Goal: Information Seeking & Learning: Learn about a topic

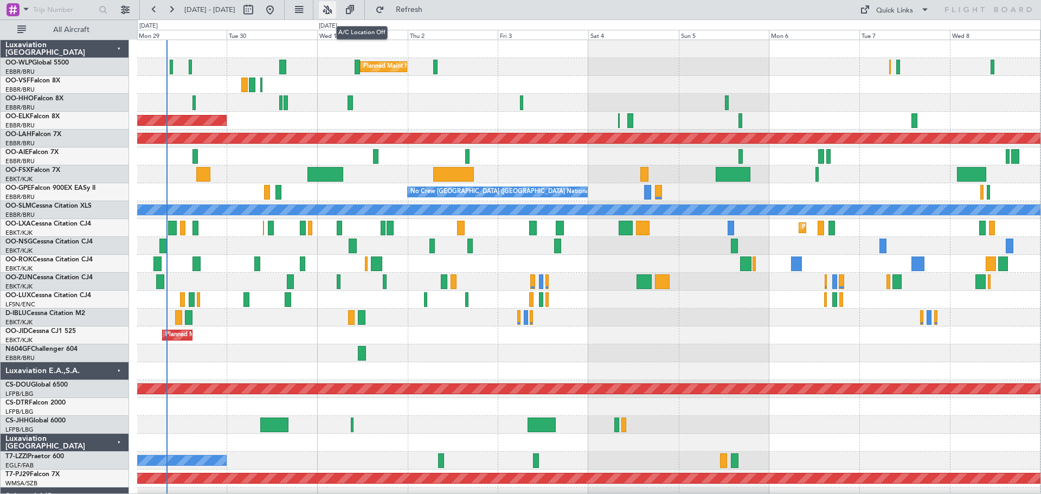
click at [336, 8] on button at bounding box center [327, 9] width 17 height 17
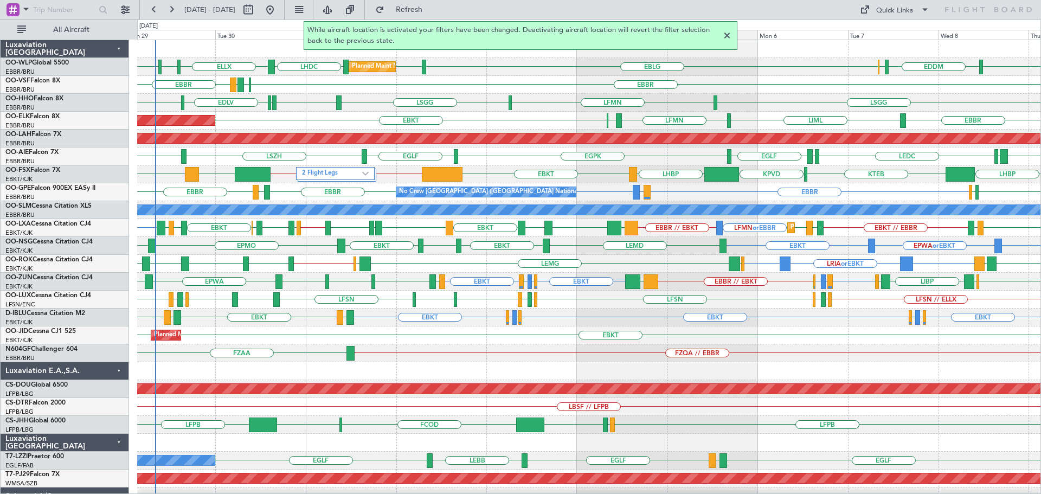
click at [727, 35] on div at bounding box center [727, 35] width 13 height 13
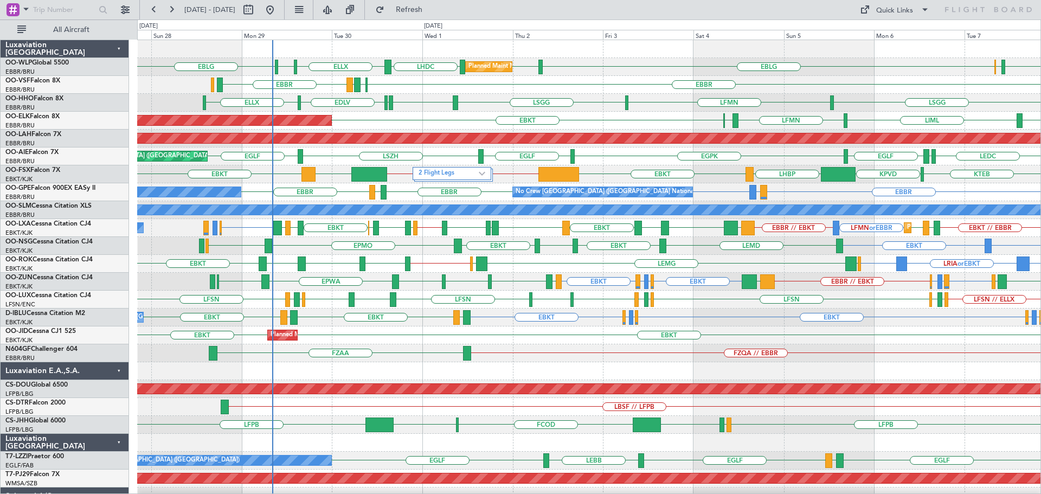
click at [405, 118] on div "EBLG LIML LHDC EDDM ELLX ELLX LFPB EBLG Planned Maint Milan (Linate) EBLG EBBR …" at bounding box center [589, 335] width 904 height 591
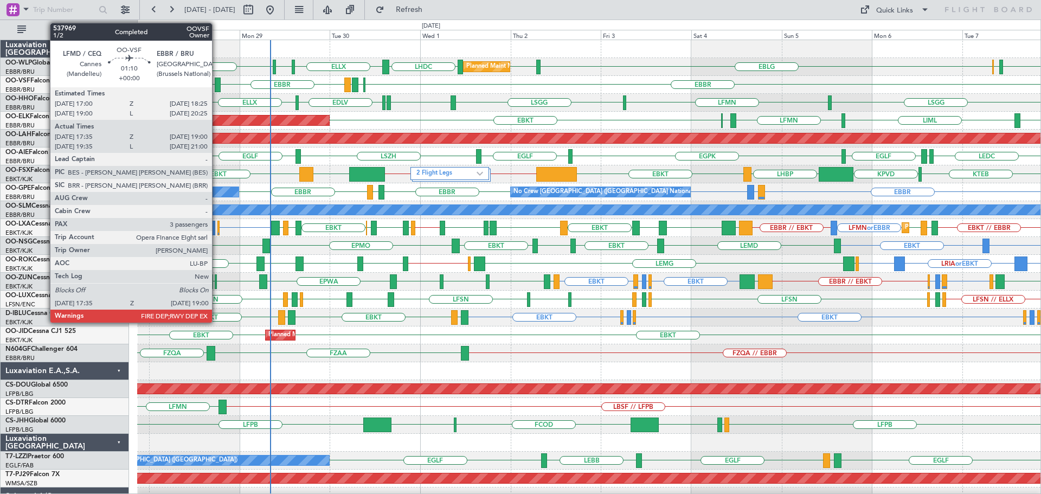
click at [217, 81] on div at bounding box center [217, 85] width 5 height 15
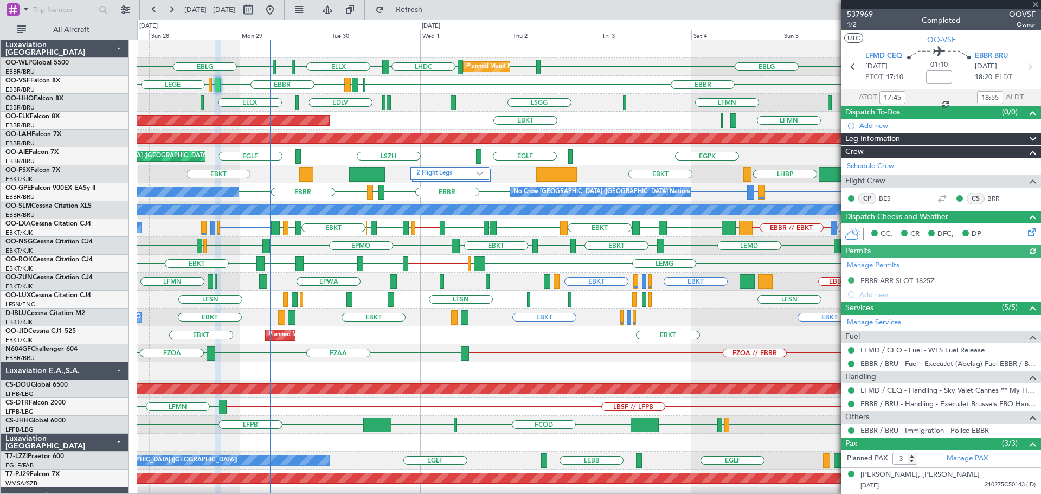
scroll to position [47, 0]
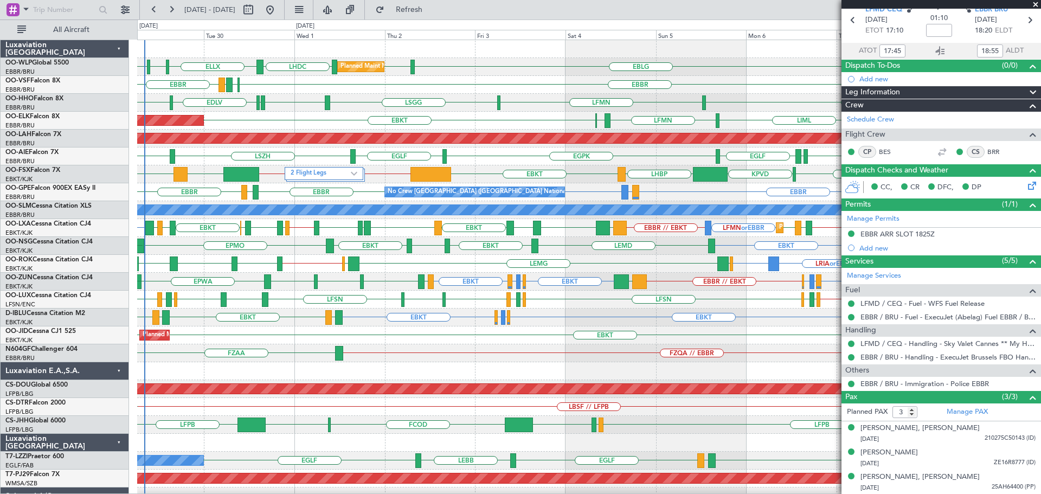
click at [322, 130] on div "EBLG LIML LHDC EDDM ELLX ELLX LFPB EBLG Planned Maint Milan (Linate) EBBR ELLX …" at bounding box center [589, 335] width 904 height 591
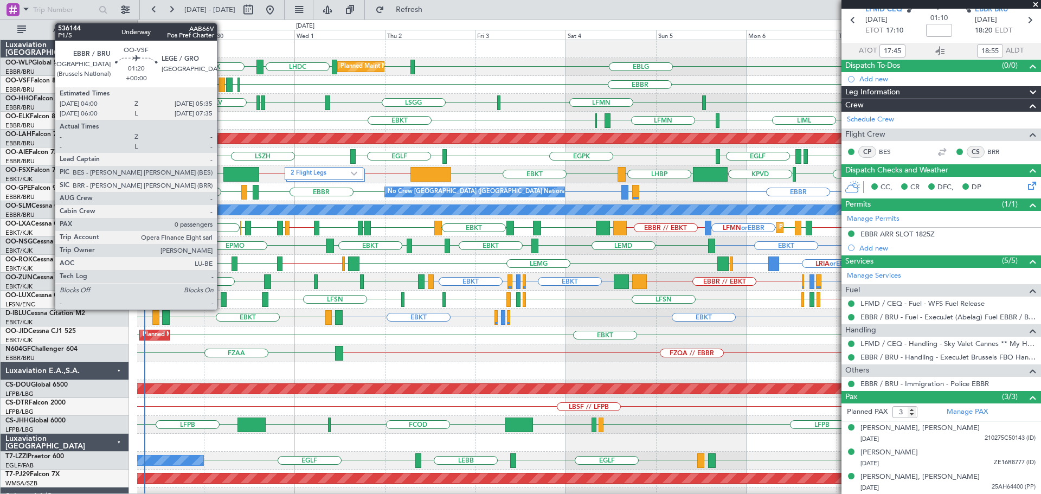
click at [222, 81] on div at bounding box center [222, 85] width 6 height 15
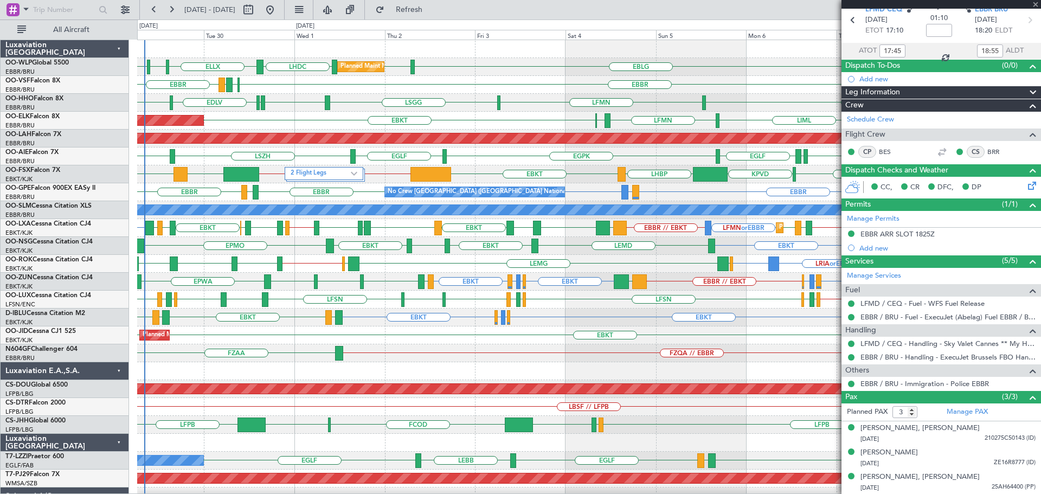
type input "0"
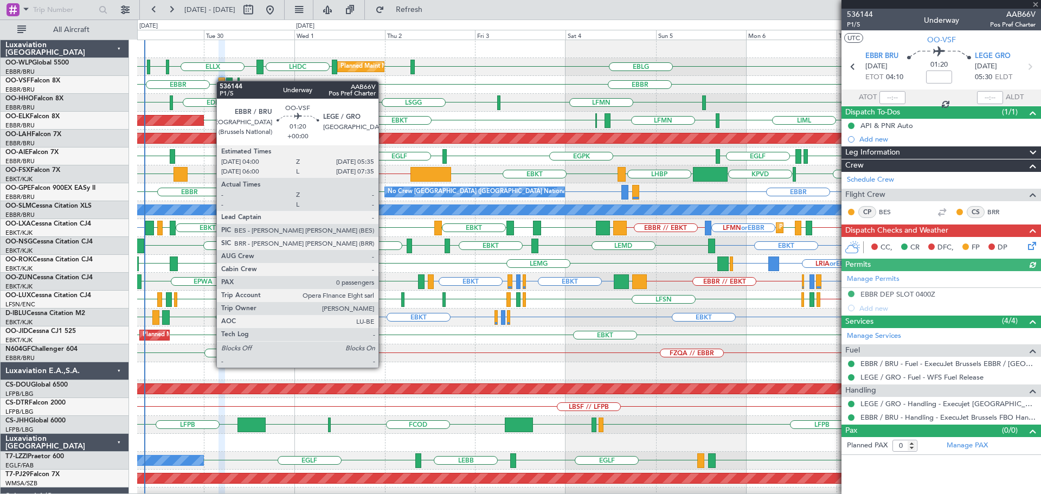
scroll to position [0, 0]
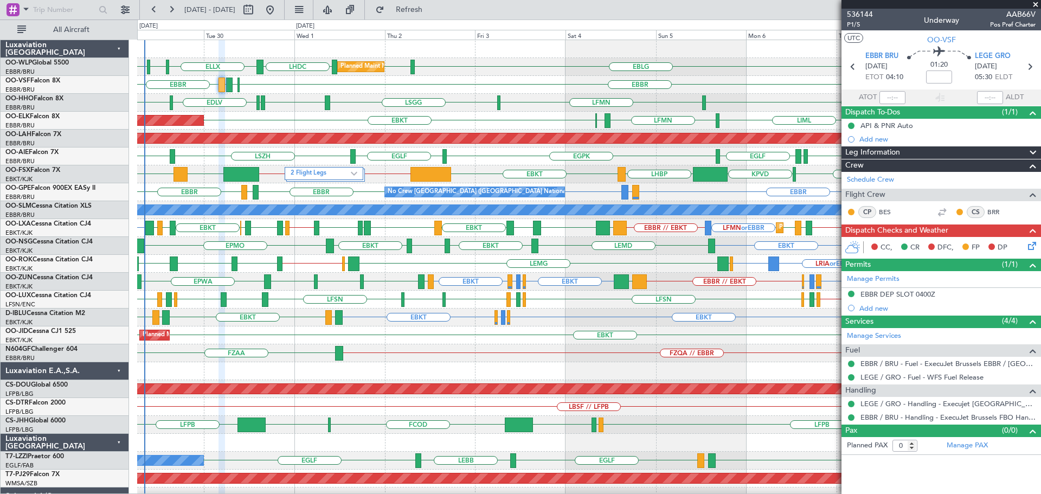
click at [833, 4] on span at bounding box center [1035, 5] width 11 height 10
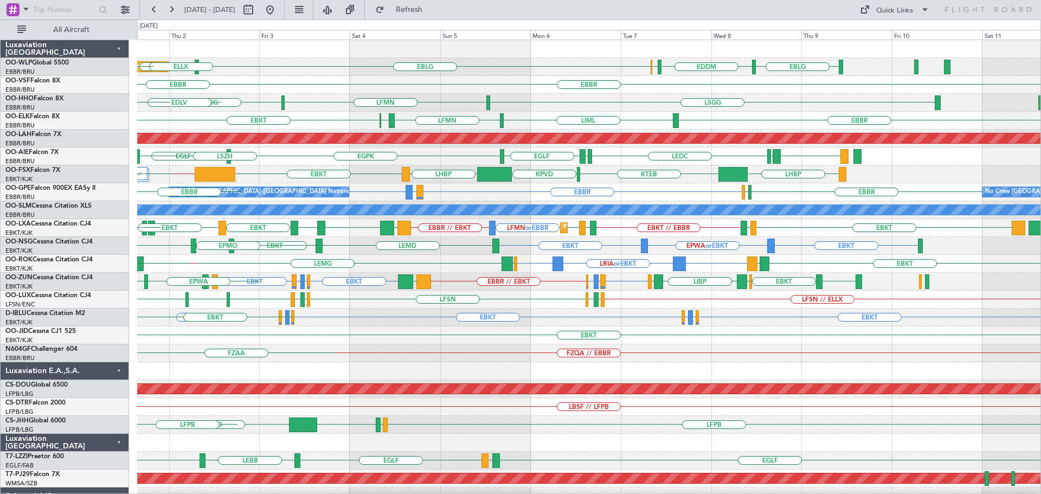
click at [369, 342] on div "EBLG EDDM ELLX EBLG LIML Planned Maint Milan (Linate) LHDC ELLX LFPB EBLG EBBR …" at bounding box center [589, 335] width 904 height 591
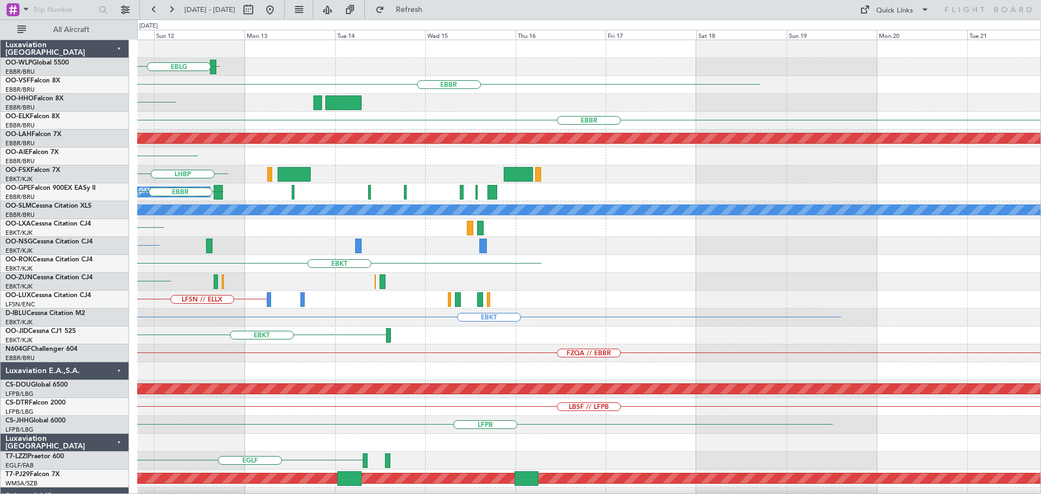
click at [399, 373] on div "EBLG EBBR LSGG EBBR Planned Maint Alton-st Louis (St Louis Regl) EGLF LHBP No C…" at bounding box center [589, 335] width 904 height 591
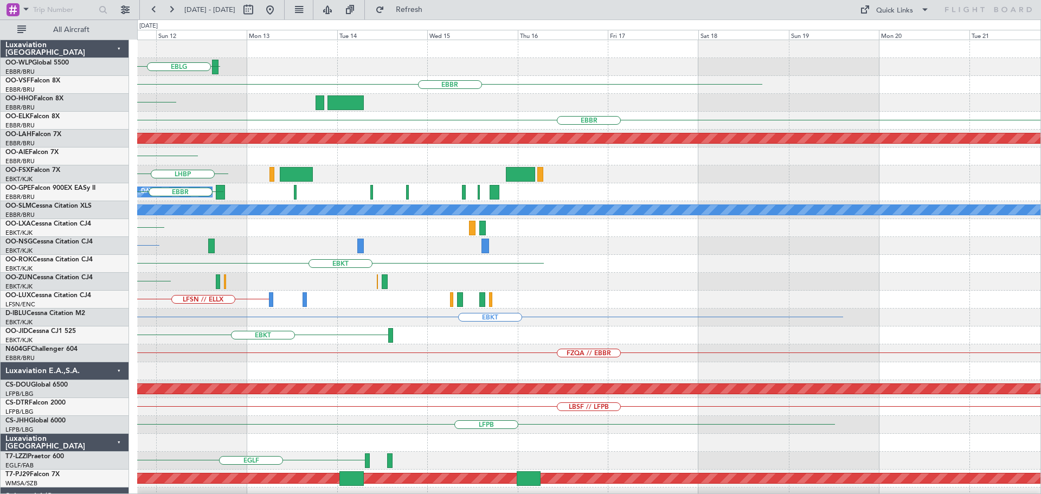
click at [354, 376] on div "EBLG EBBR LSGG EBBR Planned Maint Alton-st Louis (St Louis Regl) EGLF LHBP No C…" at bounding box center [589, 335] width 904 height 591
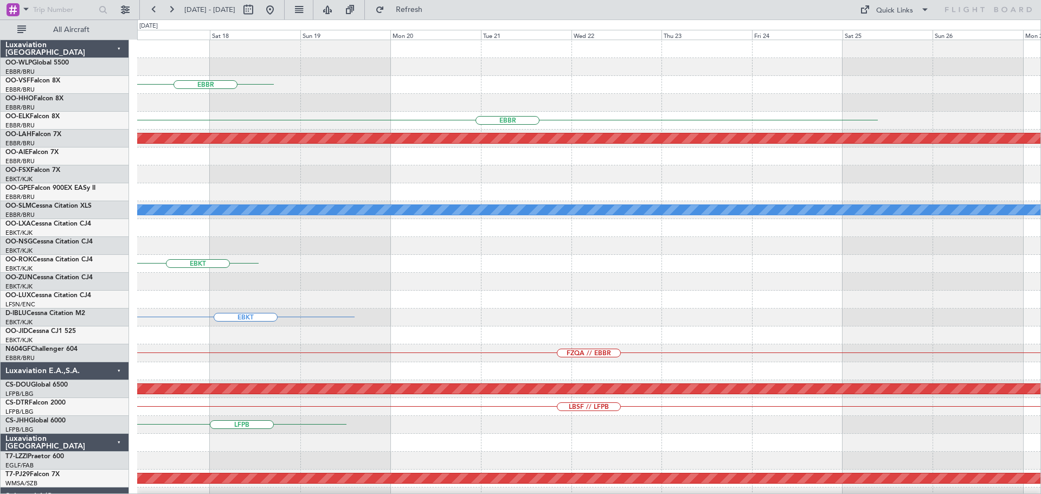
click at [517, 350] on div "EBBR EBBR Planned Maint Alton-st Louis (St Louis Regl) A/C Unavailable Moncheng…" at bounding box center [589, 335] width 904 height 591
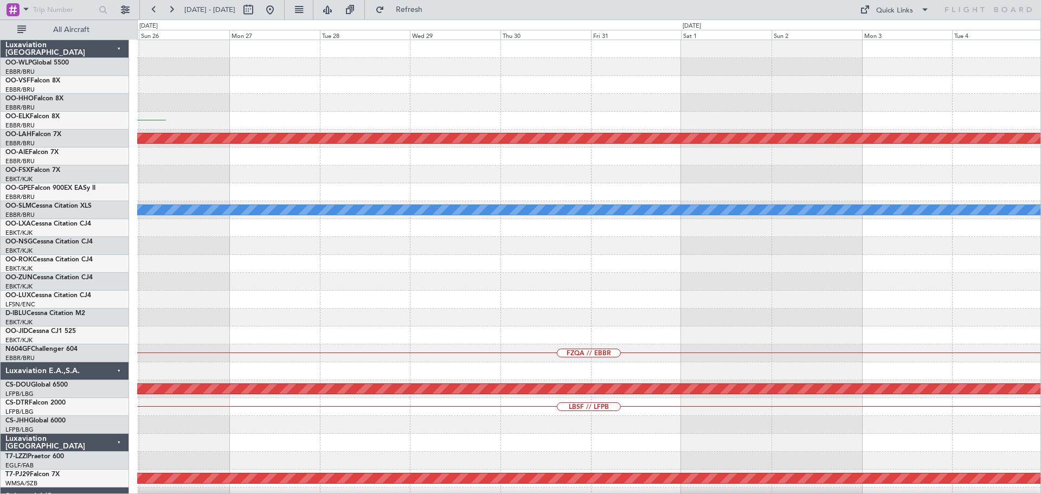
click at [487, 299] on div "EBBR Planned Maint Alton-st Louis (St Louis Regl) A/C Unavailable Monchengladba…" at bounding box center [589, 335] width 904 height 591
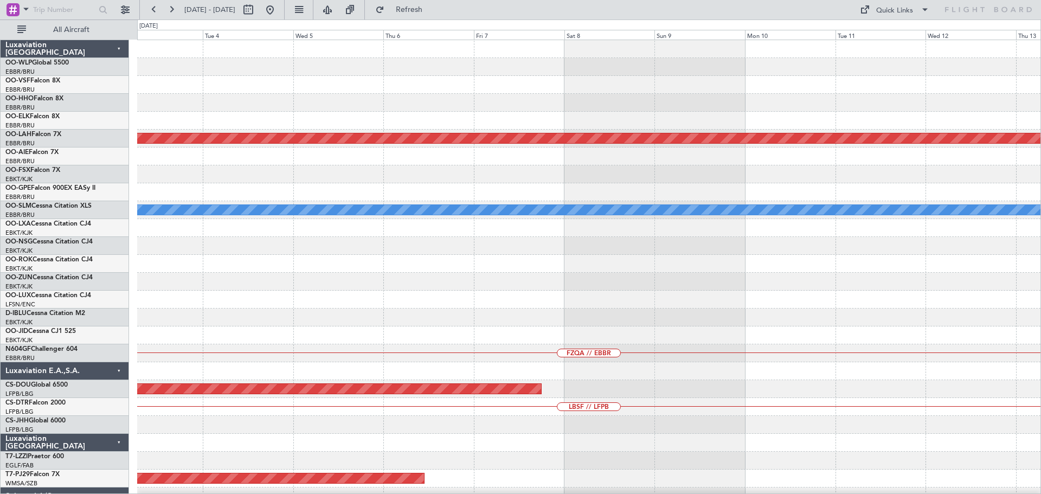
click at [433, 304] on div "Planned Maint Alton-st Louis (St Louis Regl) A/C Unavailable Monchengladbach FZ…" at bounding box center [589, 335] width 904 height 591
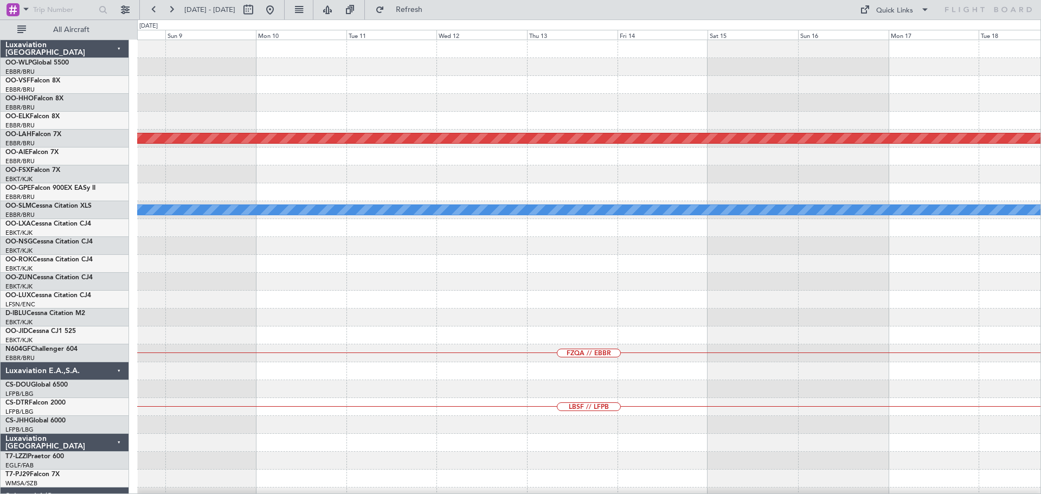
click at [243, 327] on div "Planned Maint Alton-st Louis (St Louis Regl) A/C Unavailable Monchengladbach FZ…" at bounding box center [589, 335] width 904 height 591
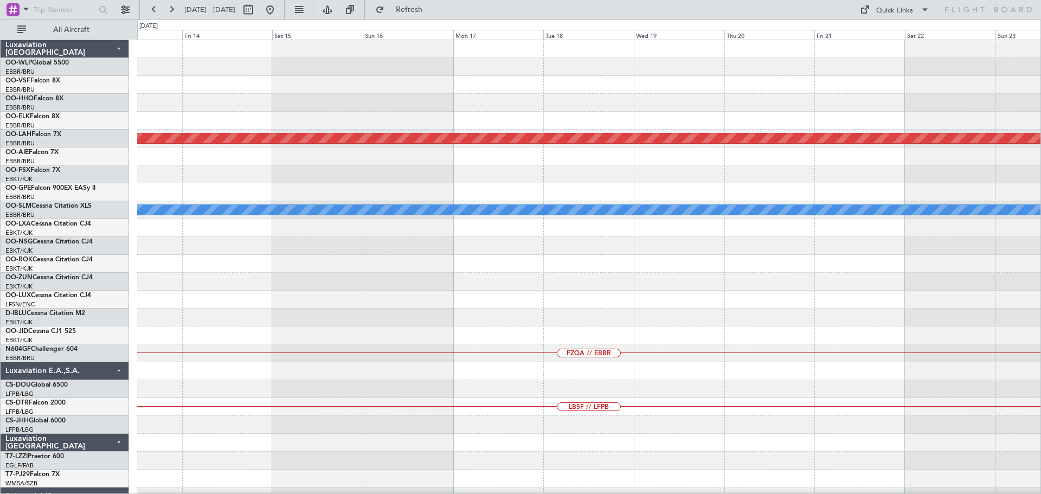
click at [399, 308] on div "Planned Maint Alton-st Louis (St Louis Regl) A/C Unavailable Monchengladbach FZ…" at bounding box center [589, 335] width 904 height 591
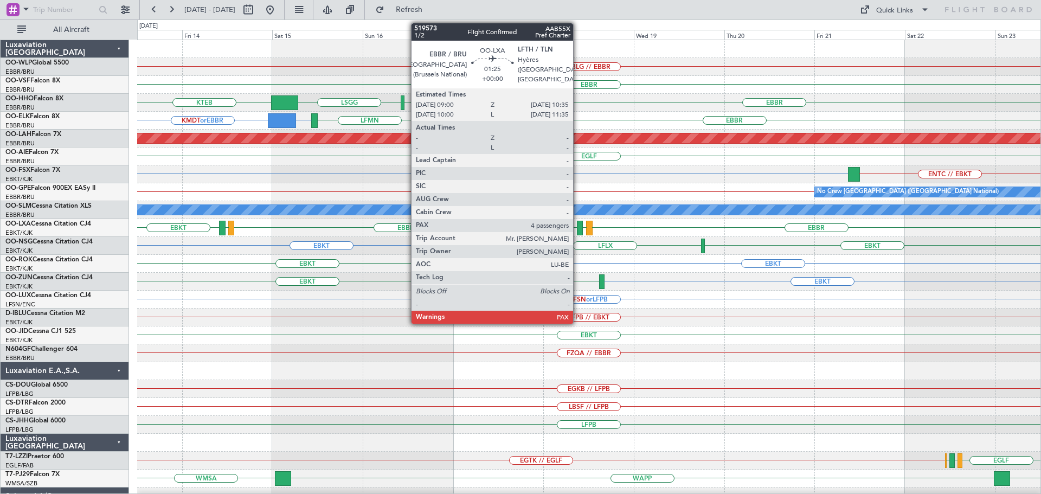
click at [578, 225] on div at bounding box center [580, 228] width 6 height 15
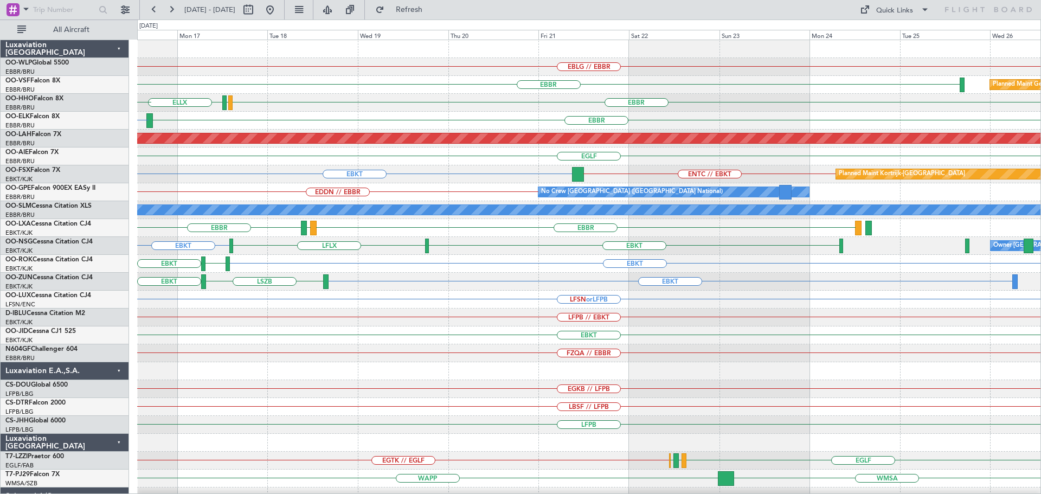
click at [645, 376] on div "EBLG // EBBR EBBR Planned Maint Geneva (Cointrin) EBBR LSGG ELLX LSGG KTEB EBBR…" at bounding box center [589, 335] width 904 height 591
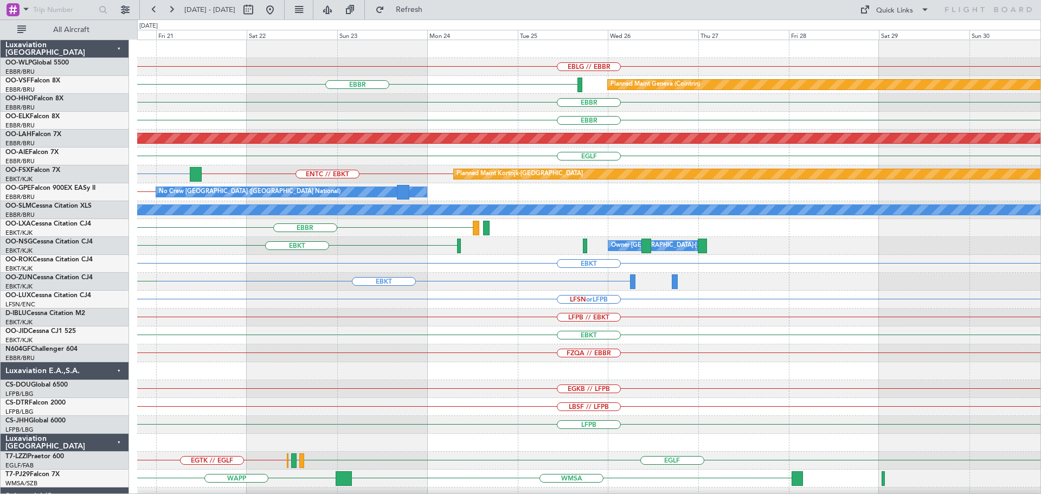
click at [470, 376] on div "EBLG // EBBR EBBR Planned Maint Geneva (Cointrin) EBBR EBBR Planned Maint Alton…" at bounding box center [589, 335] width 904 height 591
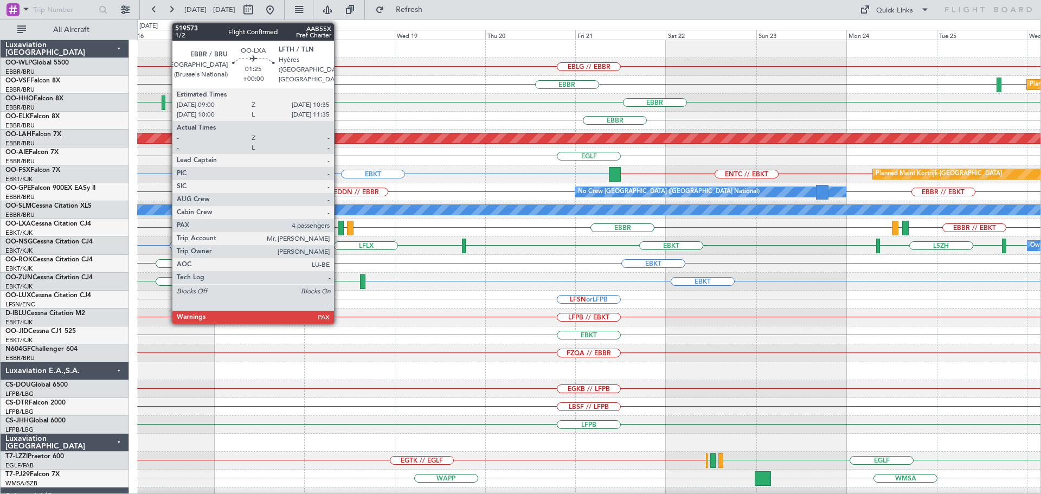
click at [339, 227] on div at bounding box center [341, 228] width 6 height 15
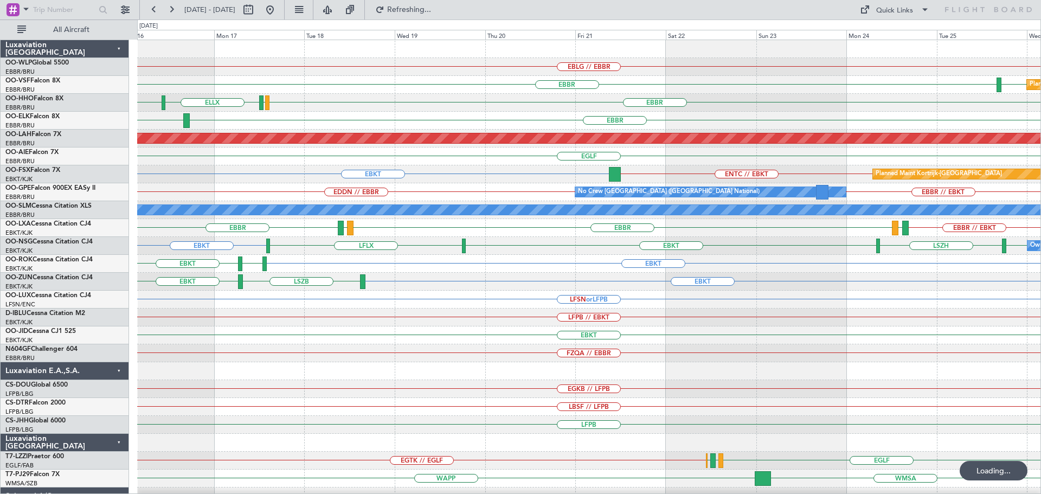
click at [445, 69] on div "EBLG // EBBR" at bounding box center [589, 67] width 904 height 18
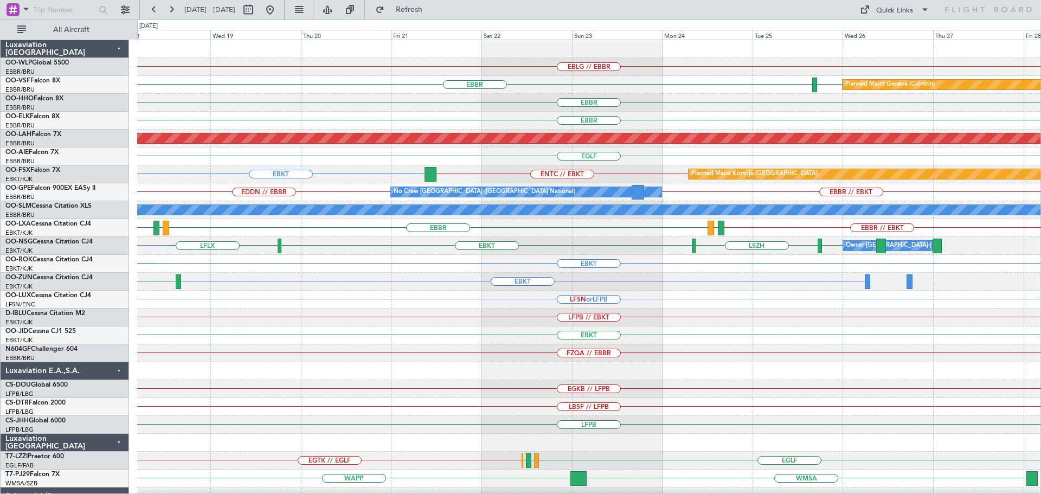
click at [489, 302] on div "EBLG // EBBR Planned Maint Geneva (Cointrin) EBBR LSGG EBBR ELLX LSGG LSGG EBBR…" at bounding box center [589, 335] width 904 height 591
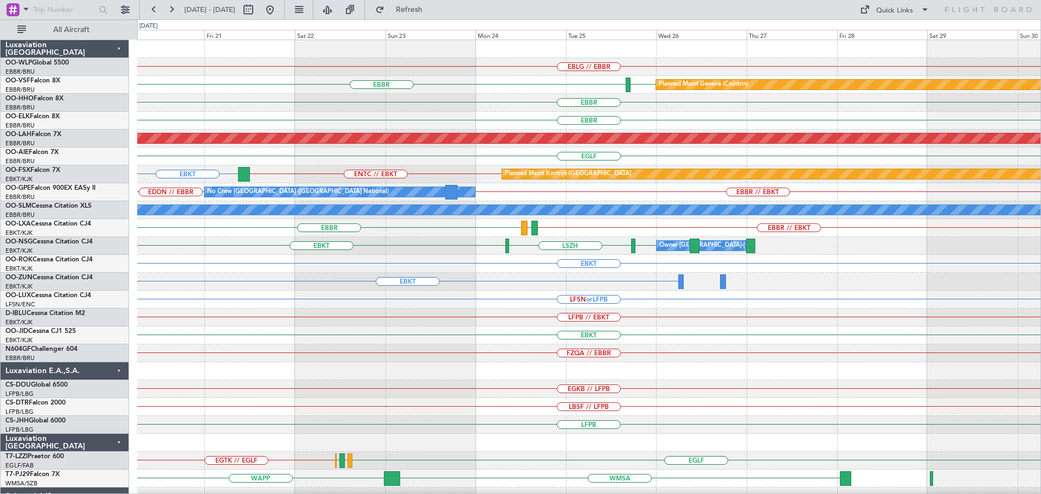
click at [499, 376] on div "EBLG // EBBR EBBR LSGG Planned Maint Geneva (Cointrin) EBBR EBBR Planned Maint …" at bounding box center [589, 335] width 904 height 591
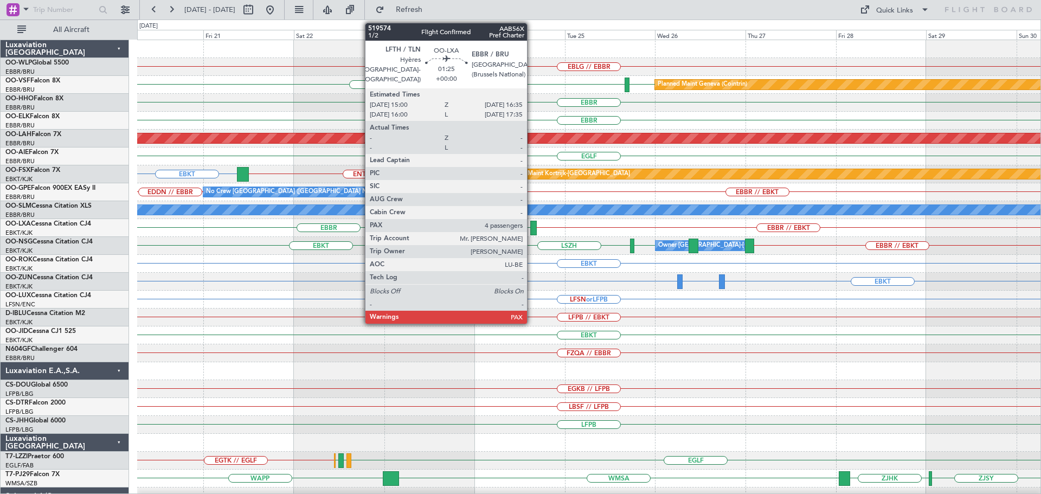
click at [532, 225] on div at bounding box center [533, 228] width 6 height 15
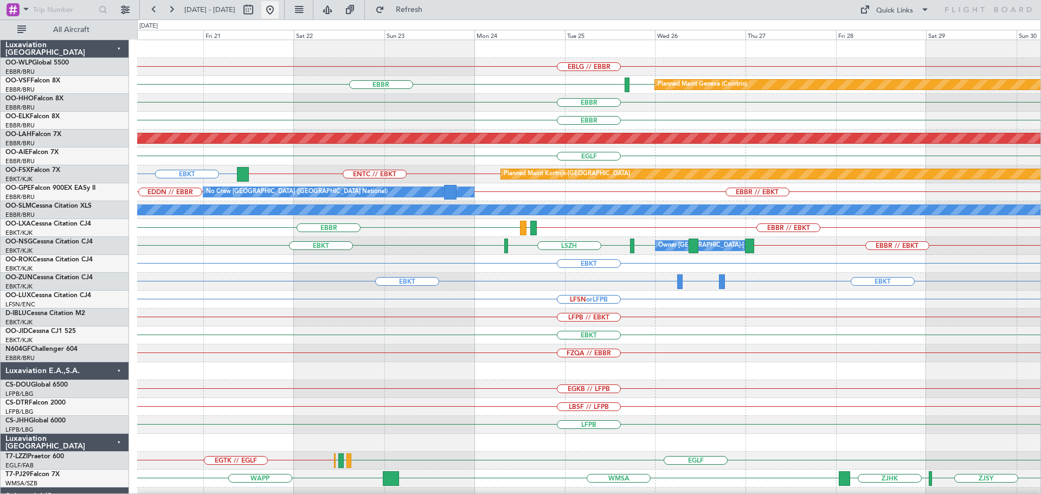
click at [279, 8] on button at bounding box center [269, 9] width 17 height 17
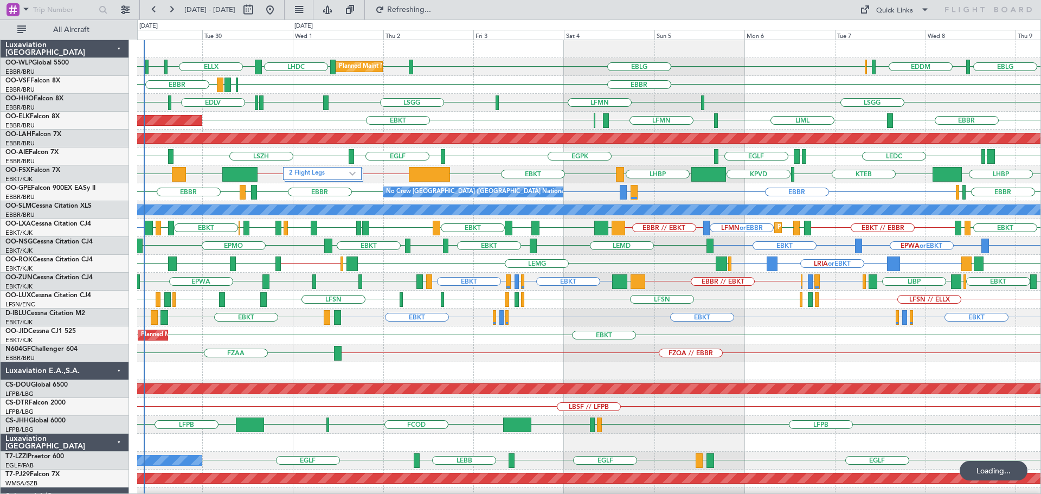
click at [564, 315] on div "EBKT EBKT EGGW or EBKT EDDK or EBKT EDDK or EBKT EGGW or EBKT EBKT EBKT LFTH LF…" at bounding box center [589, 318] width 904 height 18
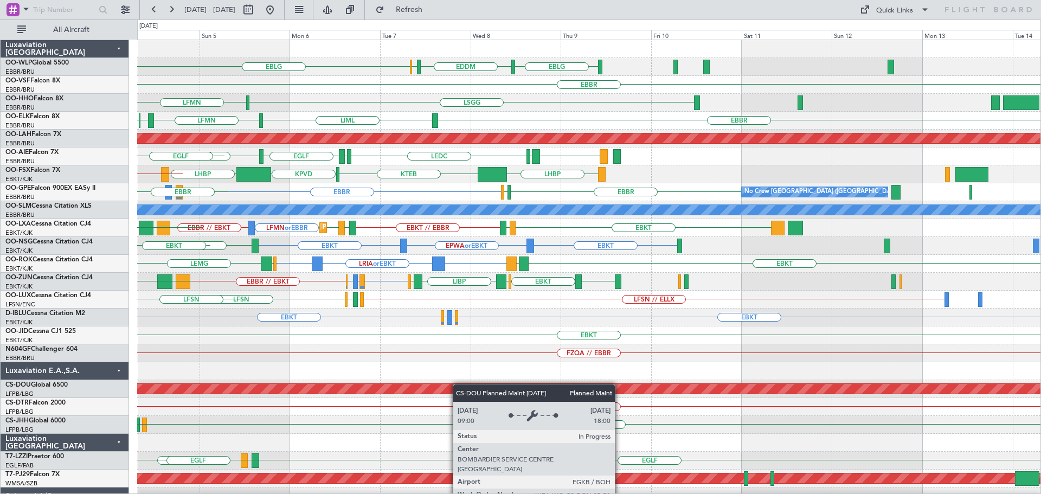
click at [445, 376] on div "EBLG EBLG EDDM ELLX LIML Planned Maint Milan (Linate) EBBR LSGG LFMN LSGG EBKT …" at bounding box center [589, 335] width 904 height 591
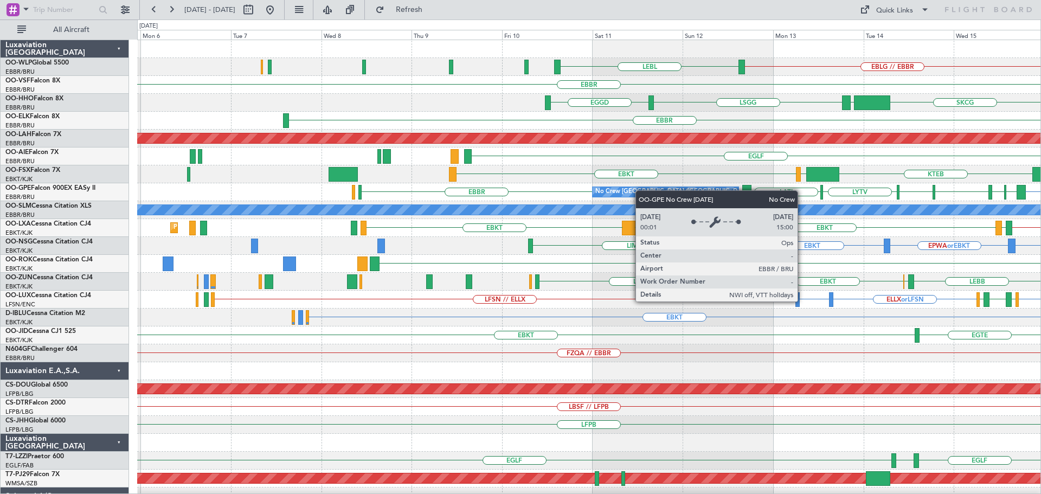
click at [651, 192] on div "EBLG // EBBR LEBL EBBR SKCG EGGD LEZL LSGG EGGD LSGG LTCG RJTT EBBR Planned Mai…" at bounding box center [589, 362] width 904 height 644
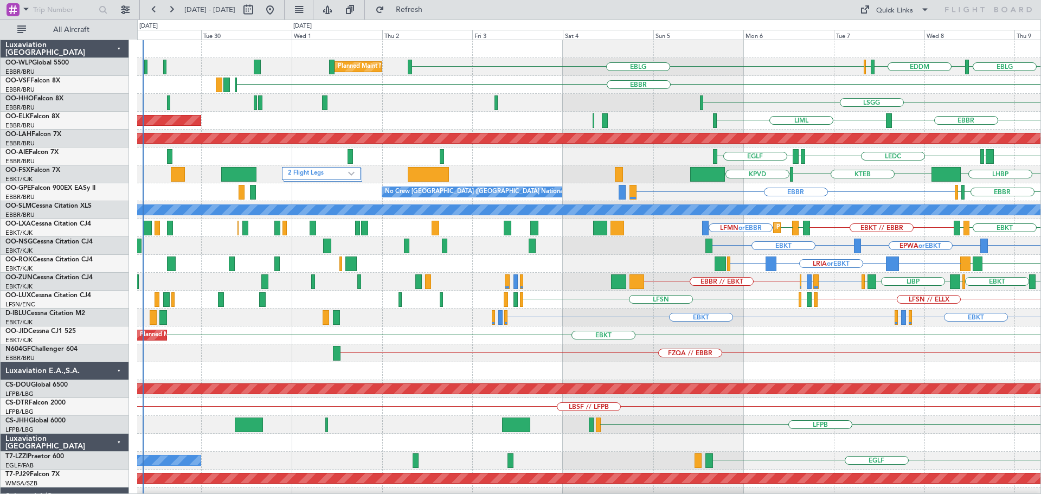
click at [833, 227] on div "EBLG EBLG EDDM ELLX Planned Maint Milan (Linate) LIML EBLG LEBL EBBR LSGG EGGD …" at bounding box center [589, 353] width 904 height 626
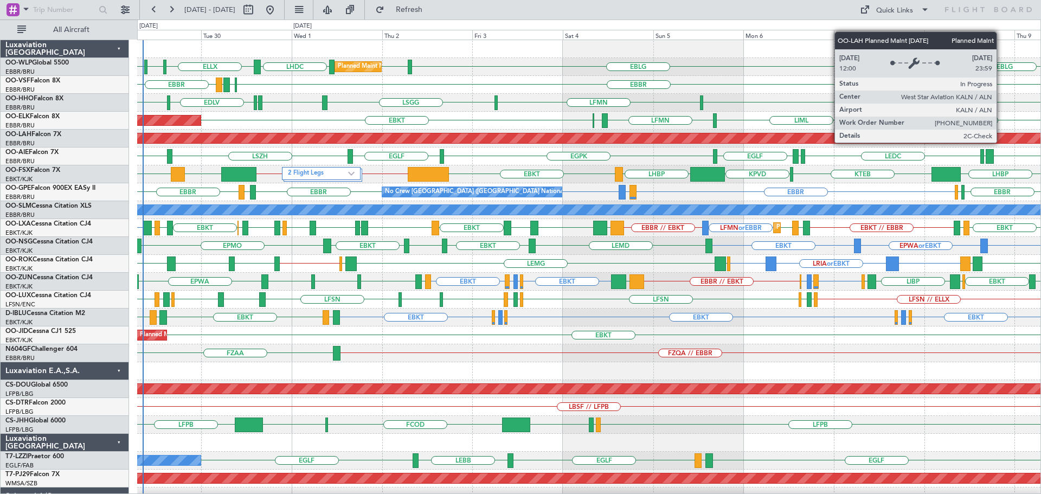
click at [202, 254] on div "Planned Maint Milan (Linate) LHDC EBLG EBLG EDDM ELLX LIML ELLX LFPB EBLG EBBR …" at bounding box center [589, 335] width 904 height 591
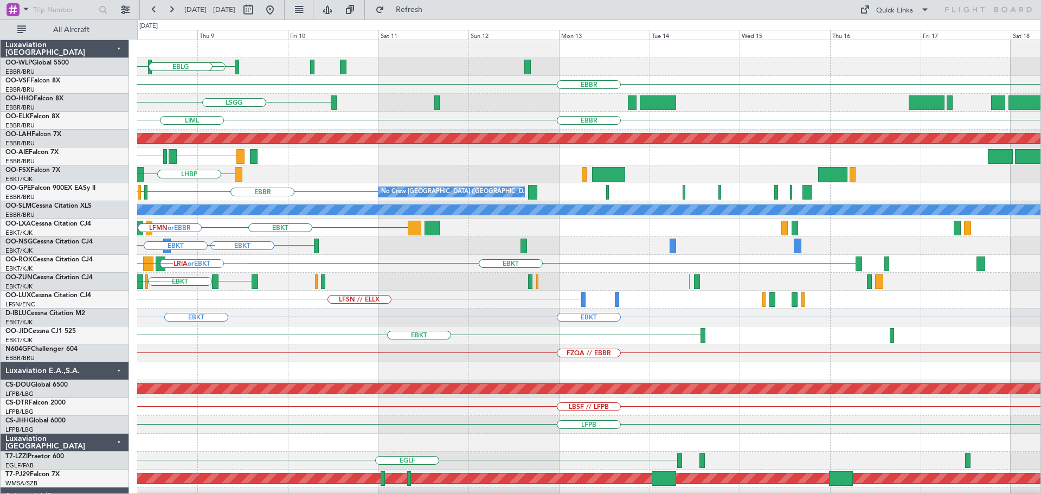
click at [209, 324] on div "EBLG EDDM ELLX EBLG EBBR LSGG EBBR LIML Planned Maint Alton-st Louis (St Louis …" at bounding box center [589, 335] width 904 height 591
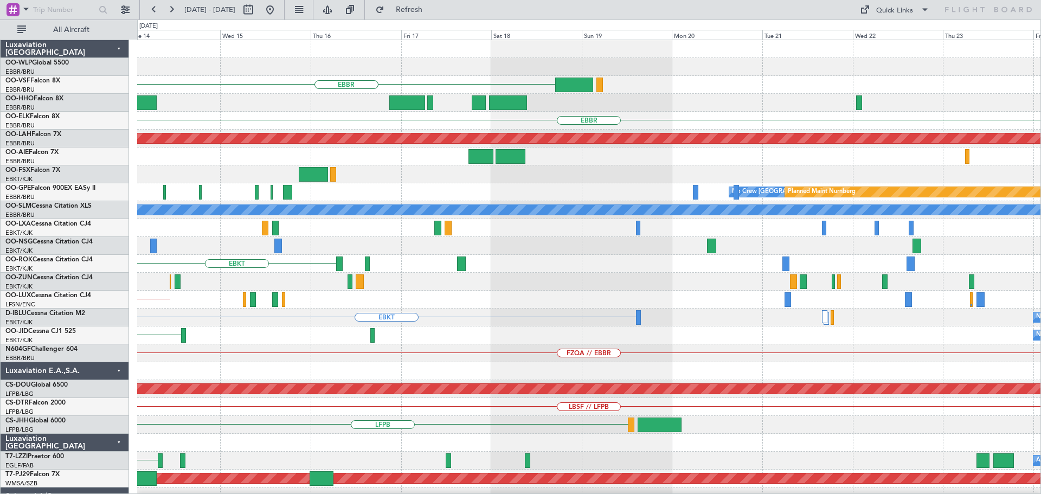
click at [319, 291] on div "EBBR EBBR Planned Maint Alton-st Louis (St Louis Regl) No Crew Brussels (Brusse…" at bounding box center [589, 335] width 904 height 591
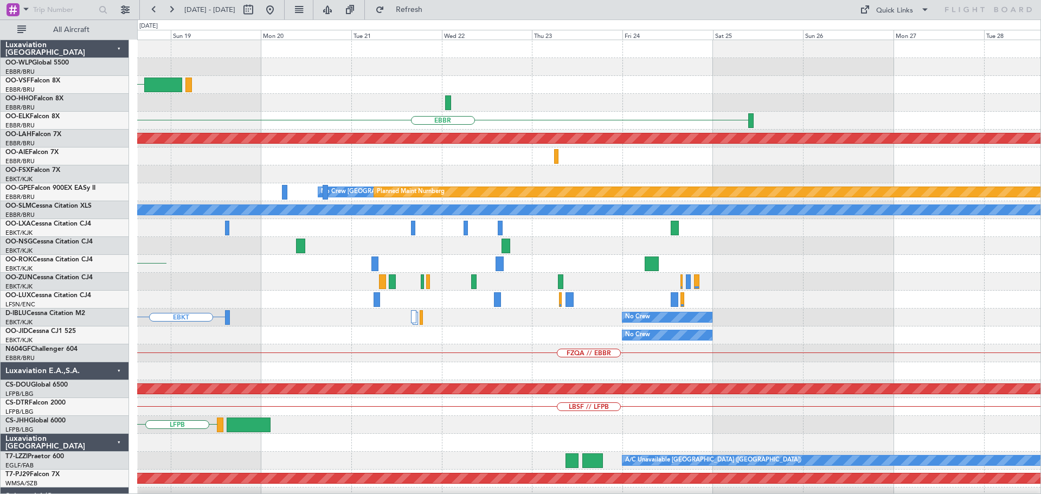
click at [285, 297] on div "EBBR EBBR Planned Maint Alton-st Louis (St Louis Regl) No Crew Brussels (Brusse…" at bounding box center [589, 335] width 904 height 591
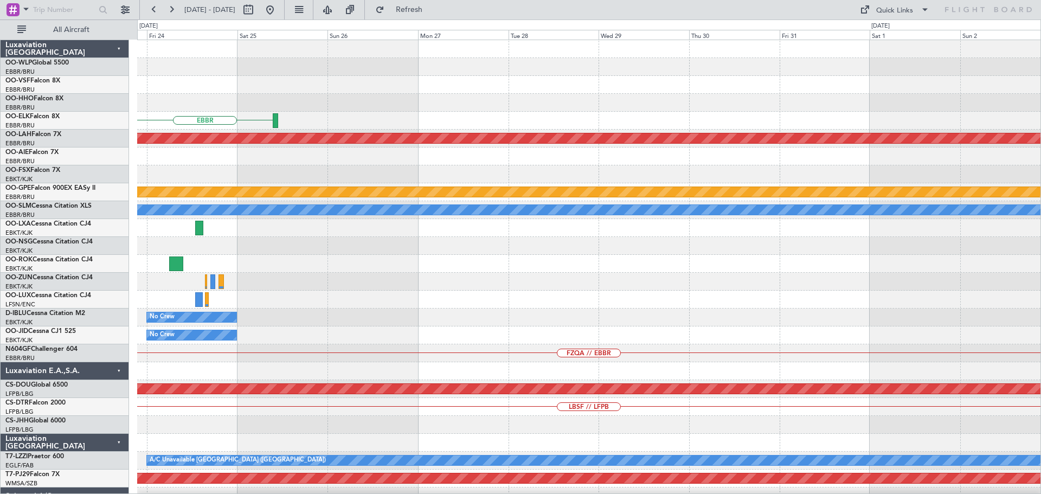
click at [479, 309] on div "EBBR Planned Maint Alton-st Louis (St Louis Regl) No Crew Brussels (Brussels Na…" at bounding box center [589, 335] width 904 height 591
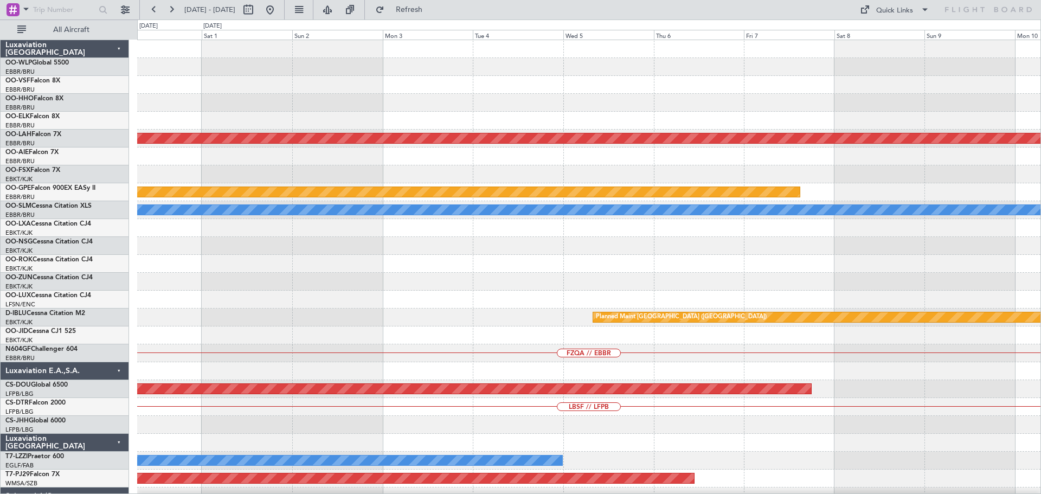
click at [599, 293] on div "Planned Maint Alton-st Louis (St Louis Regl) Planned Maint Nurnberg A/C Unavail…" at bounding box center [589, 335] width 904 height 591
click at [530, 333] on div "Planned Maint Alton-st Louis (St Louis Regl) Planned Maint Nurnberg A/C Unavail…" at bounding box center [589, 335] width 904 height 591
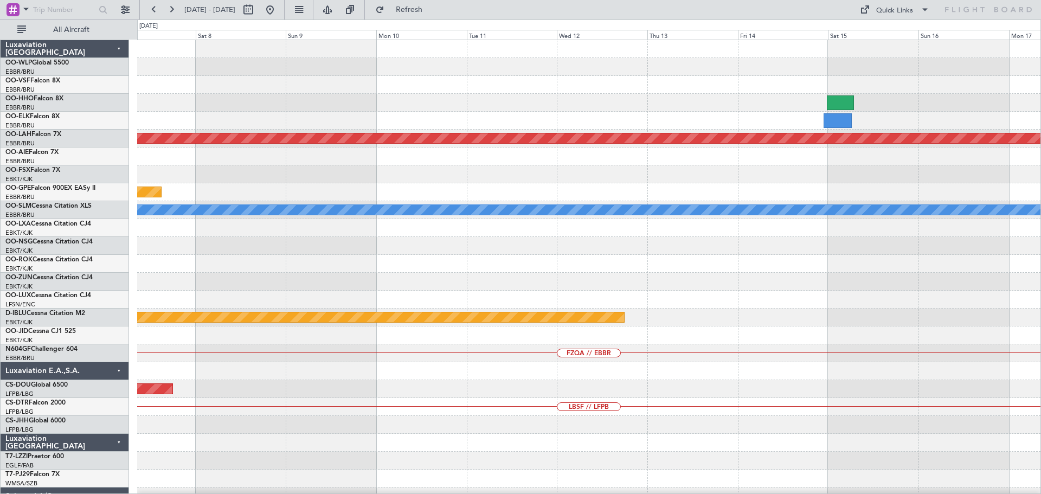
click at [642, 342] on div "Planned Maint Alton-st Louis (St Louis Regl) Planned Maint Nurnberg A/C Unavail…" at bounding box center [589, 335] width 904 height 591
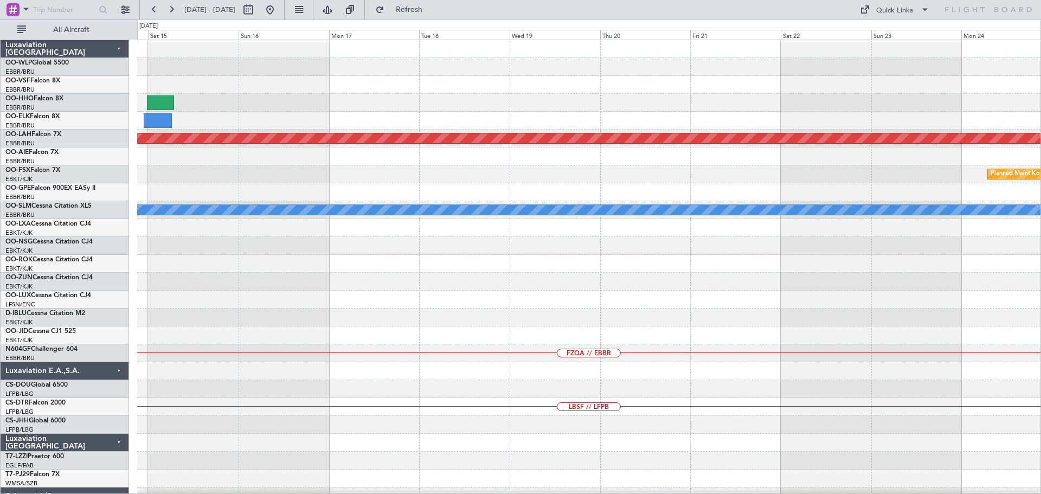
click at [565, 331] on div "Planned Maint Geneva (Cointrin) Planned Maint Alton-st Louis (St Louis Regl) Pl…" at bounding box center [589, 335] width 904 height 591
click at [789, 269] on div at bounding box center [589, 264] width 904 height 18
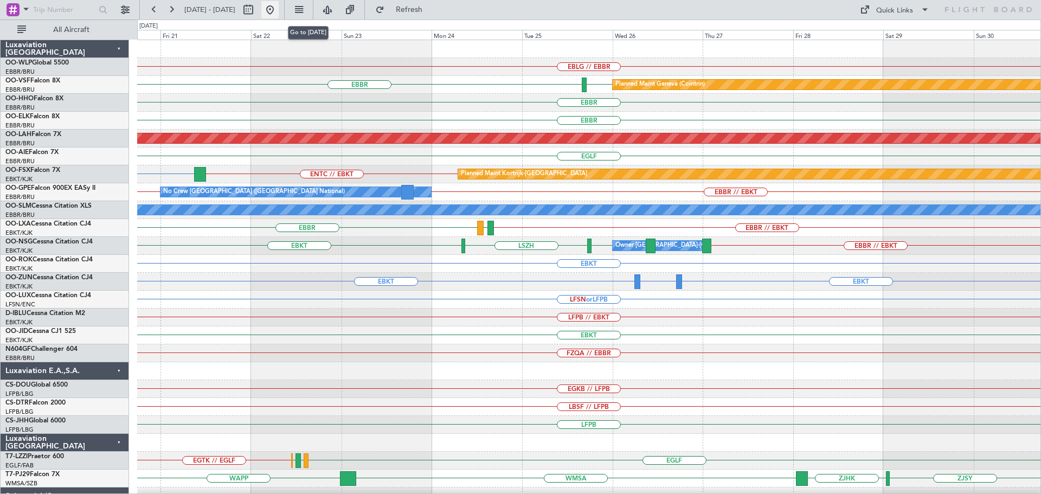
click at [279, 9] on button at bounding box center [269, 9] width 17 height 17
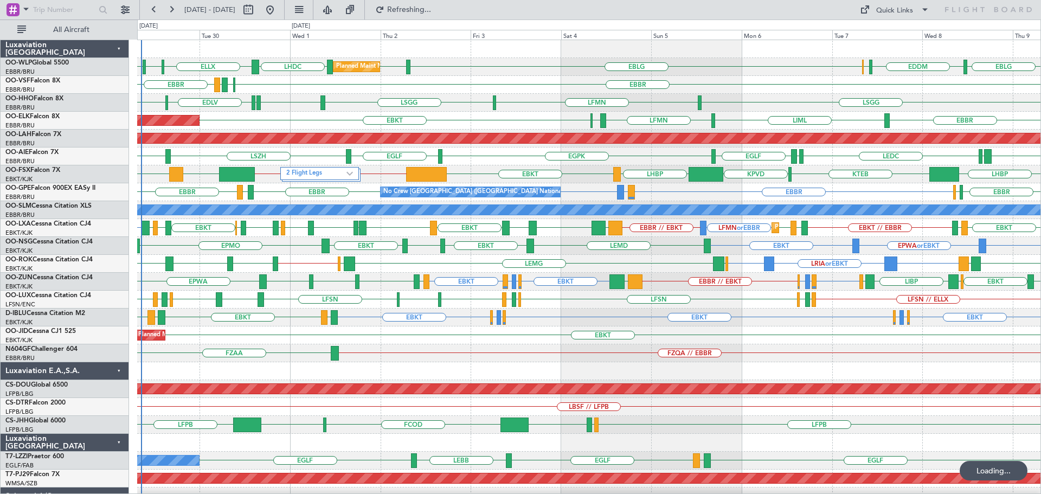
click at [455, 357] on div "FZQA // EBBR FZAA" at bounding box center [589, 353] width 904 height 18
click at [833, 9] on div "Quick Links" at bounding box center [894, 10] width 37 height 11
click at [833, 31] on button "Trip Builder" at bounding box center [895, 36] width 81 height 26
click at [324, 187] on div "LHDC ELLX LFPB EBLG EBLG EDDM ELLX EBLG LIML Planned Maint Milan (Linate) EBBR …" at bounding box center [589, 335] width 904 height 591
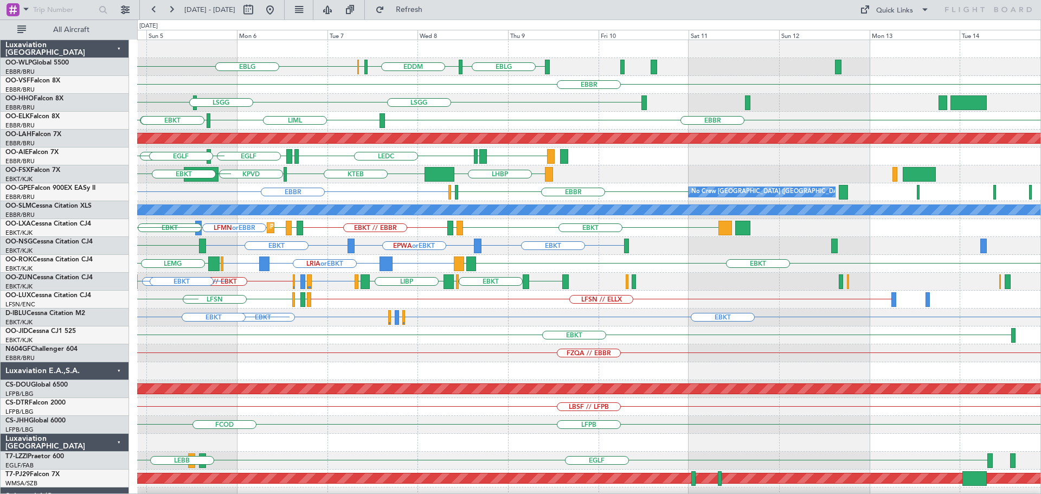
click at [276, 207] on div "EBLG EDDM ELLX EBLG EBBR LSGG LFMN LSGG EBBR LIML LFMN EBBR EBKT Planned Maint …" at bounding box center [589, 335] width 904 height 591
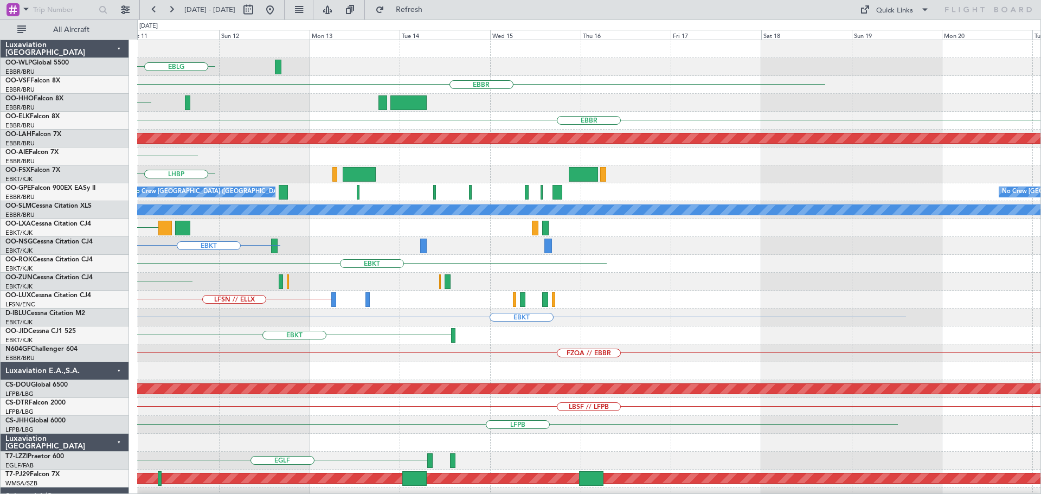
click at [71, 196] on div "EBLG EBBR LSGG EBBR Planned Maint Alton-st Louis (St Louis Regl) LEMD EGLF LEDC…" at bounding box center [520, 257] width 1041 height 475
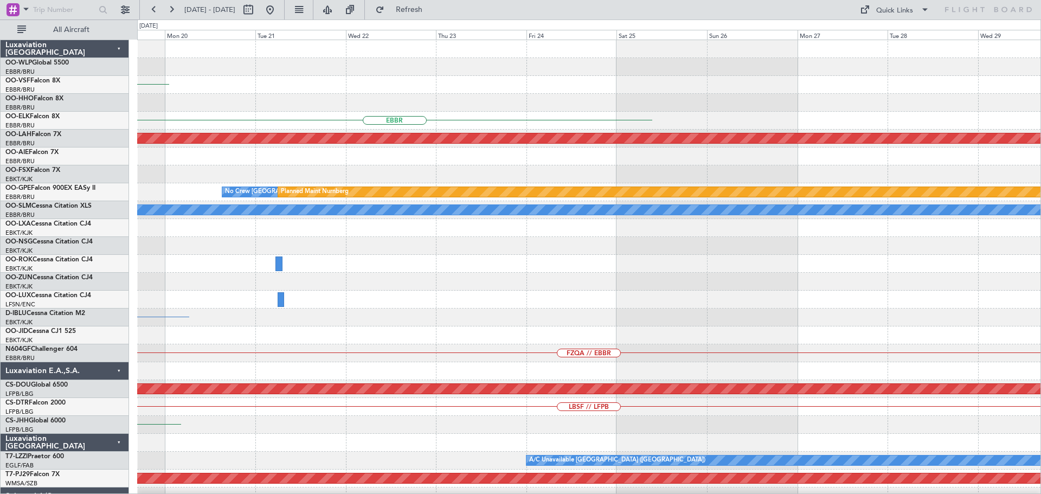
click at [332, 160] on div "EBBR EBBR Planned Maint Alton-st Louis (St Louis Regl) No Crew Brussels (Brusse…" at bounding box center [589, 335] width 904 height 591
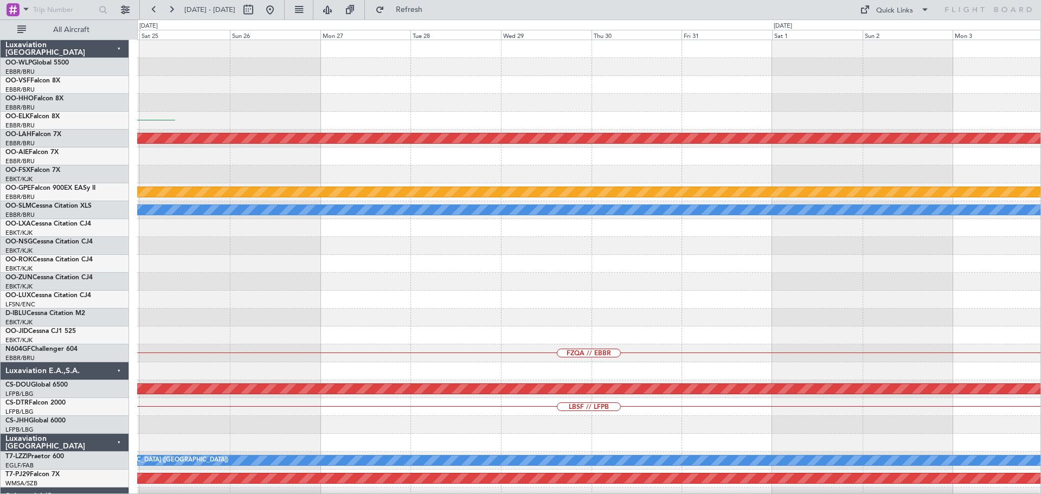
click at [359, 153] on div "EBBR Planned Maint Alton-st Louis (St Louis Regl) No Crew Brussels (Brussels Na…" at bounding box center [589, 335] width 904 height 591
click at [394, 223] on div "EBBR Planned Maint Alton-st Louis (St Louis Regl) No Crew Brussels (Brussels Na…" at bounding box center [589, 335] width 904 height 591
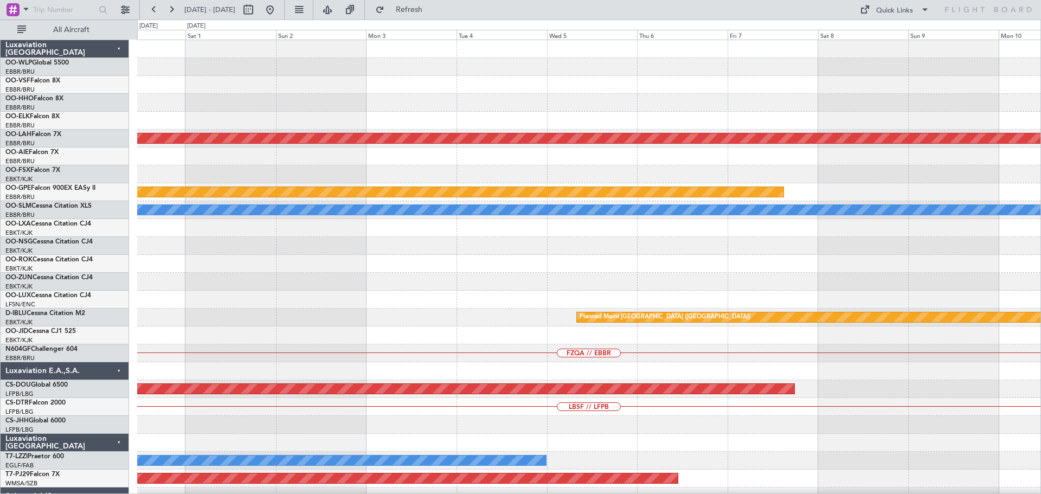
click at [622, 261] on div "Planned Maint Alton-st Louis (St Louis Regl) Planned Maint Nurnberg A/C Unavail…" at bounding box center [589, 335] width 904 height 591
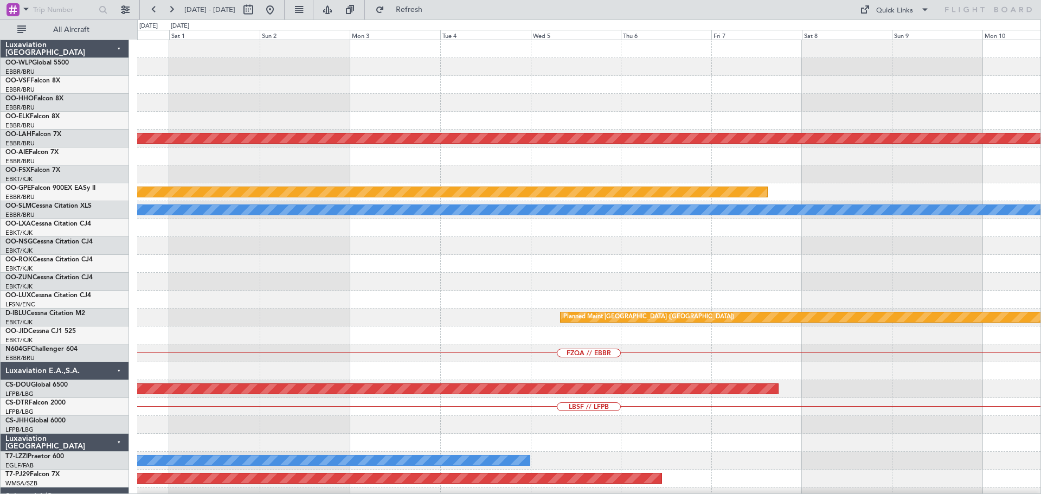
click at [568, 317] on div "Planned Maint Alton-st Louis (St Louis Regl) Planned Maint Nurnberg A/C Unavail…" at bounding box center [589, 335] width 904 height 591
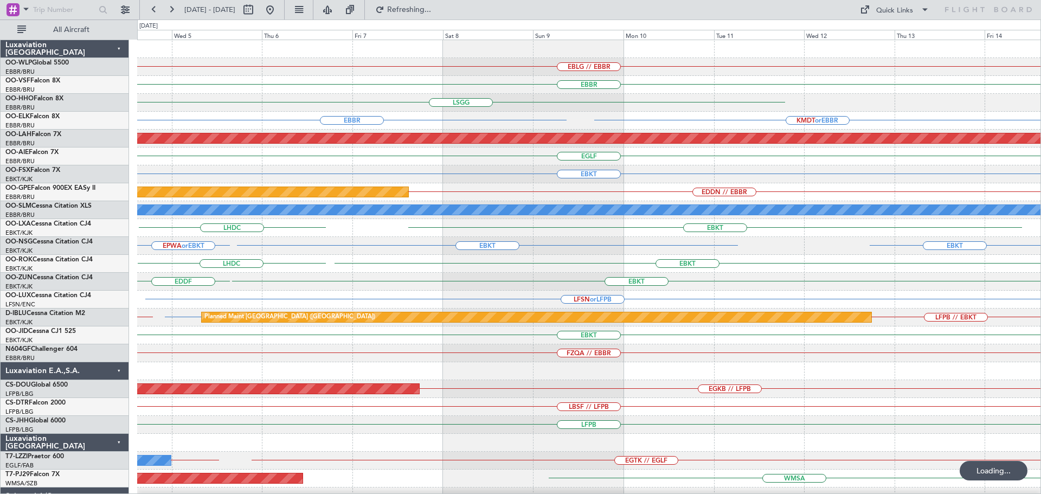
click at [670, 189] on div "EBLG // EBBR EBBR LSGG KMDT or EBBR EBBR Planned Maint Alton-st Louis (St Louis…" at bounding box center [589, 335] width 904 height 591
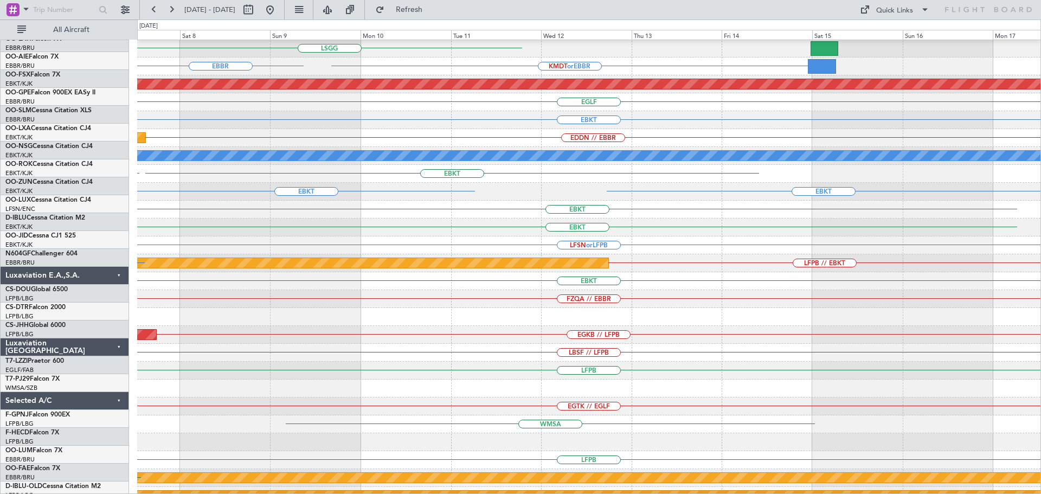
scroll to position [136, 0]
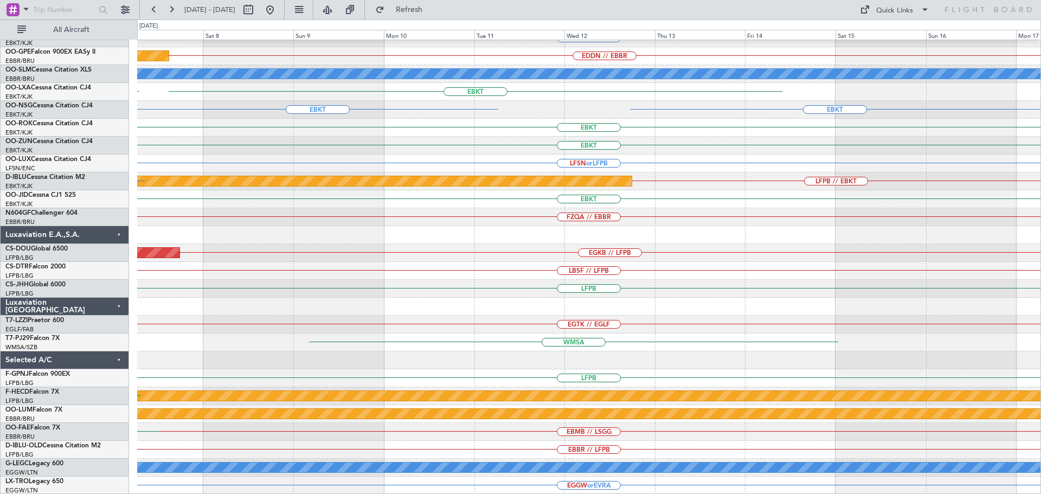
click at [541, 180] on div "EGLF EBKT Planned Maint Nurnberg EDDN // EBBR A/C Unavailable Monchengladbach E…" at bounding box center [589, 199] width 904 height 591
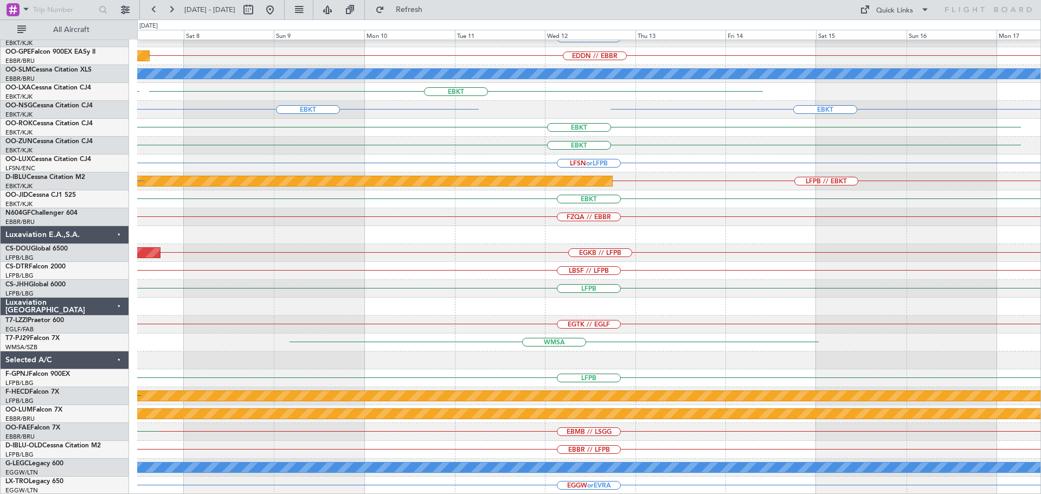
click at [402, 164] on div "EGLF EBKT Planned Maint Nurnberg EDDN // EBBR A/C Unavailable Monchengladbach E…" at bounding box center [589, 199] width 904 height 591
click at [404, 162] on div "LFSN or LFPB" at bounding box center [589, 164] width 904 height 18
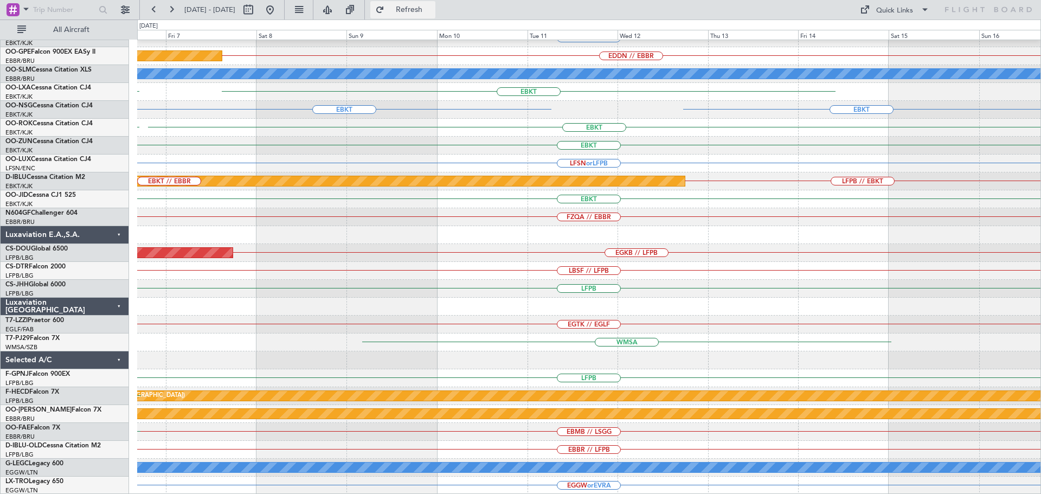
click span "Refresh"
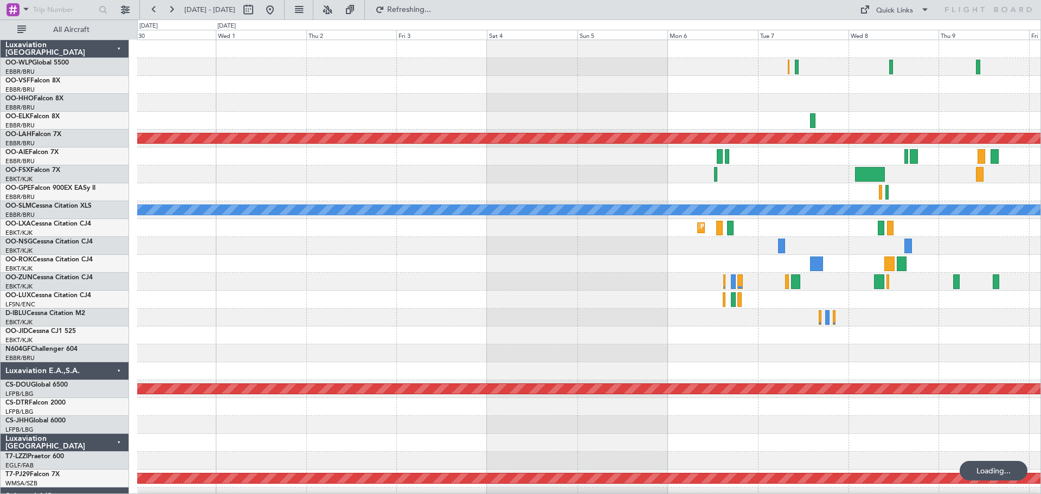
click at [407, 253] on div at bounding box center [589, 246] width 904 height 18
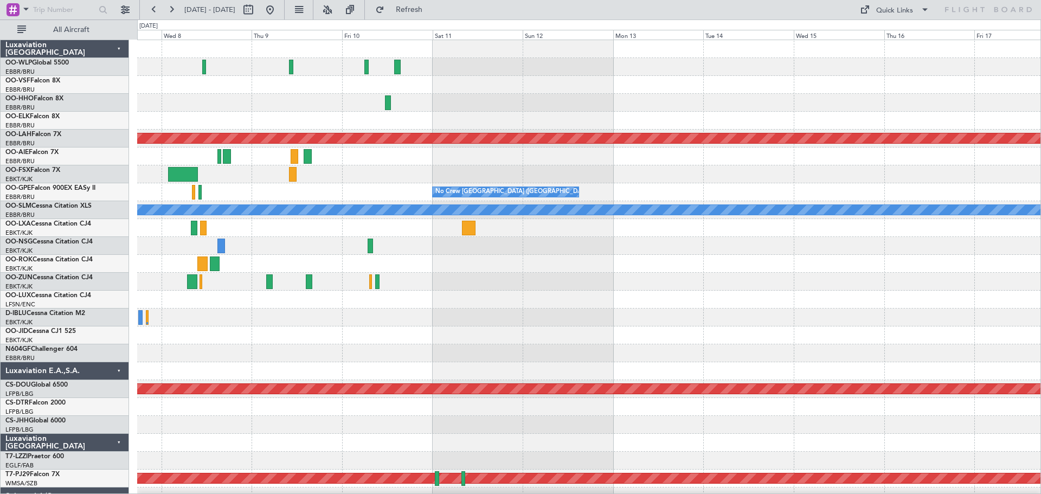
click at [463, 304] on div "Planned Maint [PERSON_NAME]-[GEOGRAPHIC_DATA][PERSON_NAME] ([GEOGRAPHIC_DATA][P…" at bounding box center [589, 335] width 904 height 591
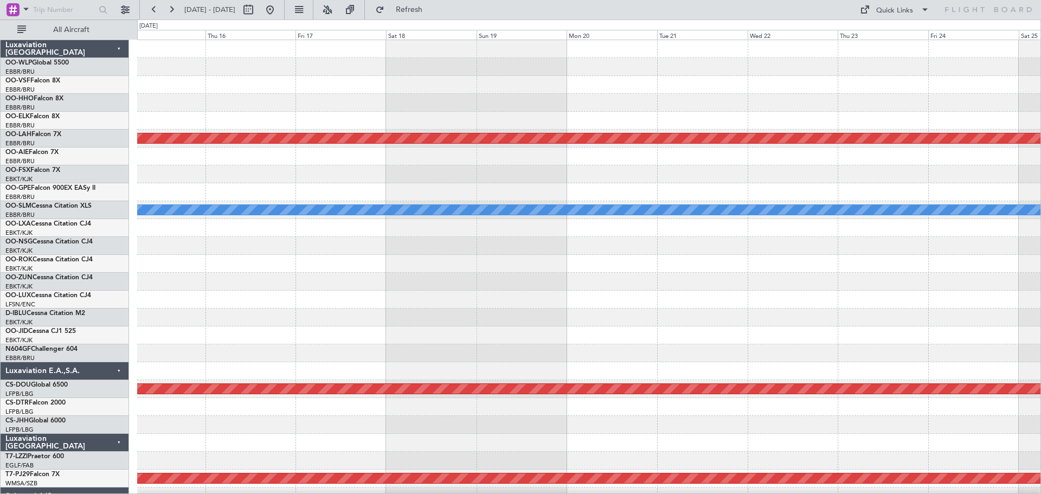
click at [583, 334] on div "Planned Maint [PERSON_NAME]-[GEOGRAPHIC_DATA][PERSON_NAME] ([GEOGRAPHIC_DATA][P…" at bounding box center [589, 371] width 904 height 662
click at [477, 330] on div "Planned Maint [PERSON_NAME]-[GEOGRAPHIC_DATA][PERSON_NAME] ([GEOGRAPHIC_DATA][P…" at bounding box center [589, 371] width 904 height 662
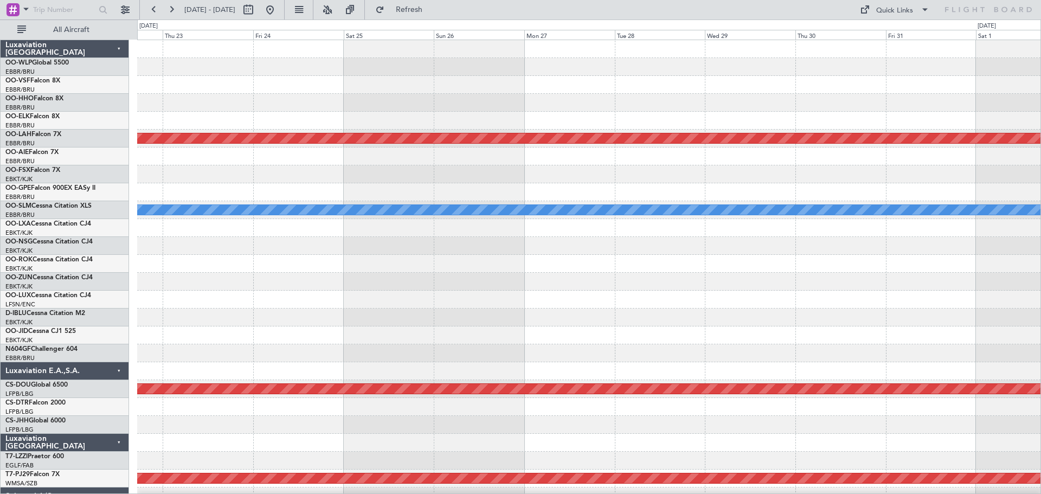
click at [489, 314] on div "Planned Maint [PERSON_NAME]-[GEOGRAPHIC_DATA][PERSON_NAME] ([GEOGRAPHIC_DATA][P…" at bounding box center [589, 371] width 904 height 662
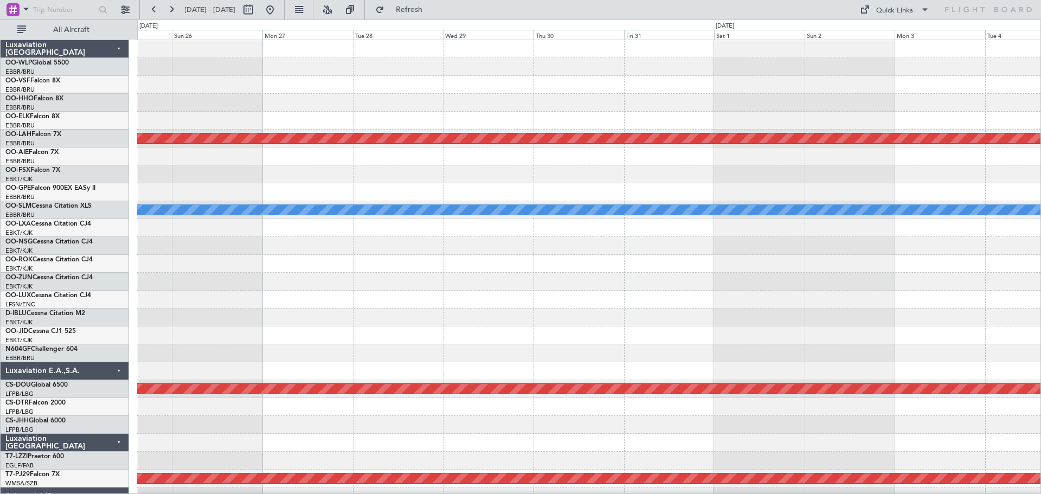
click at [482, 313] on div "Planned Maint [PERSON_NAME]-[GEOGRAPHIC_DATA][PERSON_NAME] ([GEOGRAPHIC_DATA][P…" at bounding box center [589, 371] width 904 height 662
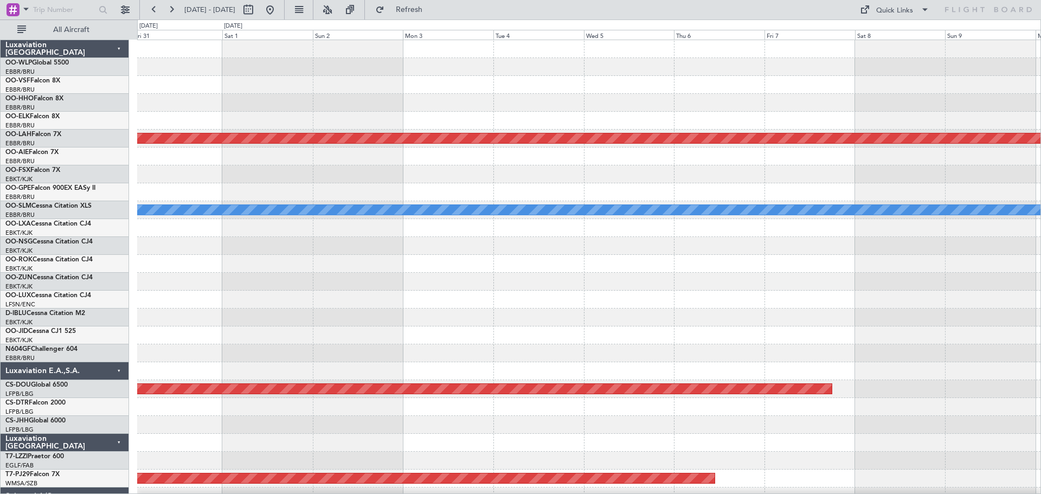
click at [613, 286] on div "Planned Maint [PERSON_NAME]-[GEOGRAPHIC_DATA][PERSON_NAME] ([GEOGRAPHIC_DATA][P…" at bounding box center [589, 371] width 904 height 662
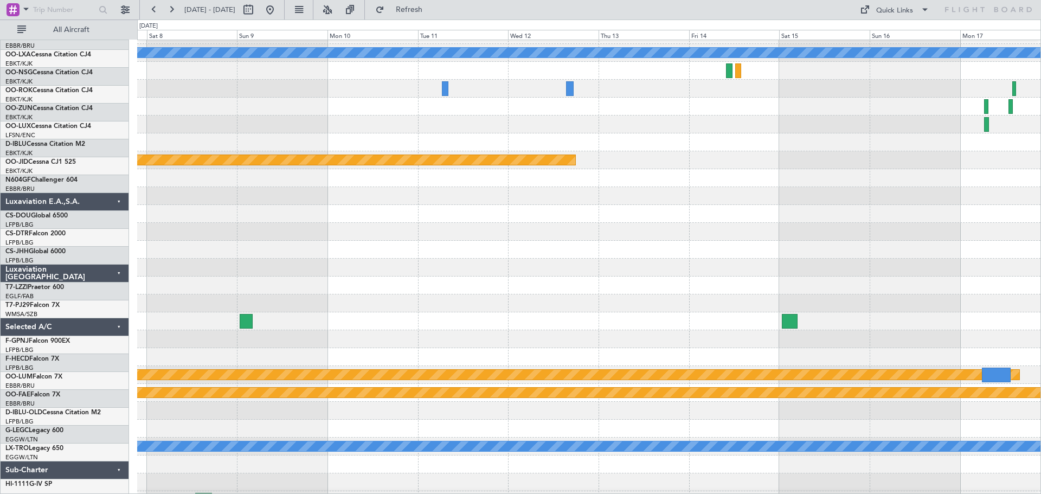
scroll to position [172, 0]
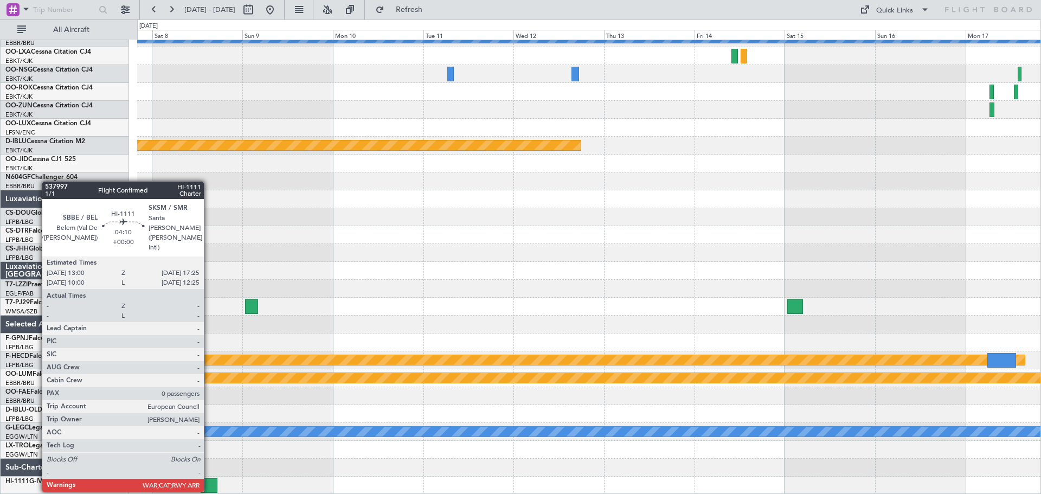
click at [209, 481] on div at bounding box center [209, 485] width 17 height 15
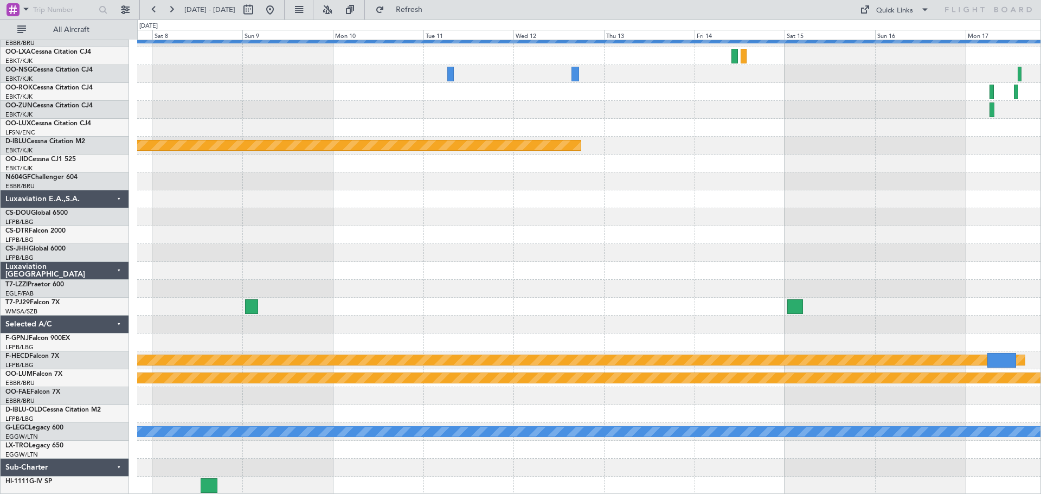
click at [425, 110] on div at bounding box center [589, 110] width 904 height 18
click at [279, 10] on button at bounding box center [269, 9] width 17 height 17
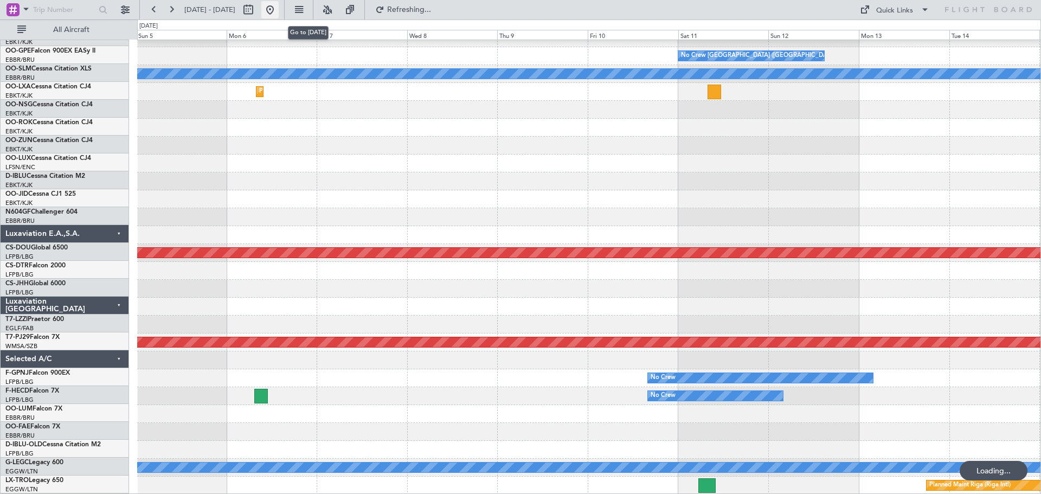
scroll to position [136, 0]
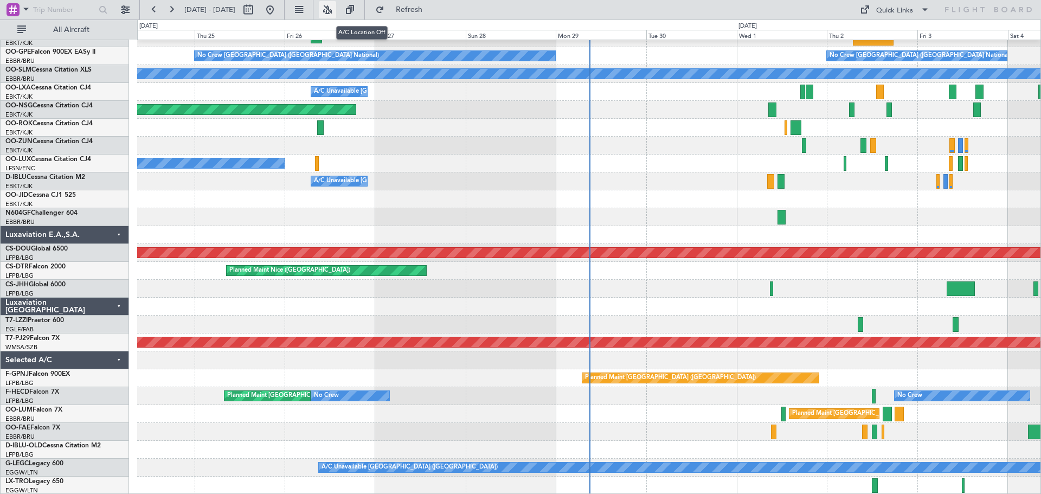
click at [336, 5] on button at bounding box center [327, 9] width 17 height 17
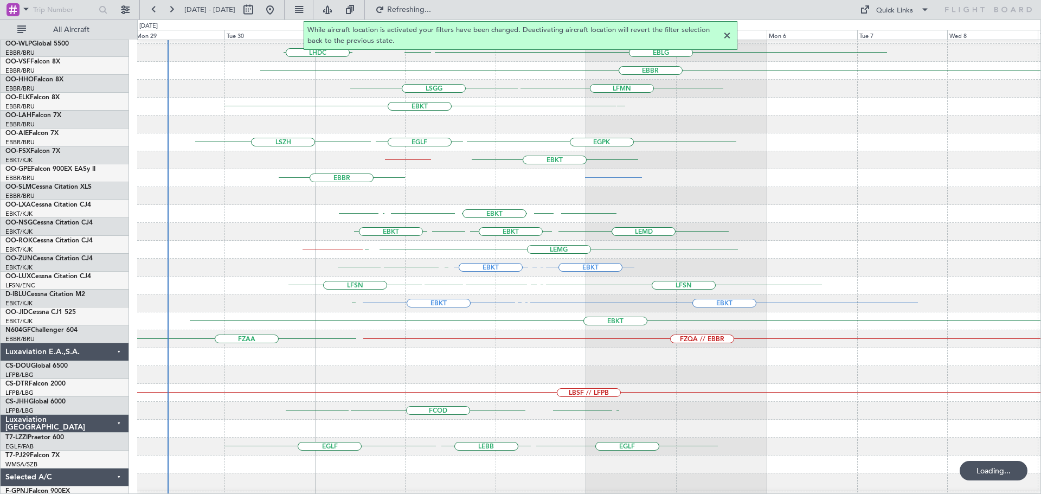
scroll to position [0, 0]
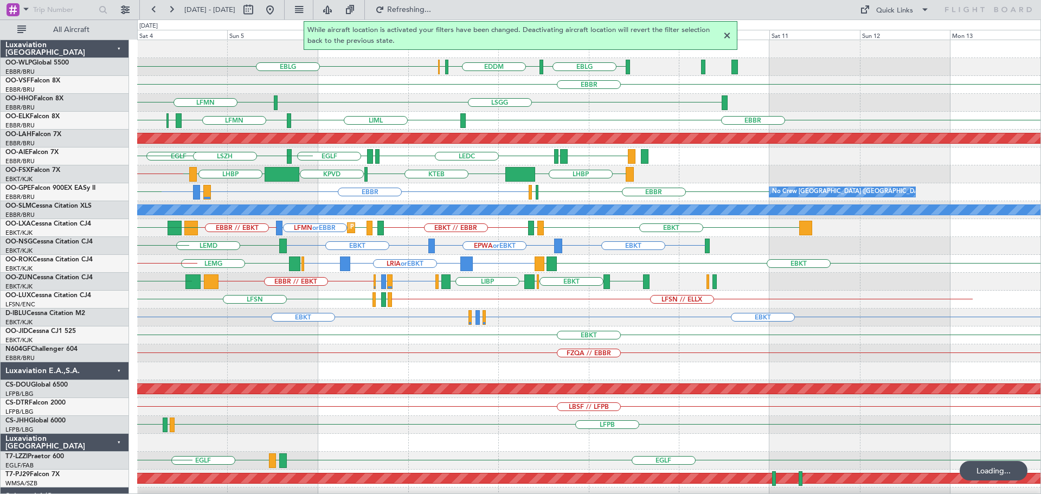
click at [389, 312] on div "EBKT EBKT EGGW or EBKT EDDK or EBKT EGGW or EBKT EBKT EDDK or EBKT" at bounding box center [589, 318] width 904 height 18
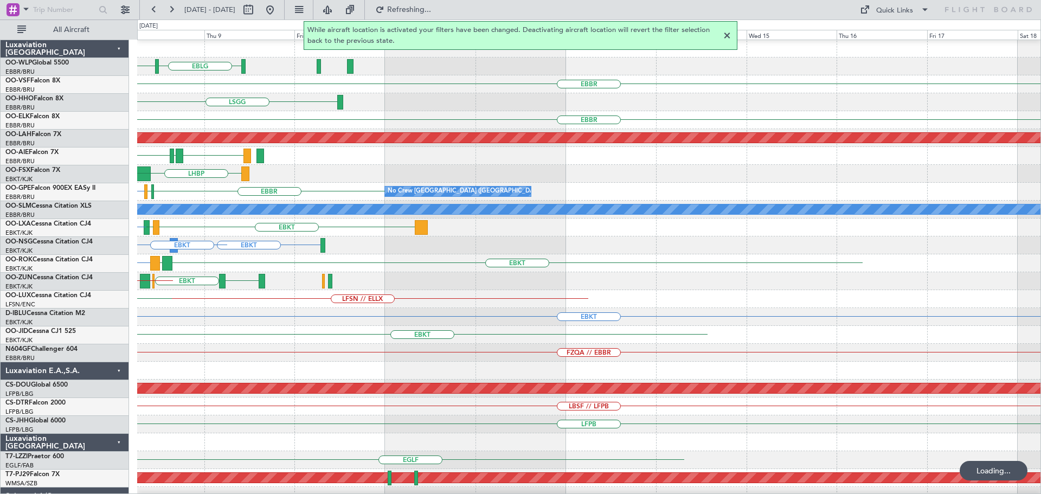
scroll to position [1, 0]
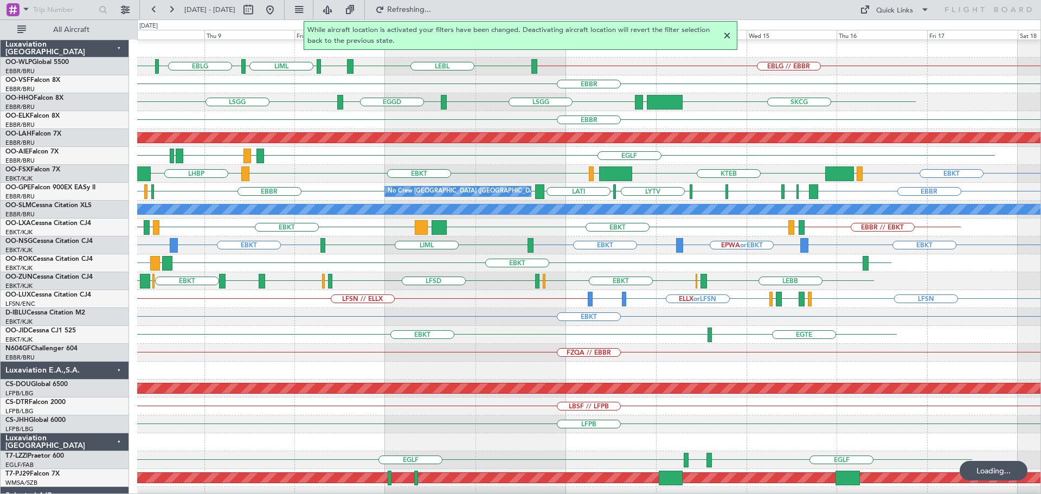
click at [727, 36] on div at bounding box center [727, 35] width 13 height 13
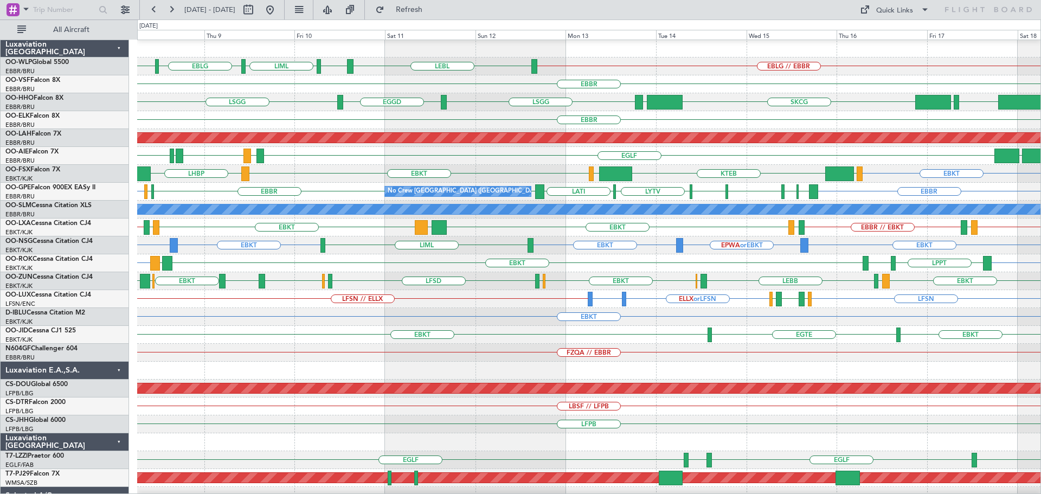
click at [514, 173] on div "EBKT EBKT LHBP LOWS KTEB LIMC" at bounding box center [589, 174] width 904 height 18
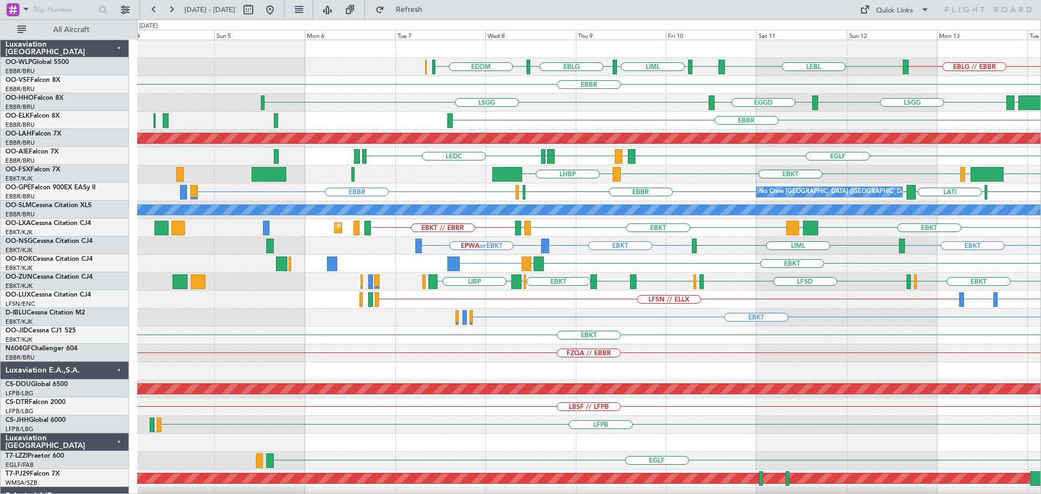
scroll to position [0, 0]
click at [658, 250] on div "LEBL EBLG LIML EBLG EDDM EBLG // EBBR Planned Maint Milan ([GEOGRAPHIC_DATA]) […" at bounding box center [589, 362] width 904 height 644
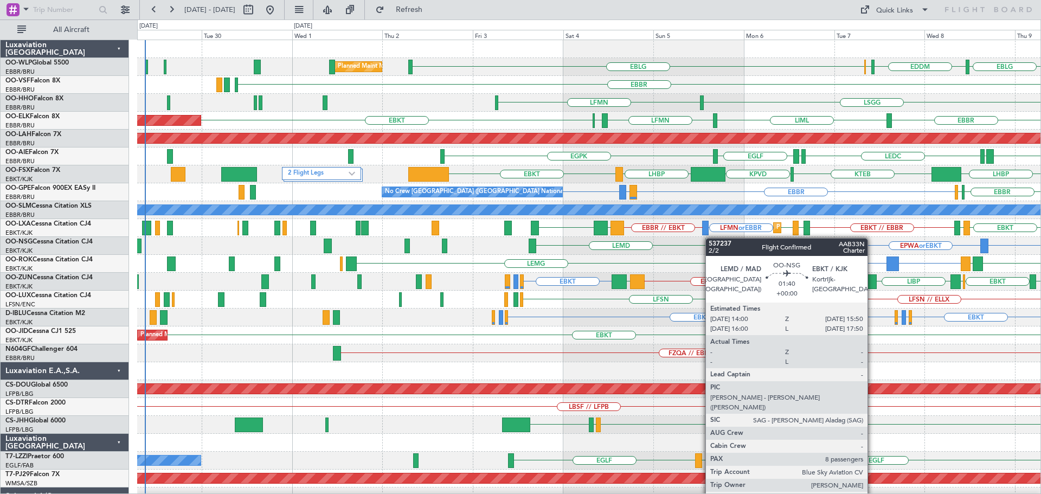
click at [708, 238] on div "EBLG Planned Maint Milan ([GEOGRAPHIC_DATA]) ELLX EDDM EBLG LIML EBLG LEBL [GEO…" at bounding box center [589, 335] width 904 height 591
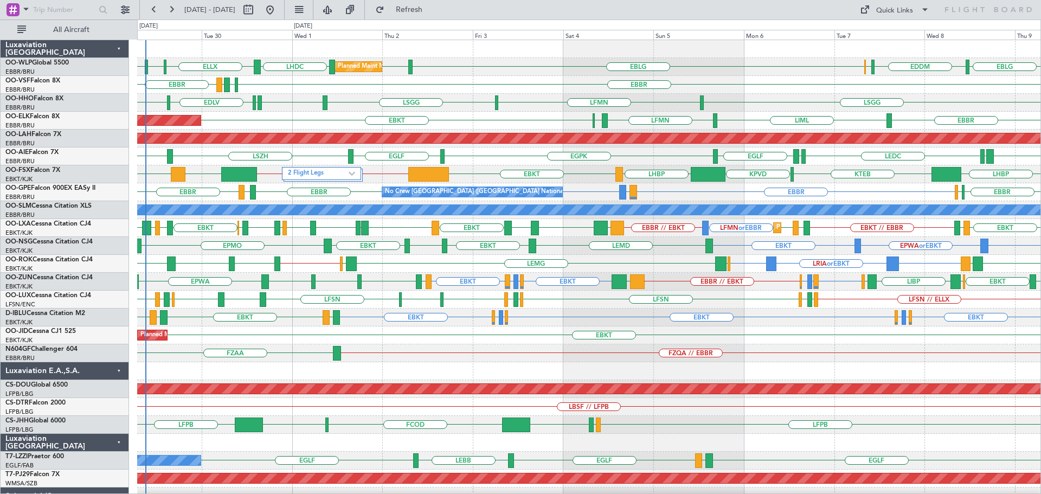
click at [473, 92] on div "EBBR ELLX LEGE [GEOGRAPHIC_DATA]" at bounding box center [589, 85] width 904 height 18
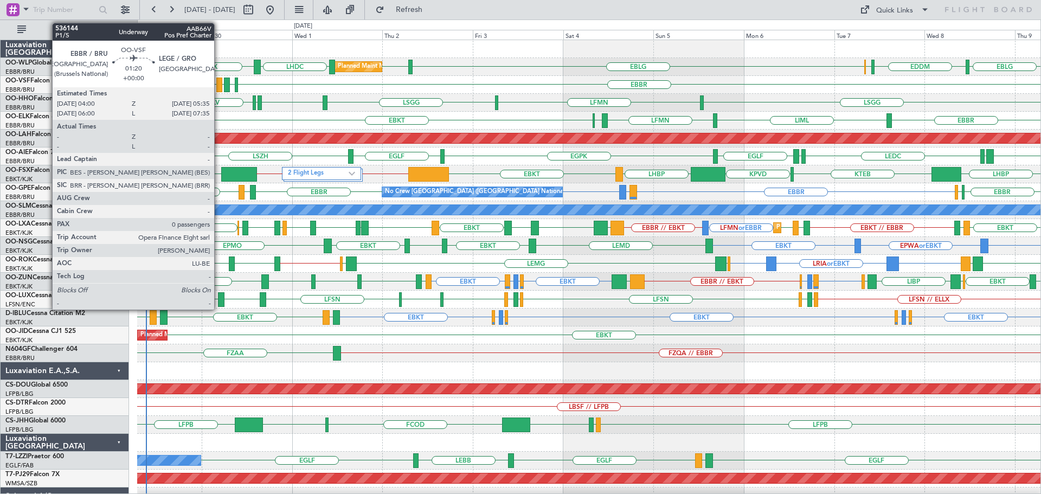
click at [219, 81] on div at bounding box center [219, 85] width 6 height 15
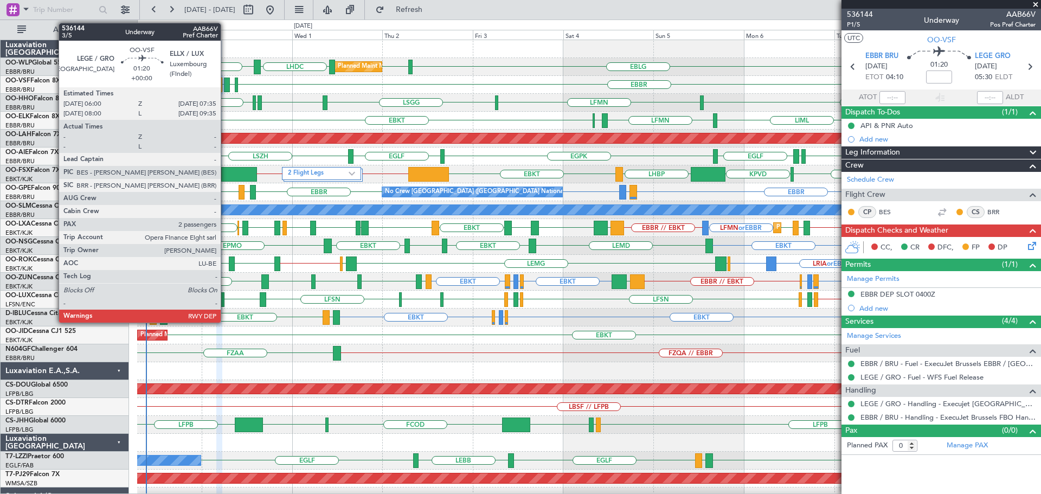
click at [226, 80] on div at bounding box center [227, 85] width 6 height 15
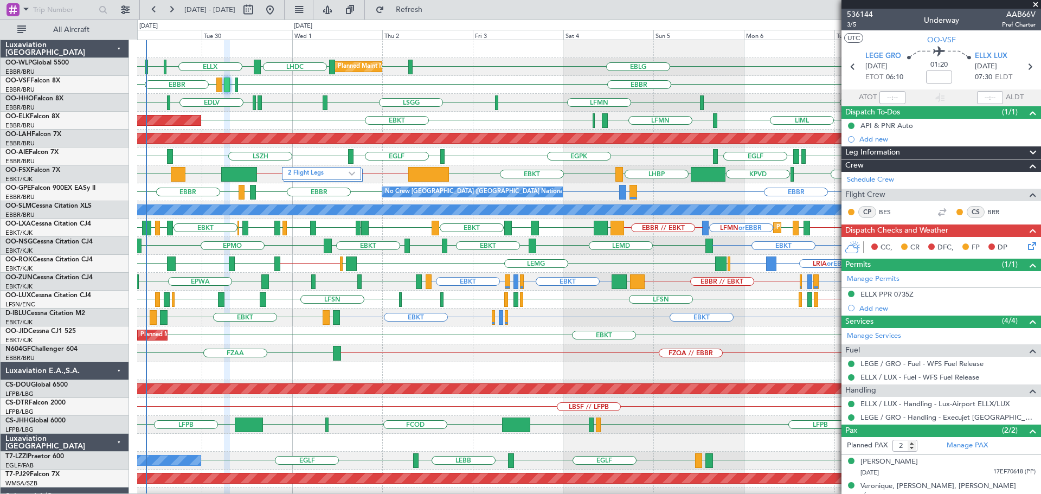
click at [351, 95] on div "EGWU ELLX EDLV ELLX [GEOGRAPHIC_DATA] LFMN [GEOGRAPHIC_DATA]" at bounding box center [589, 103] width 904 height 18
click at [1035, 4] on span at bounding box center [1035, 5] width 11 height 10
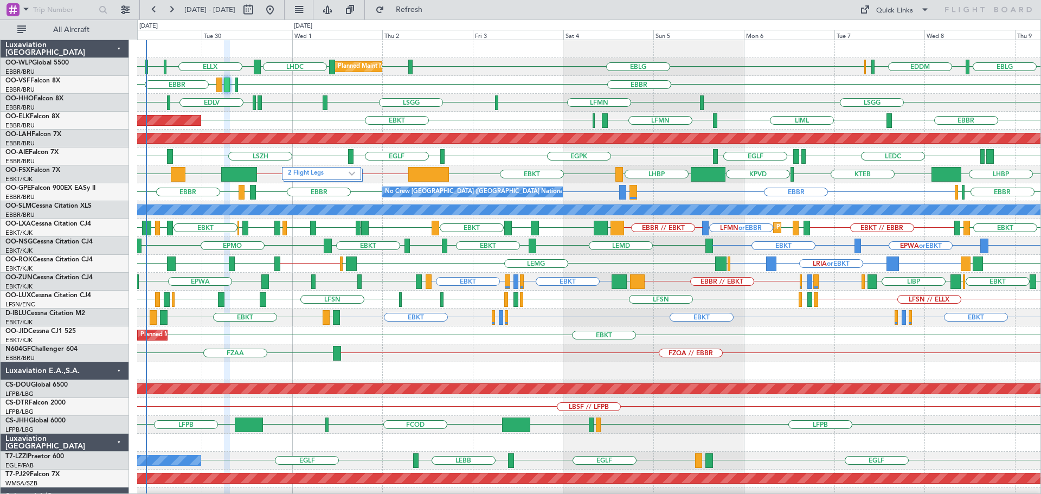
type input "0"
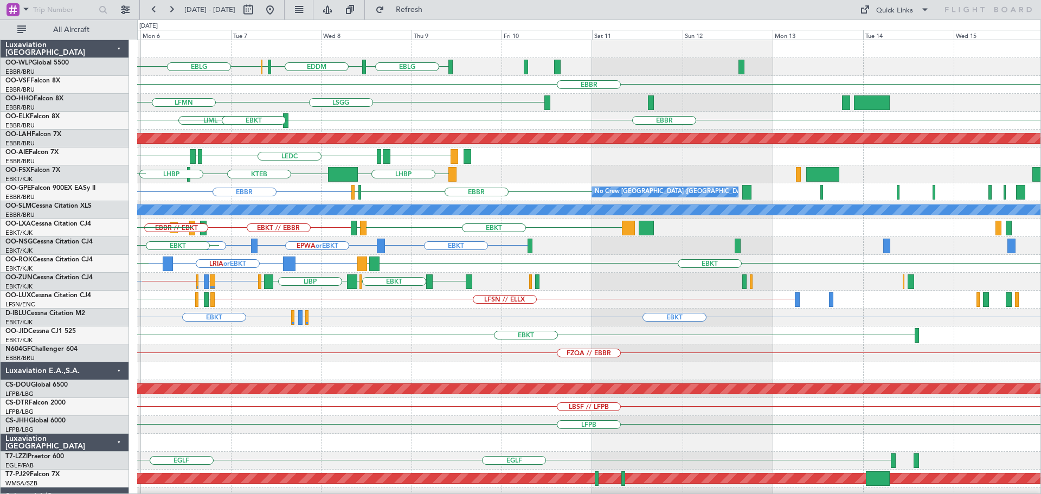
click at [368, 380] on div "EBLG EDDM ELLX EBLG [GEOGRAPHIC_DATA] [GEOGRAPHIC_DATA] LFMN [GEOGRAPHIC_DATA] …" at bounding box center [589, 335] width 904 height 591
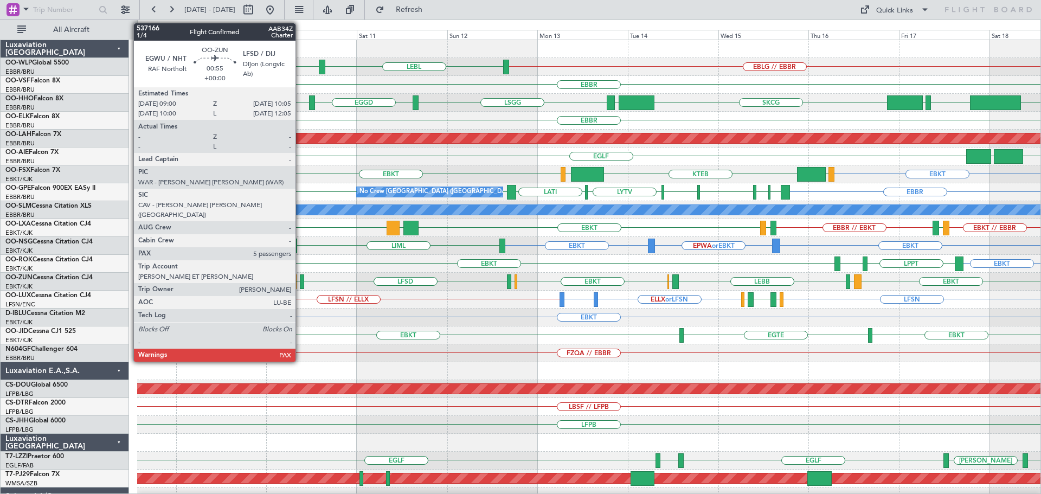
click at [300, 278] on div at bounding box center [302, 281] width 4 height 15
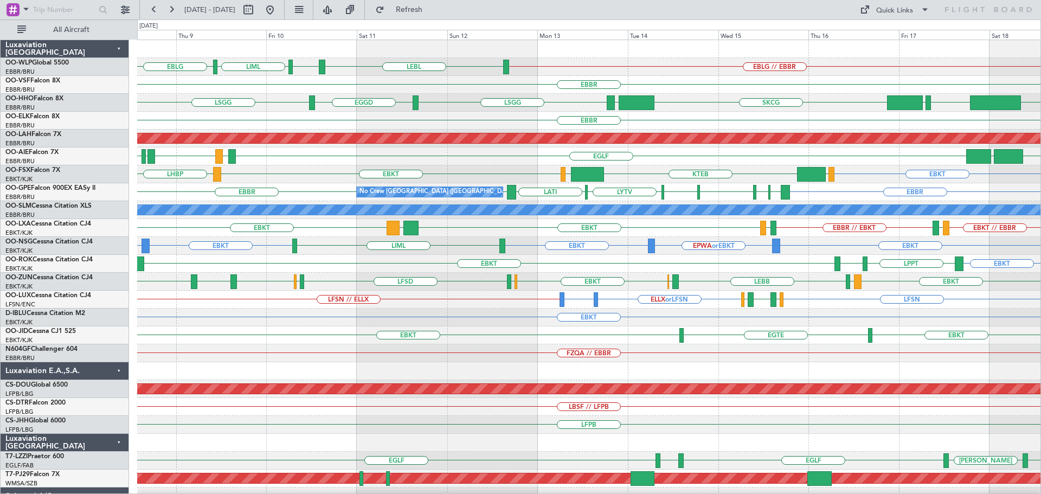
click at [408, 61] on div "EBLG // EBBR LEBL EBLG LIML EBLG" at bounding box center [589, 67] width 904 height 18
click at [491, 302] on div "LFSN ELLX or LFSN EGBB or LFSN LFSN // ELLX [GEOGRAPHIC_DATA] [GEOGRAPHIC_DATA]…" at bounding box center [589, 300] width 904 height 18
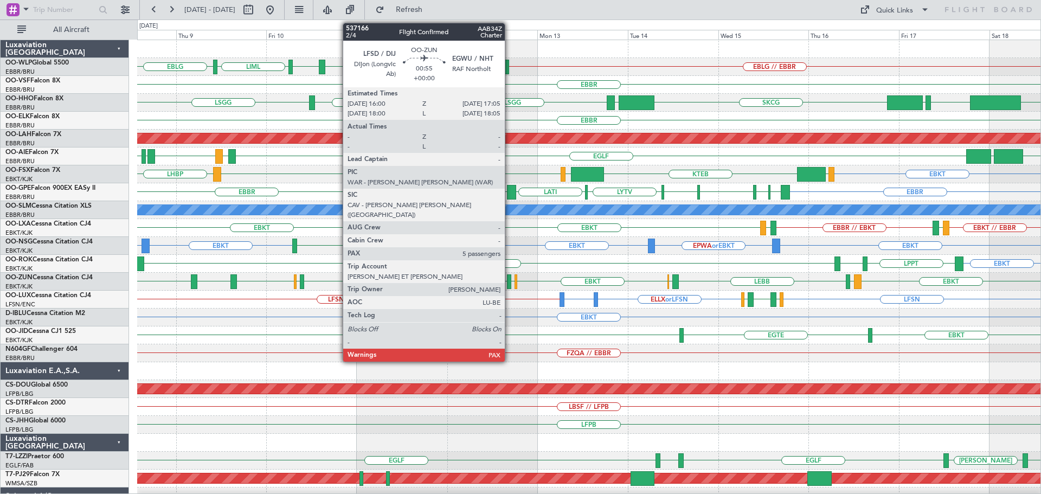
click at [510, 278] on div at bounding box center [509, 281] width 4 height 15
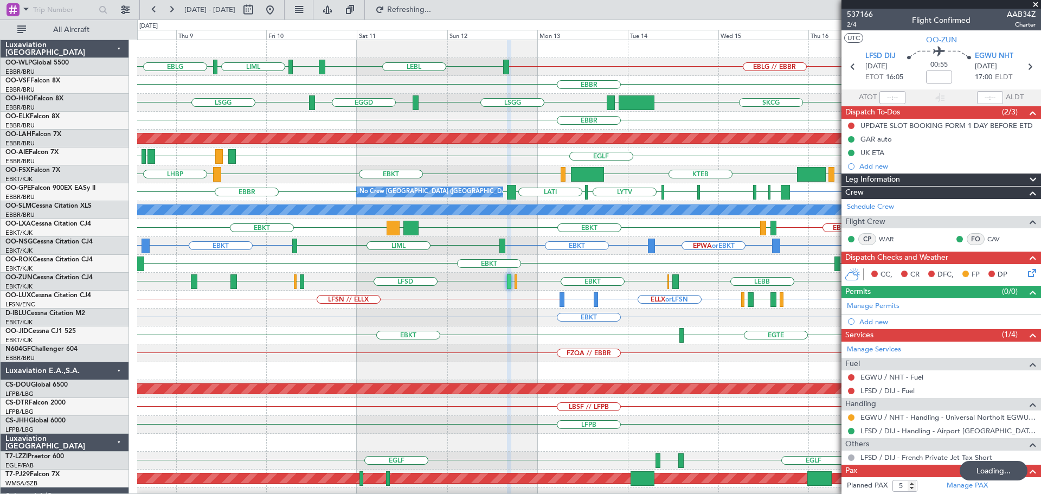
click at [272, 332] on div "EGTE EBKT EBKT" at bounding box center [589, 336] width 904 height 18
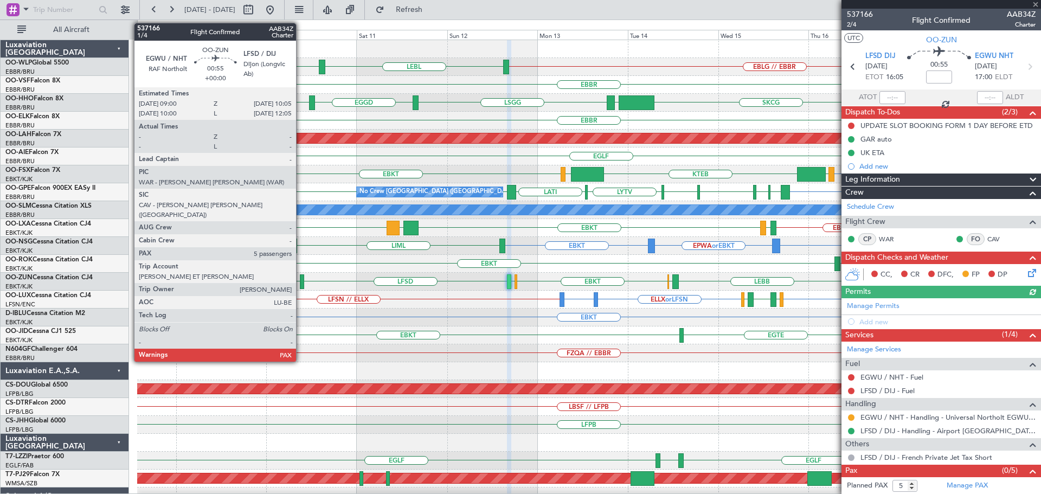
click at [302, 278] on div at bounding box center [302, 281] width 4 height 15
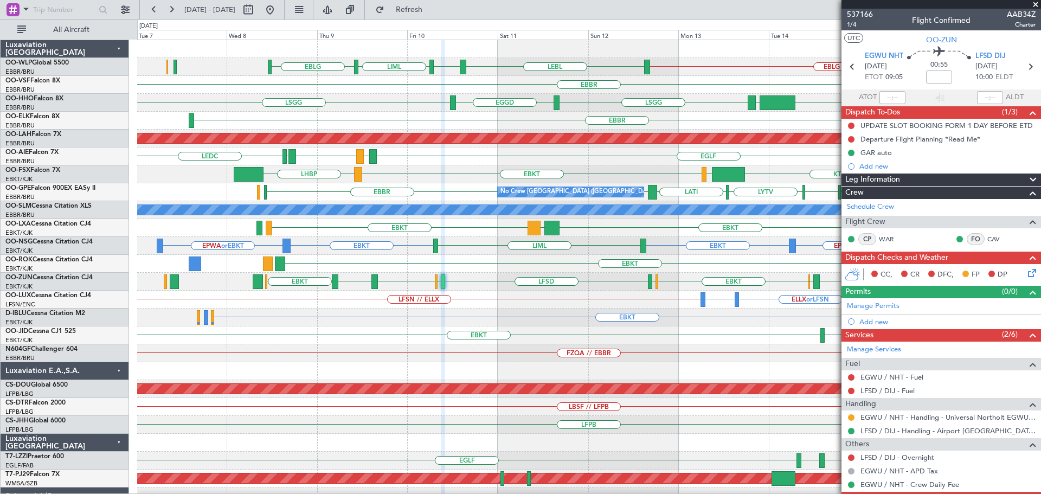
click at [554, 286] on div "EBLG // EBBR LEBL EBLG LIML EBLG [GEOGRAPHIC_DATA] [GEOGRAPHIC_DATA] SKCG [GEOG…" at bounding box center [589, 362] width 904 height 644
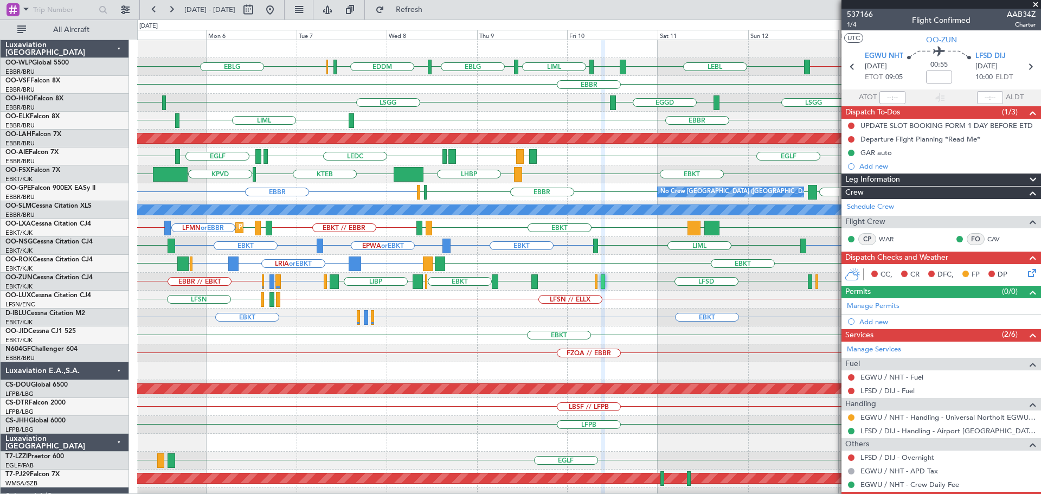
click at [1033, 4] on span at bounding box center [1035, 5] width 11 height 10
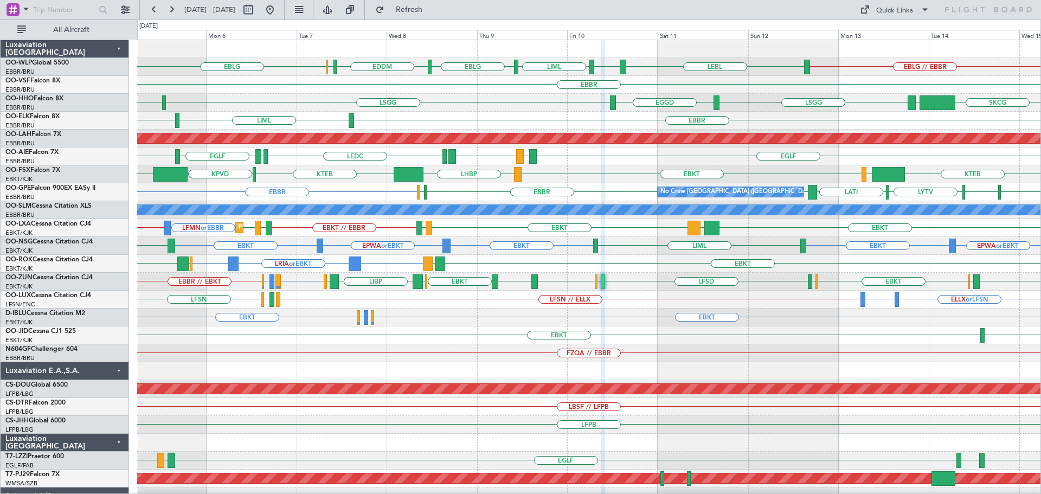
type input "0"
click at [148, 381] on div "EBLG EBLG // EBBR LEBL EBLG LIML EBLG EDDM ELLX [GEOGRAPHIC_DATA] [GEOGRAPHIC_D…" at bounding box center [589, 335] width 904 height 591
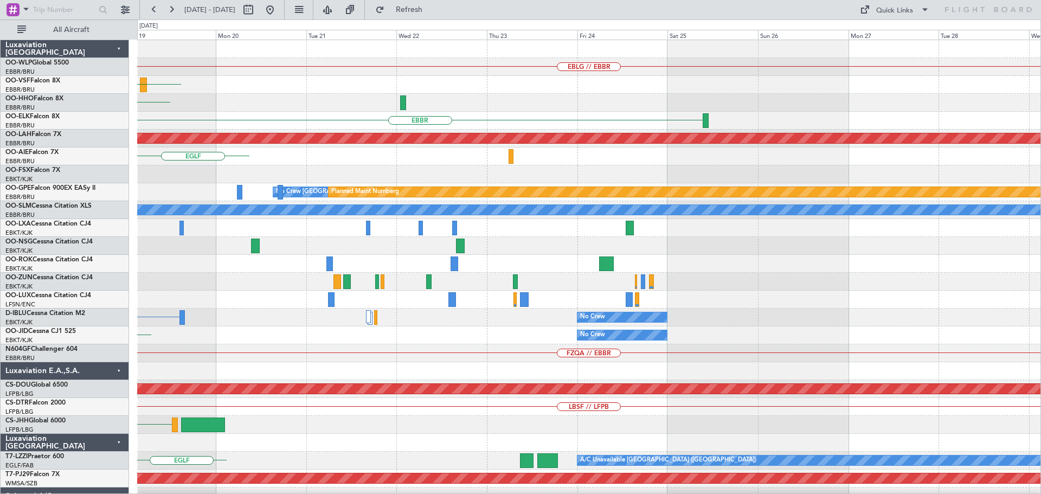
click at [190, 334] on div "No Crew [GEOGRAPHIC_DATA]" at bounding box center [589, 336] width 904 height 18
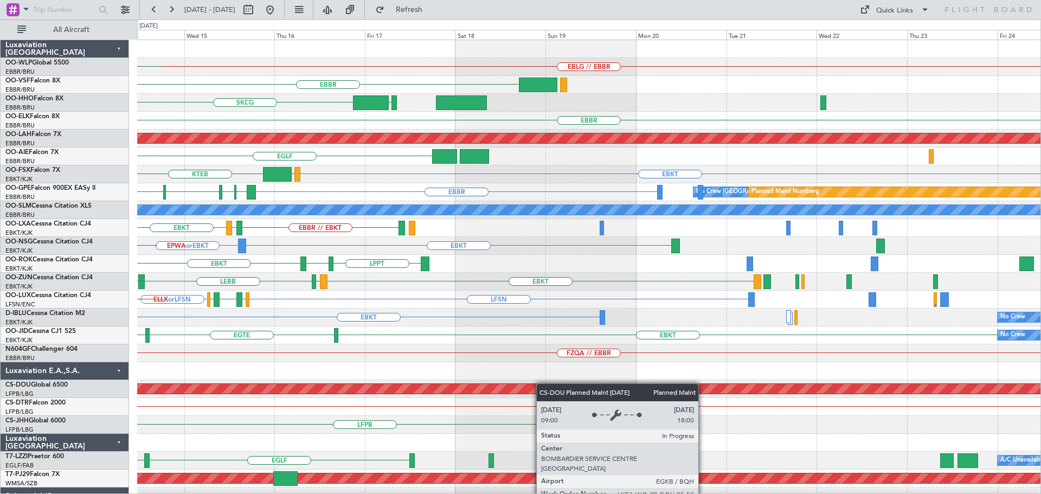
click at [350, 383] on div "EBLG // EBBR LEBL [GEOGRAPHIC_DATA] SKCG EGGD [GEOGRAPHIC_DATA] [GEOGRAPHIC_DAT…" at bounding box center [589, 362] width 904 height 644
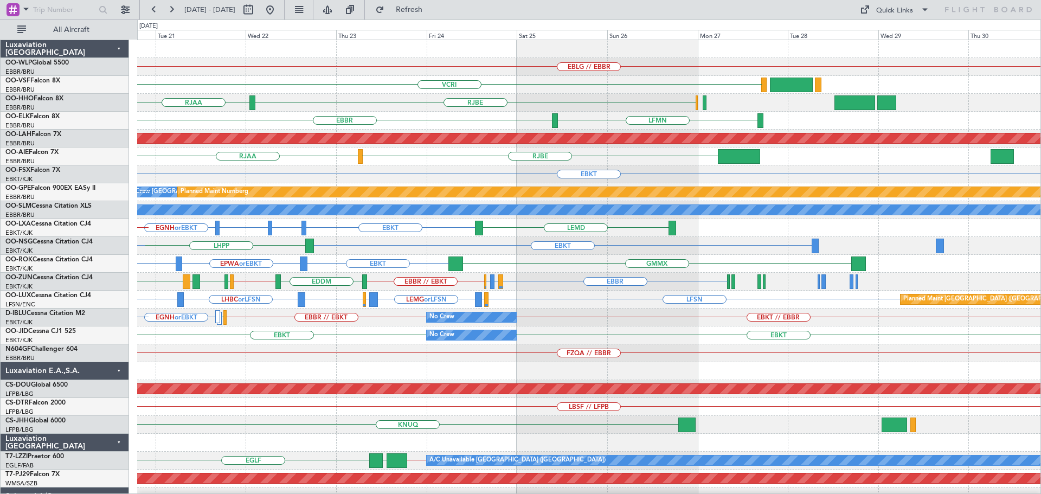
click at [390, 302] on div "EBLG // EBBR VCRI VRMU [GEOGRAPHIC_DATA] [GEOGRAPHIC_DATA] RJAA [GEOGRAPHIC_DAT…" at bounding box center [589, 362] width 904 height 644
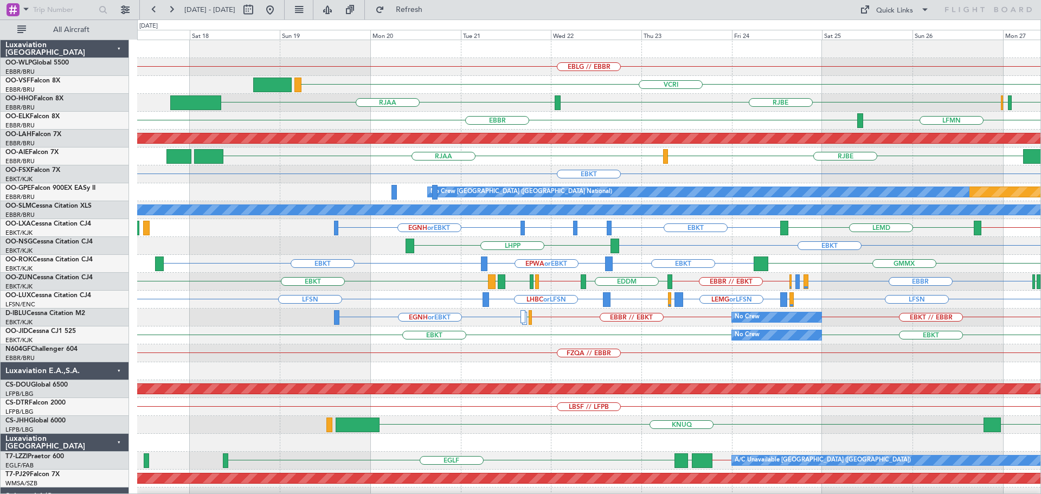
click at [502, 117] on div "EBLG // EBBR VCRI VRMM LEGE [GEOGRAPHIC_DATA] RJAA [GEOGRAPHIC_DATA] RJFK RJOB …" at bounding box center [589, 335] width 904 height 591
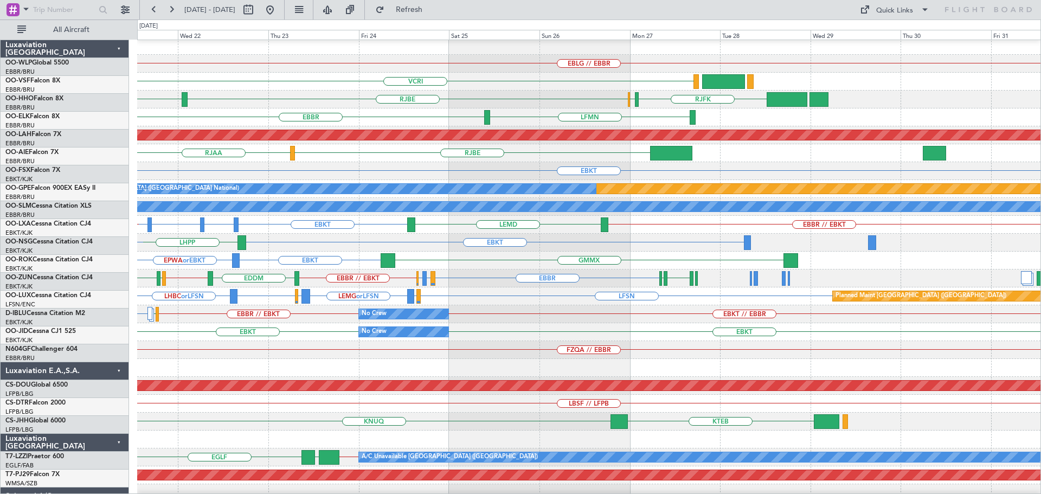
scroll to position [4, 0]
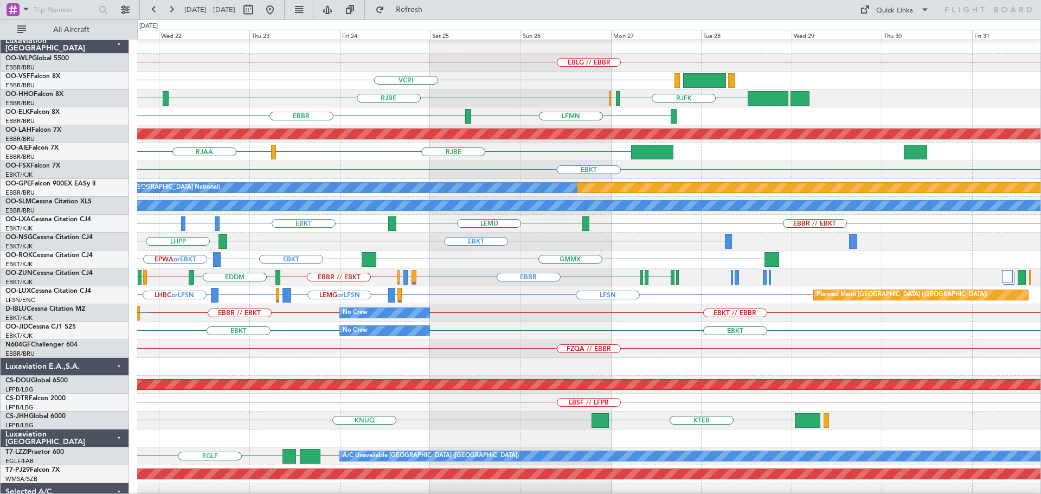
click at [411, 360] on div at bounding box center [589, 367] width 904 height 18
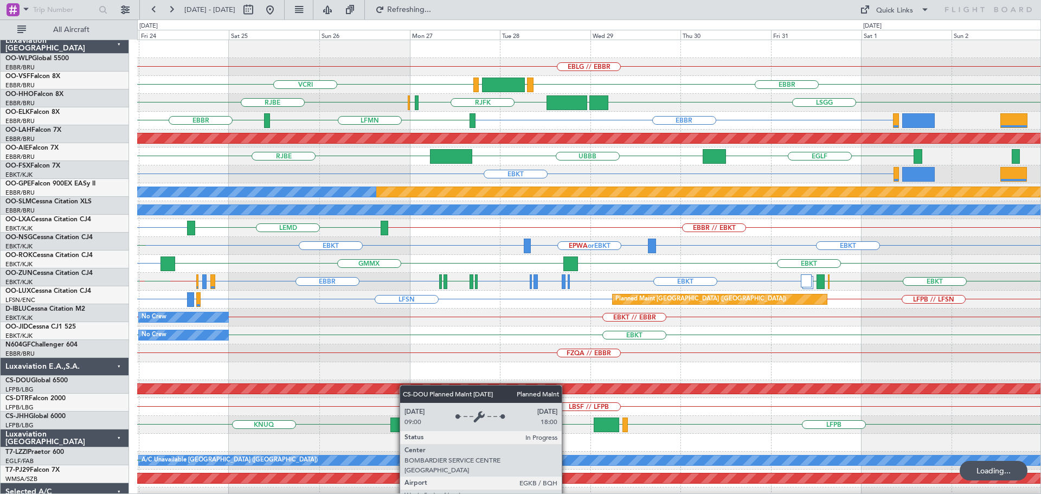
scroll to position [0, 0]
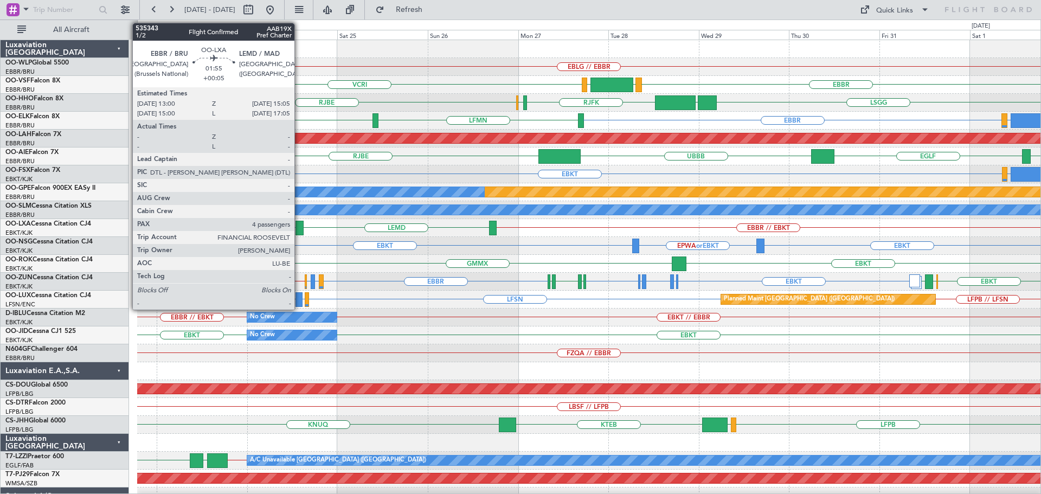
click at [299, 226] on div at bounding box center [300, 228] width 8 height 15
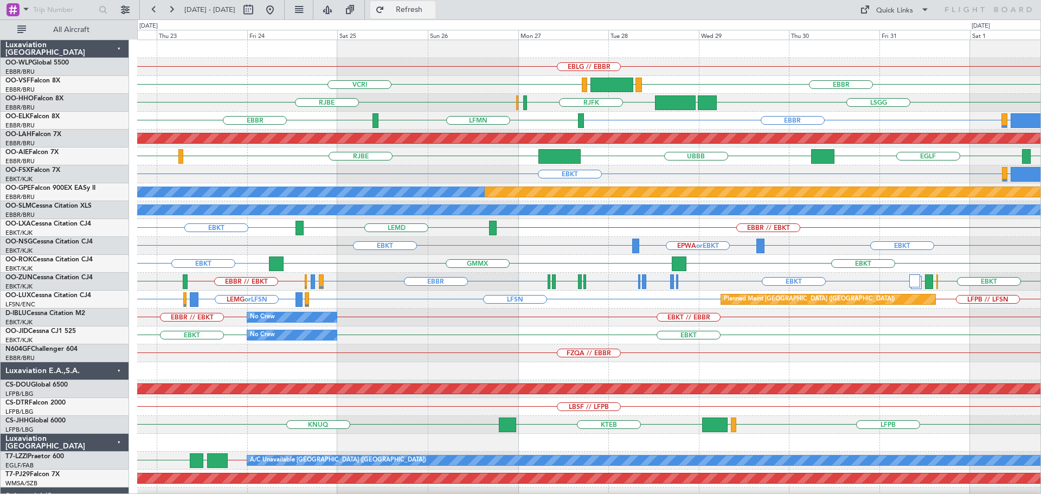
click at [431, 11] on span "Refresh" at bounding box center [410, 10] width 46 height 8
click at [279, 7] on button at bounding box center [269, 9] width 17 height 17
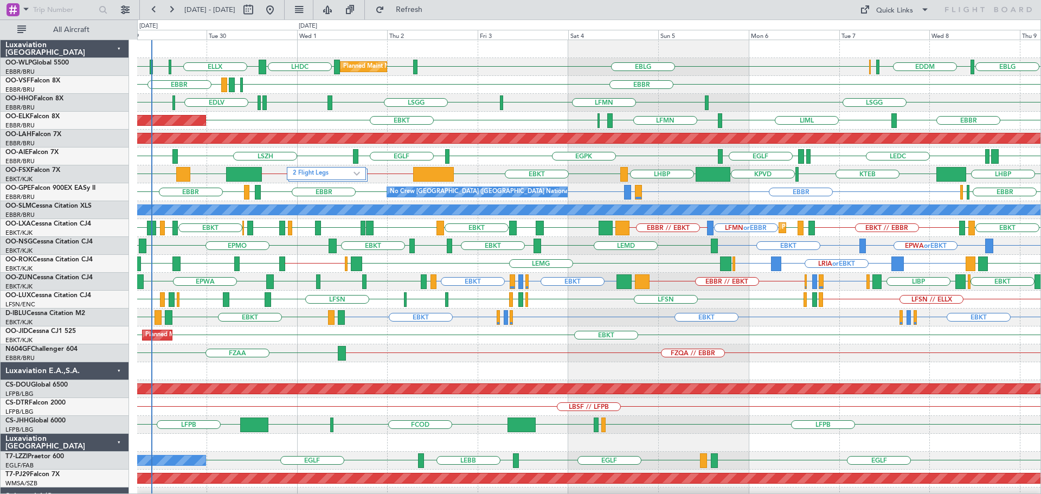
click at [306, 385] on div "Planned Maint Milan (Linate) EBLG EDDM ELLX EBLG LHDC LIML ELLX LFPB EBLG [GEOG…" at bounding box center [589, 335] width 904 height 591
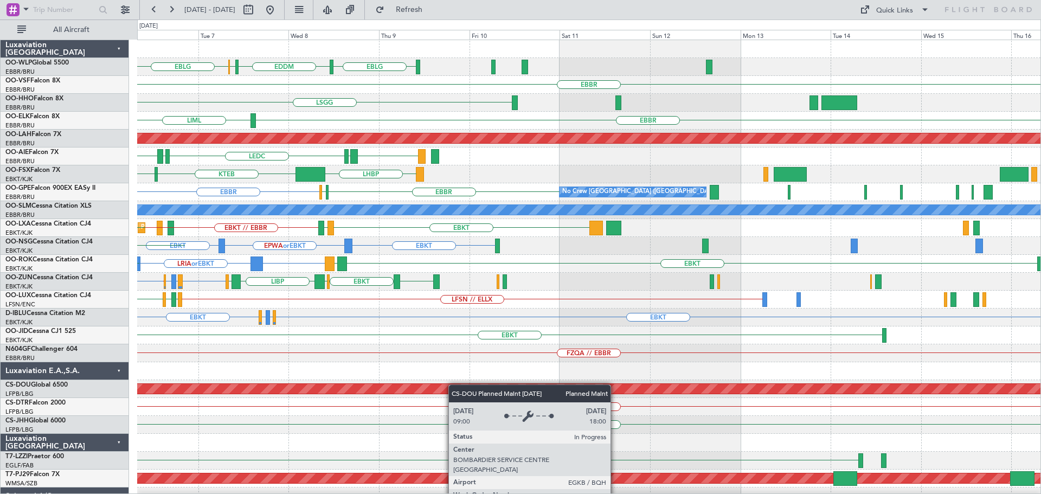
click at [454, 385] on div "Planned Maint London ([GEOGRAPHIC_DATA])" at bounding box center [589, 389] width 904 height 18
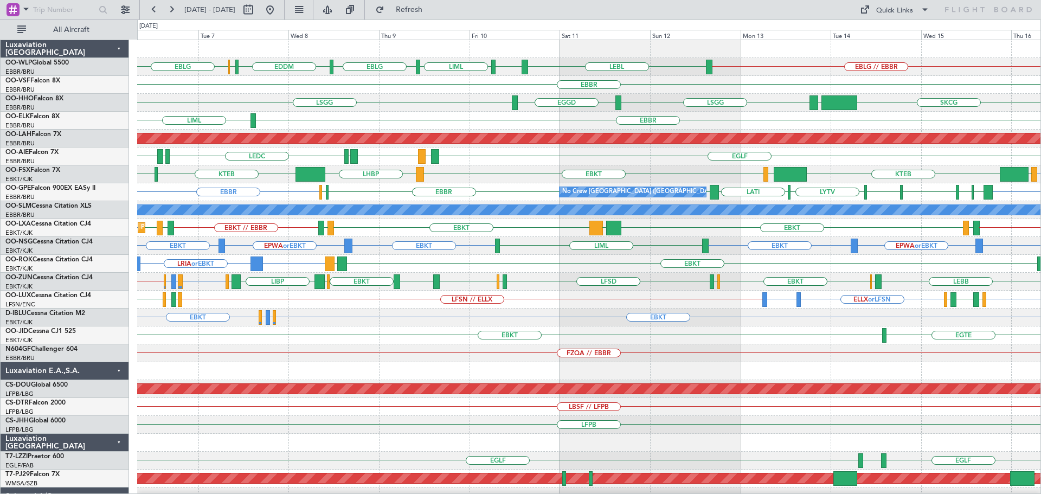
click at [393, 332] on div "EBKT [GEOGRAPHIC_DATA]" at bounding box center [589, 336] width 904 height 18
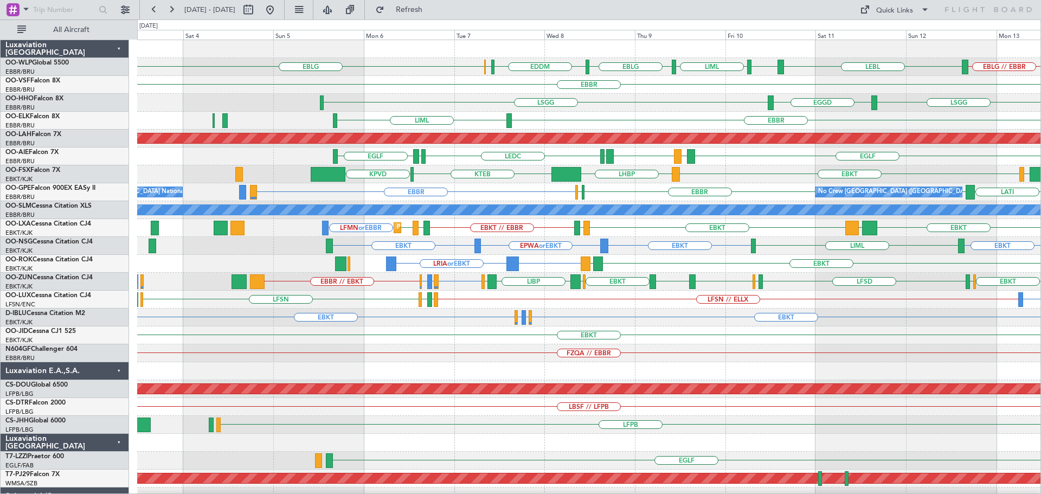
click at [600, 351] on div "EBLG // EBBR LEBL EBLG LIML EBLG EDDM ELLX EBLG Planned Maint Milan ([GEOGRAPHI…" at bounding box center [589, 353] width 904 height 626
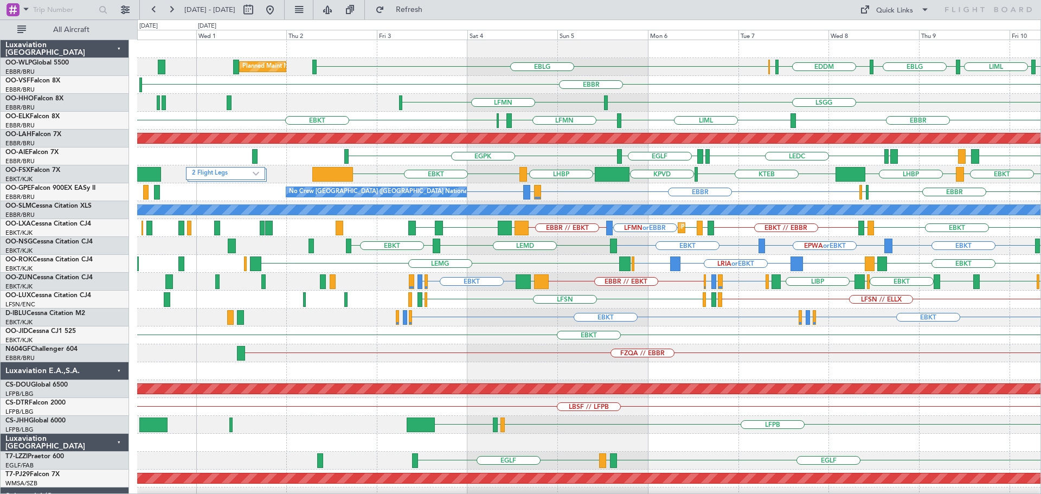
click at [575, 370] on div "EBLG LIML EBLG EDDM ELLX EBLG Planned Maint Milan ([GEOGRAPHIC_DATA]) LEBL EBLG…" at bounding box center [589, 335] width 904 height 591
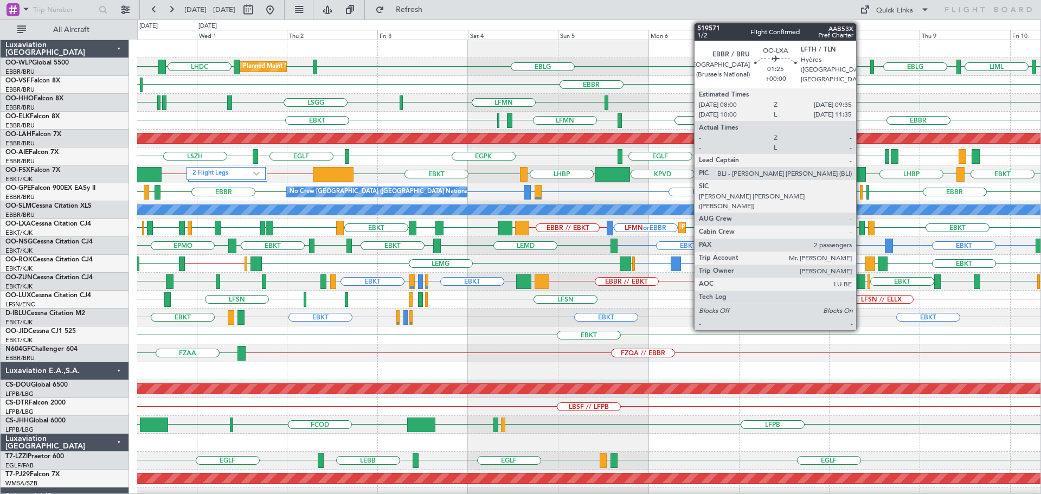
click at [861, 228] on div at bounding box center [862, 228] width 6 height 15
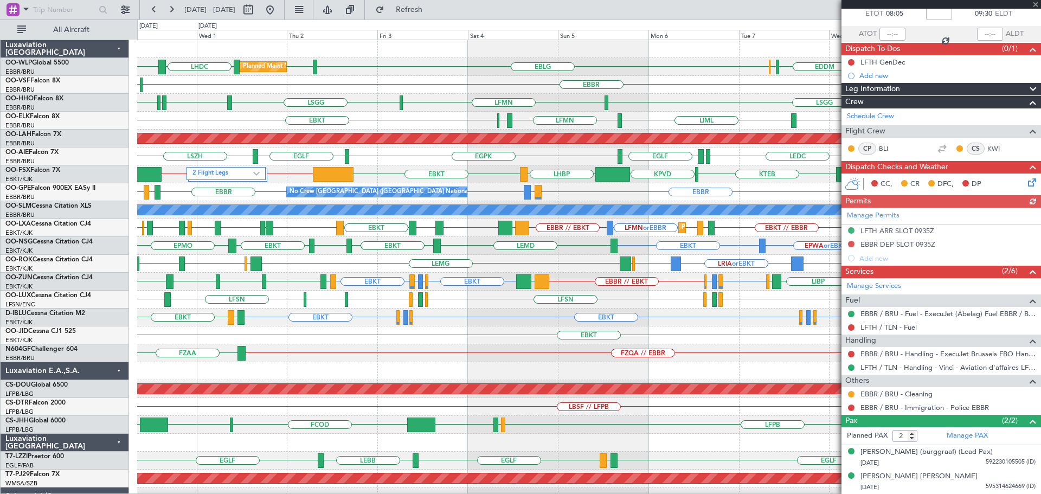
scroll to position [74, 0]
click at [1036, 4] on span at bounding box center [1035, 5] width 11 height 10
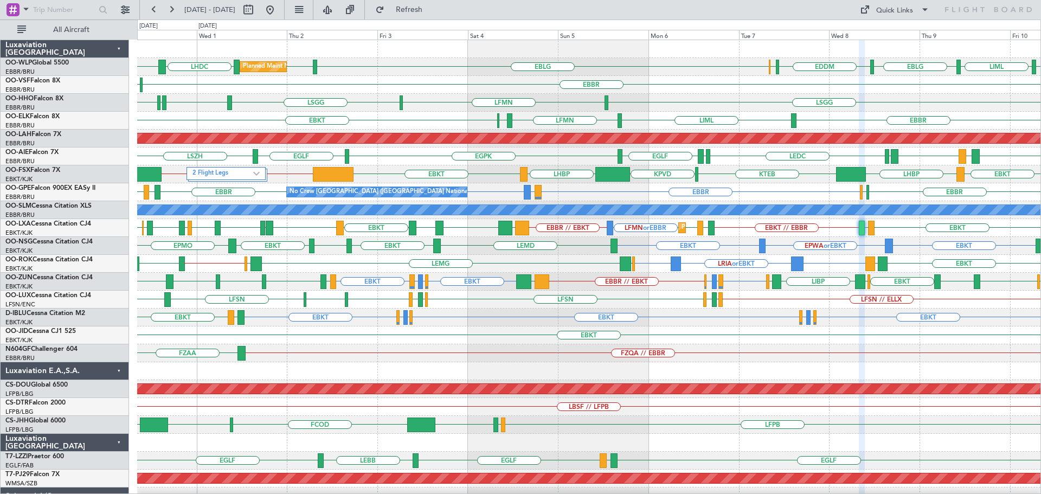
type input "0"
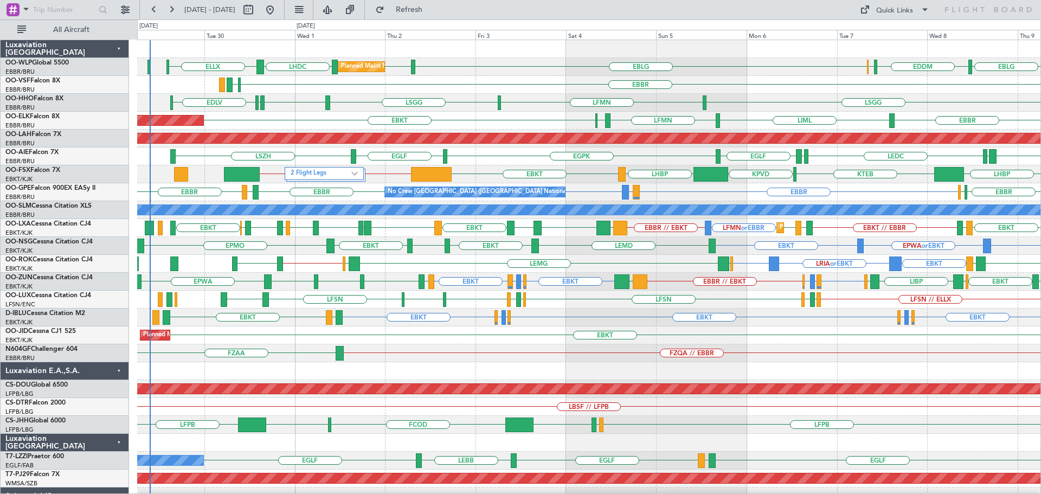
click at [418, 259] on div "LHDC ELLX EBLG LIML Planned Maint Milan ([GEOGRAPHIC_DATA]) ELLX EDDM EBLG LIML…" at bounding box center [589, 335] width 904 height 591
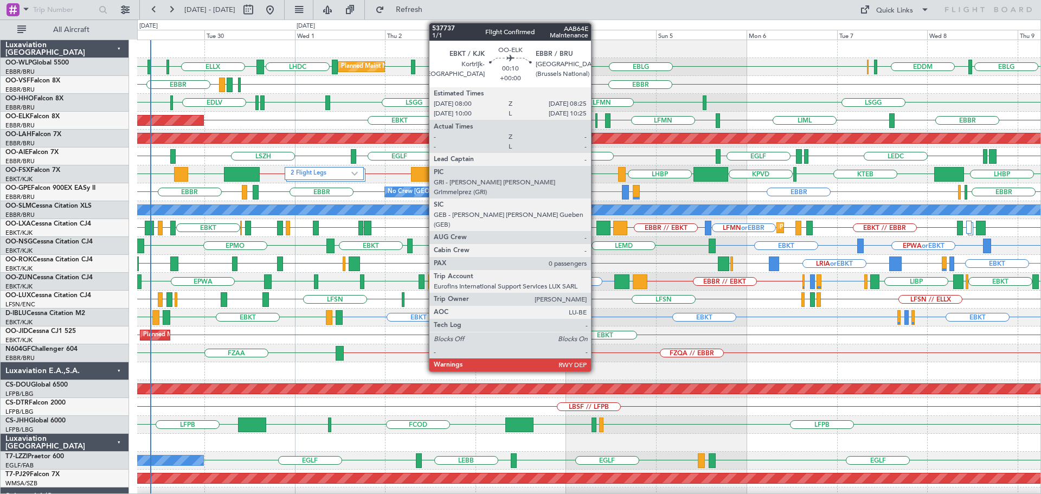
click at [596, 118] on div at bounding box center [597, 120] width 2 height 15
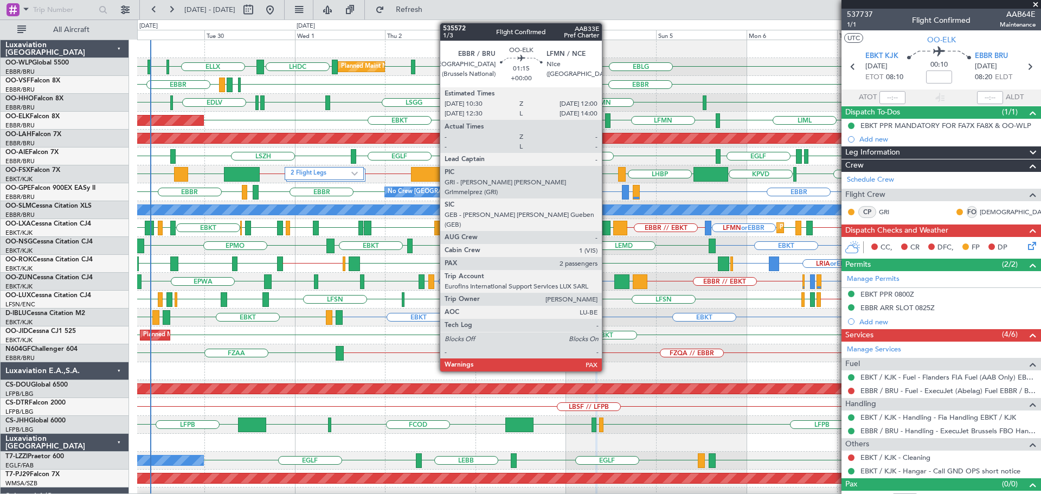
click at [607, 116] on div at bounding box center [608, 120] width 6 height 15
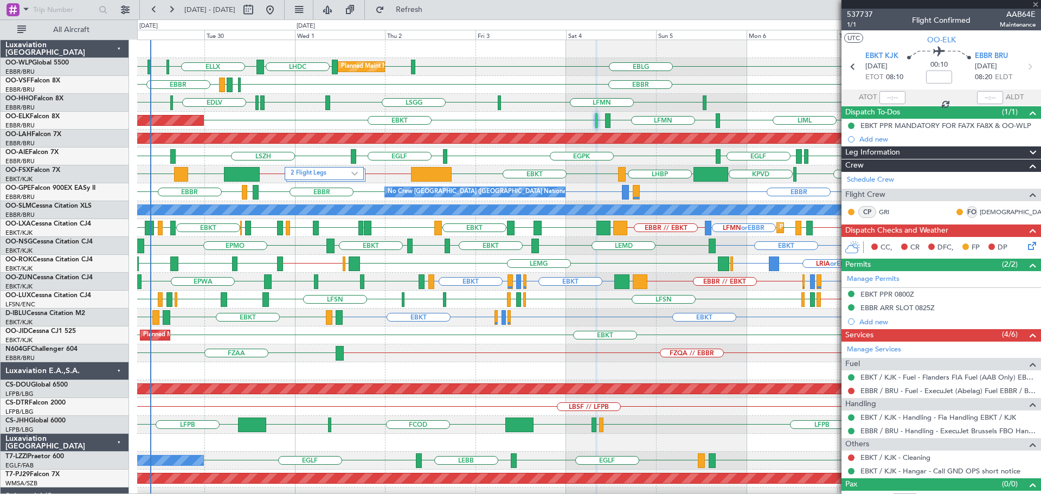
type input "2"
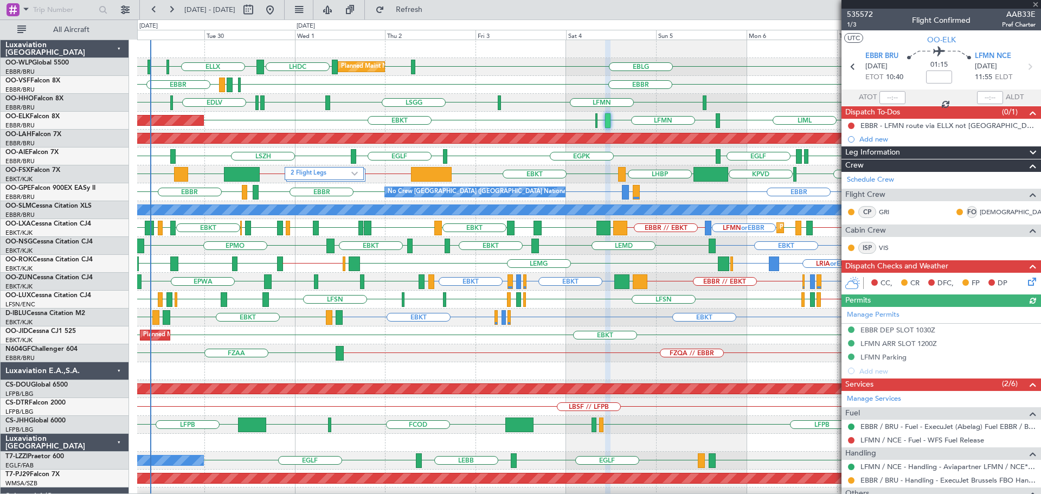
scroll to position [54, 0]
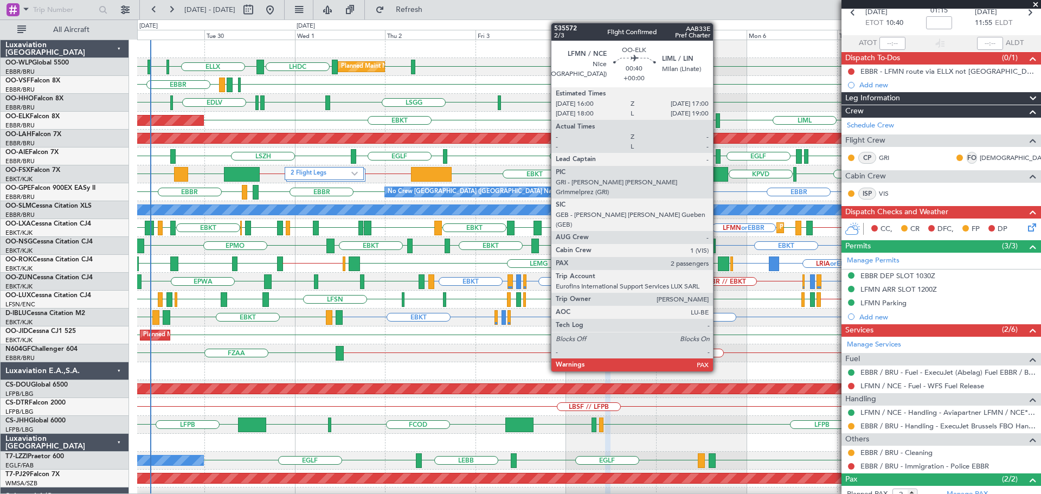
click at [718, 117] on div at bounding box center [718, 120] width 4 height 15
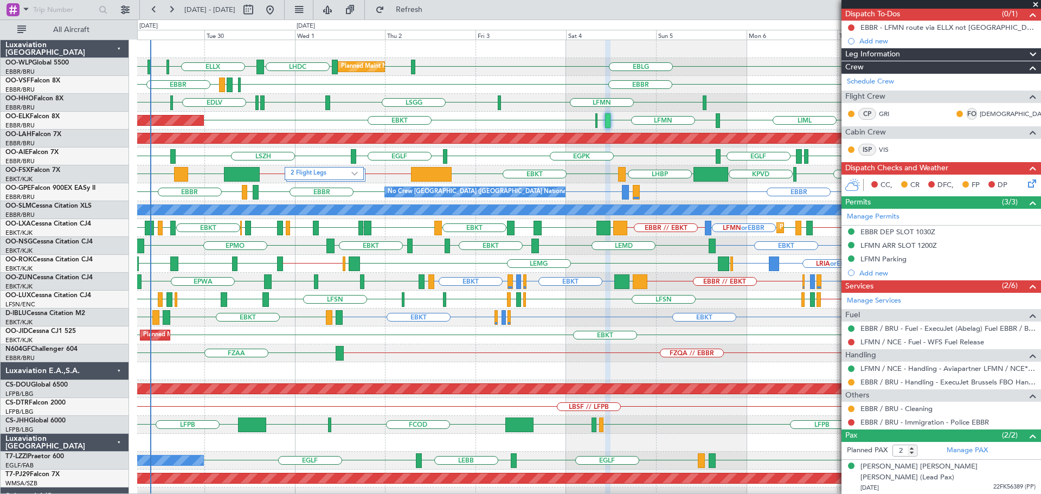
scroll to position [99, 0]
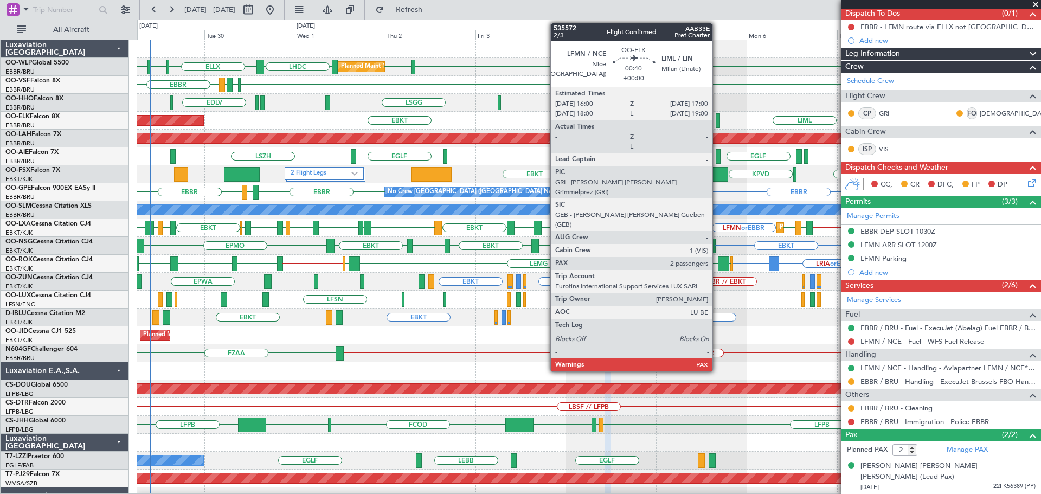
click at [718, 120] on div at bounding box center [718, 120] width 4 height 15
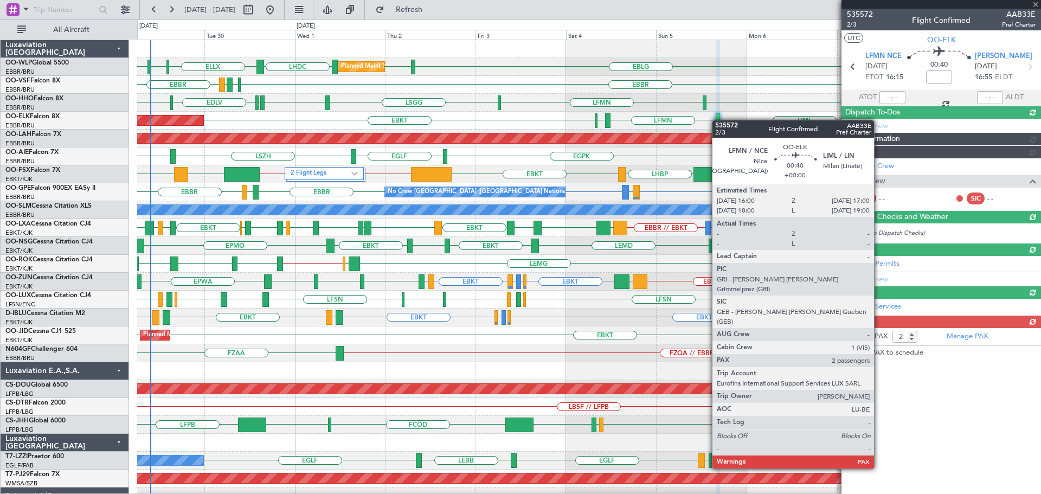
scroll to position [0, 0]
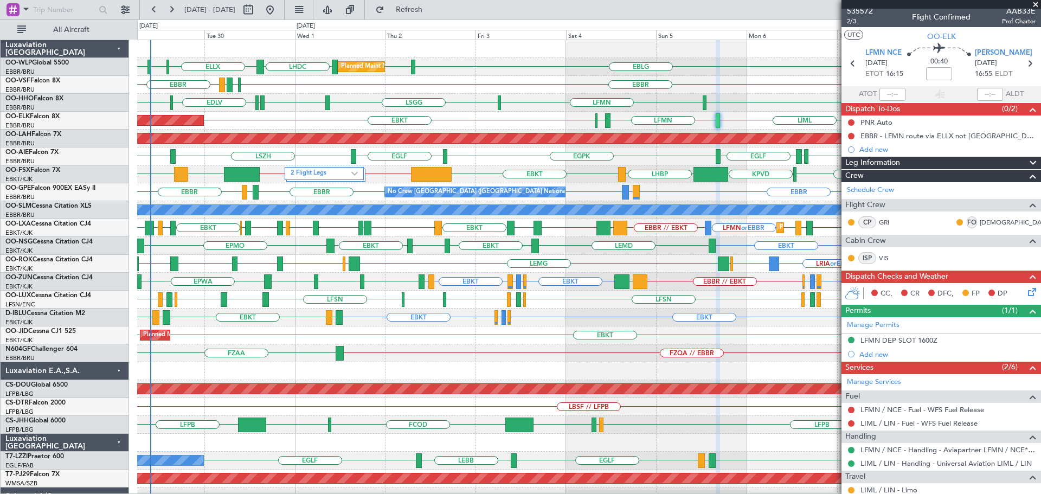
scroll to position [112, 0]
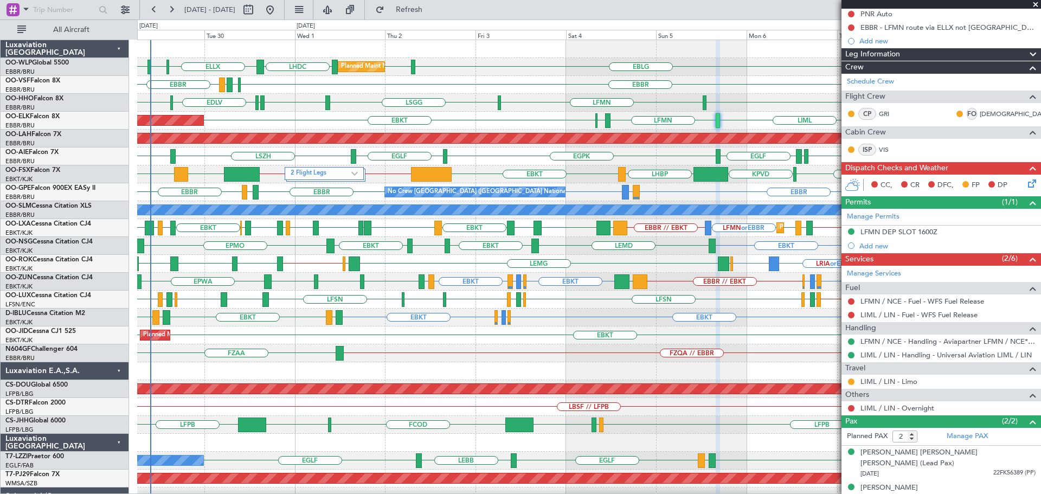
click at [1034, 3] on span at bounding box center [1035, 5] width 11 height 10
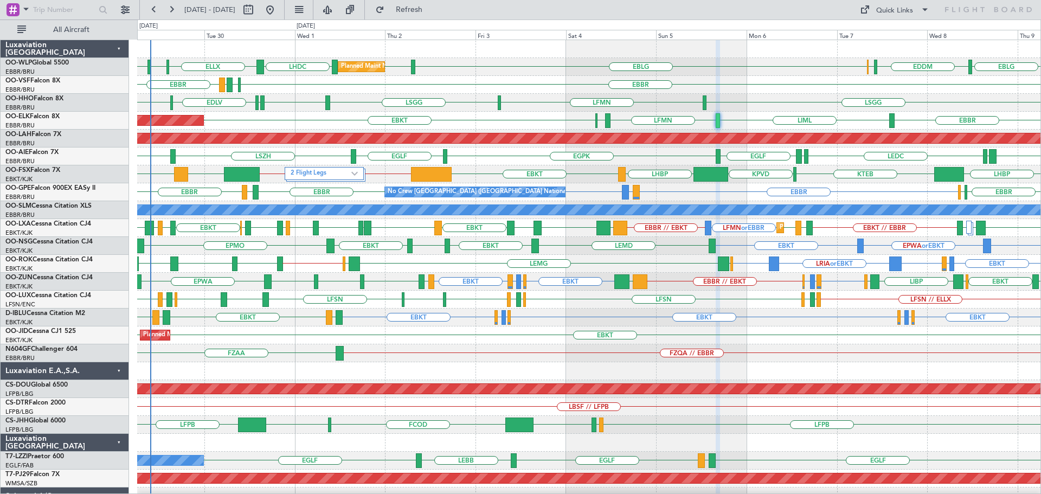
type input "0"
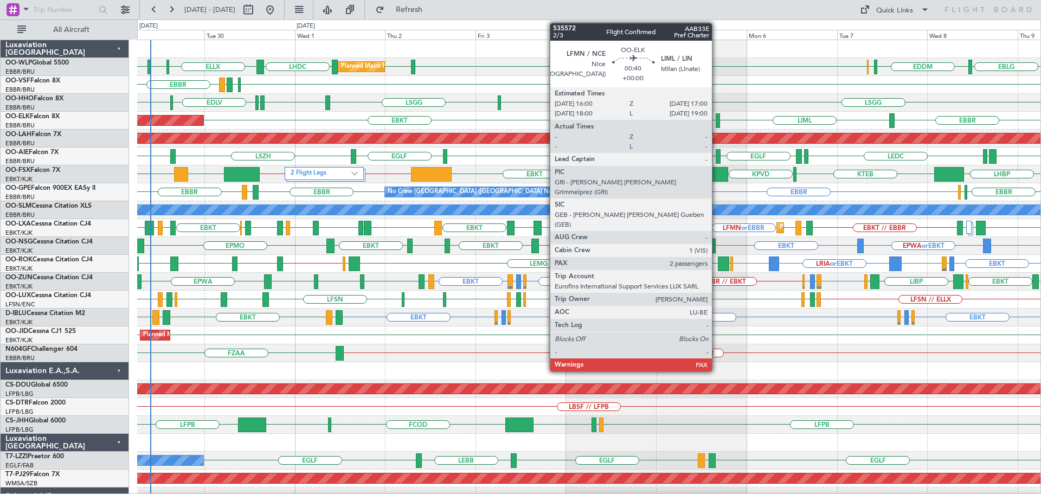
click at [717, 117] on div at bounding box center [718, 120] width 4 height 15
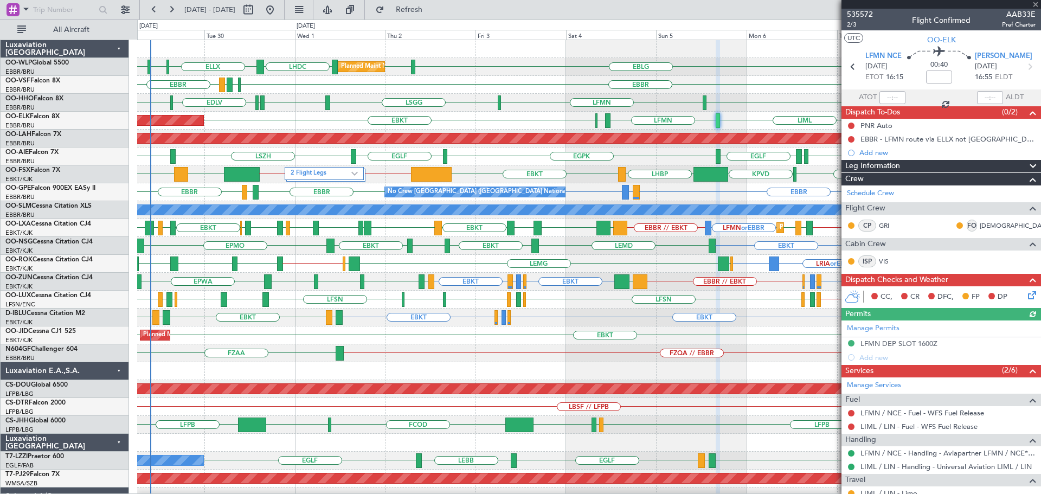
scroll to position [112, 0]
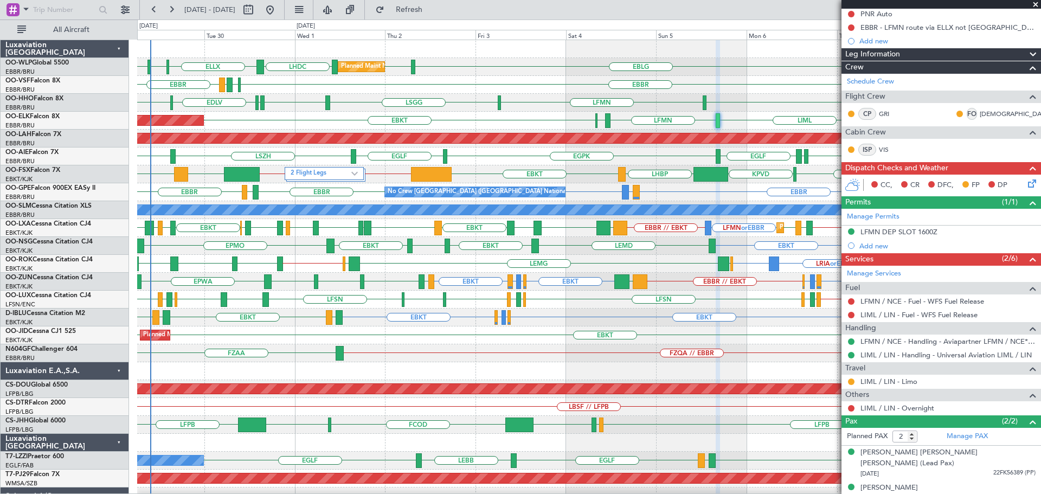
click at [1037, 5] on span at bounding box center [1035, 5] width 11 height 10
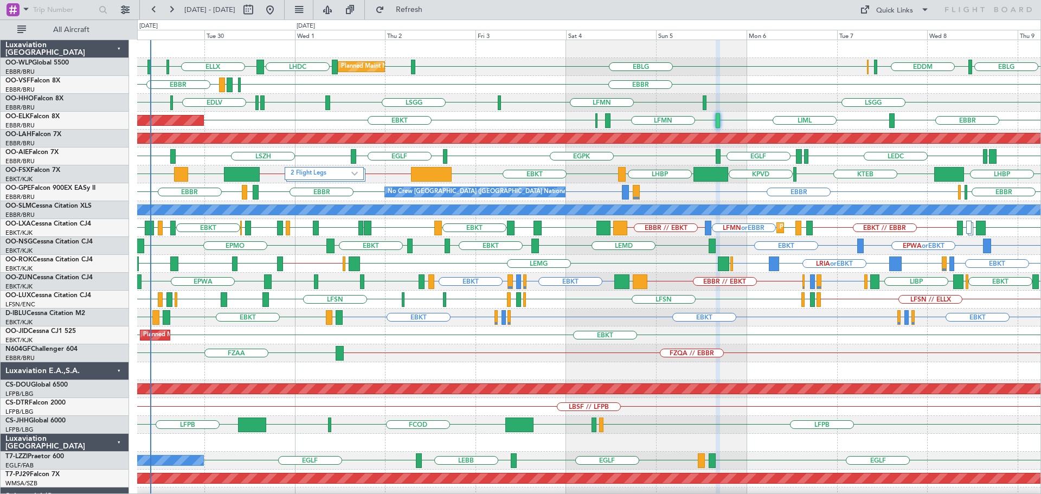
type input "0"
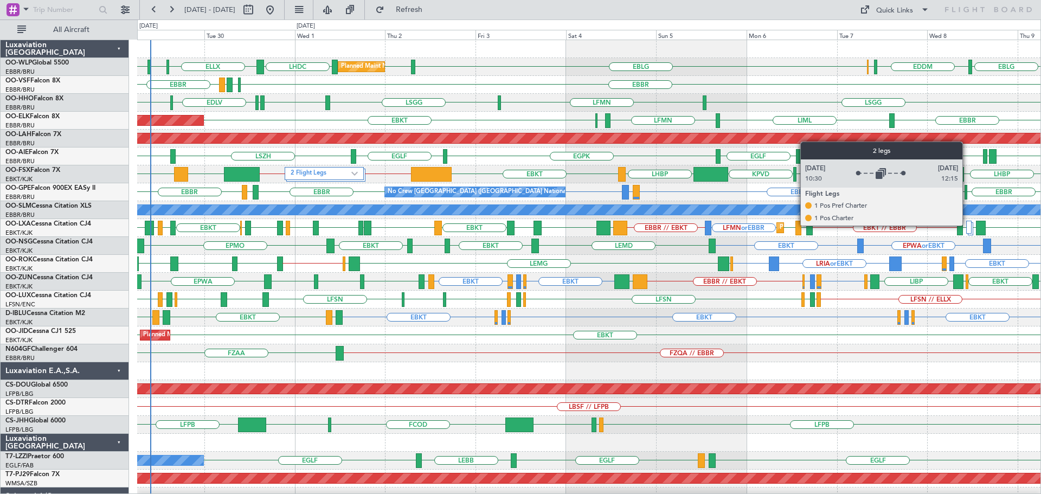
click at [968, 225] on div at bounding box center [968, 227] width 5 height 13
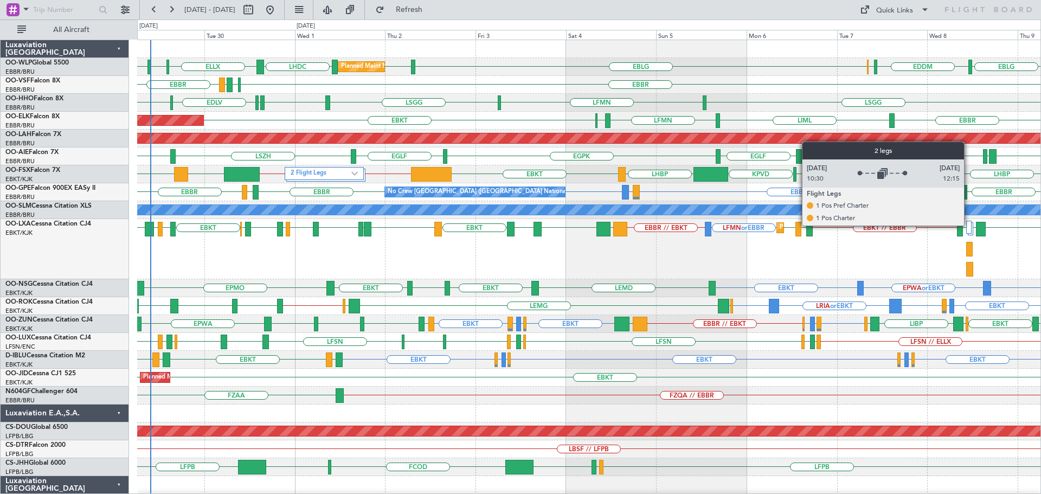
click at [969, 225] on div at bounding box center [968, 227] width 5 height 13
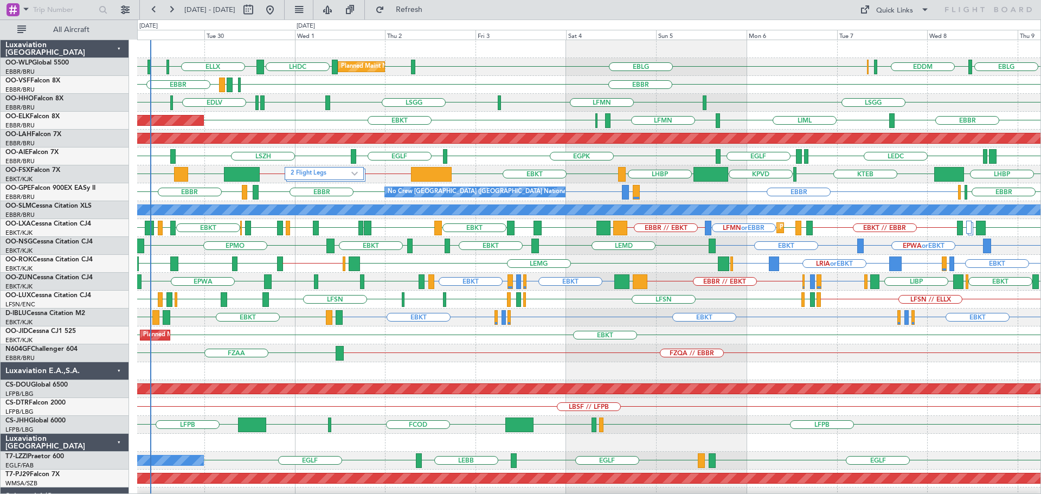
click at [739, 93] on div "EBBR ELLX LEGE [GEOGRAPHIC_DATA]" at bounding box center [589, 85] width 904 height 18
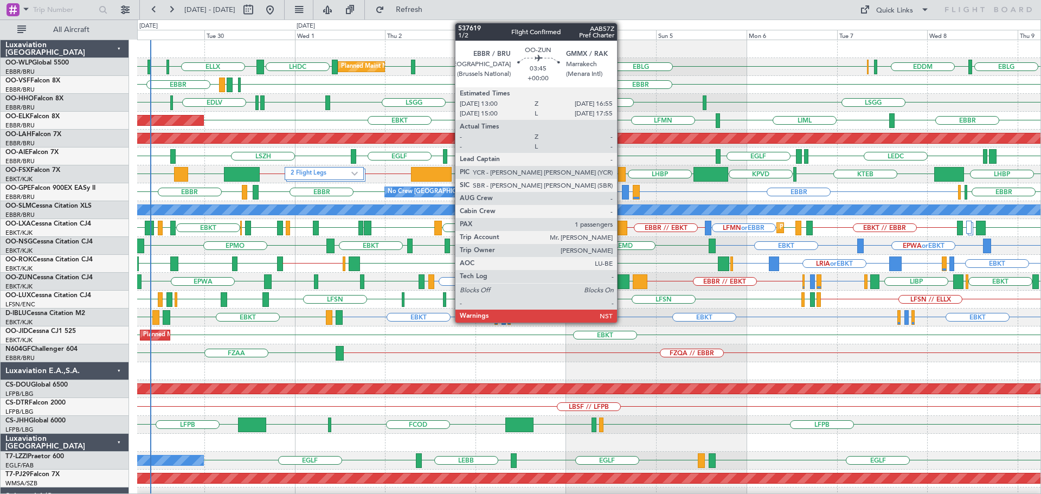
click at [622, 278] on div at bounding box center [622, 281] width 15 height 15
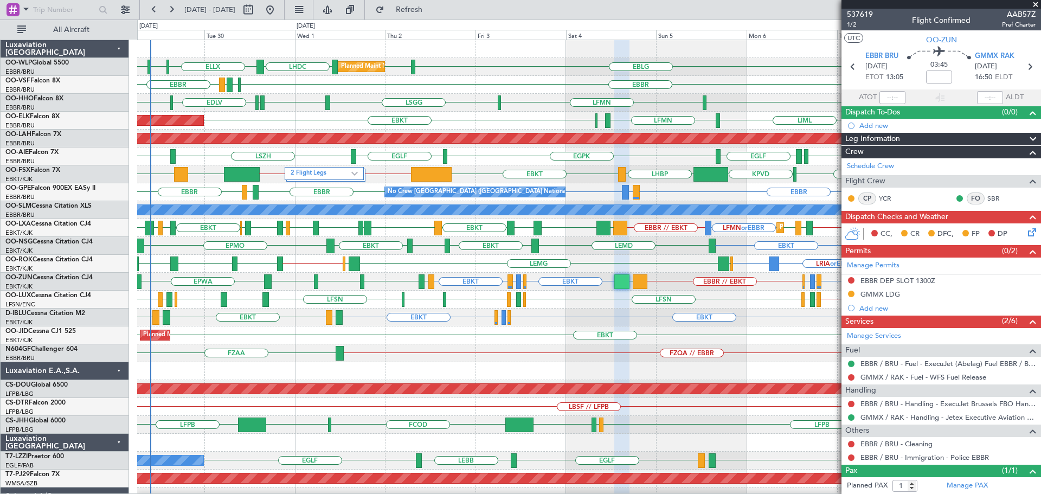
scroll to position [36, 0]
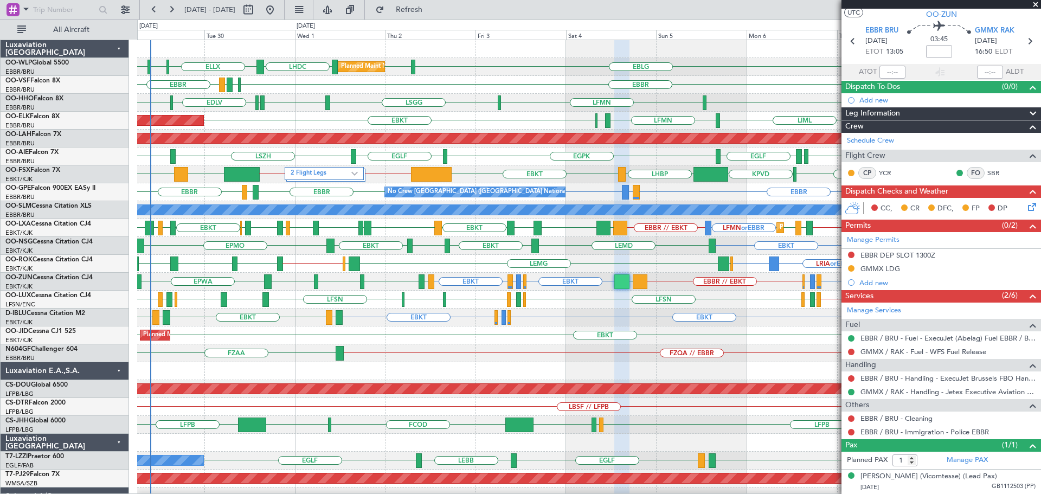
click at [1035, 4] on span at bounding box center [1035, 5] width 11 height 10
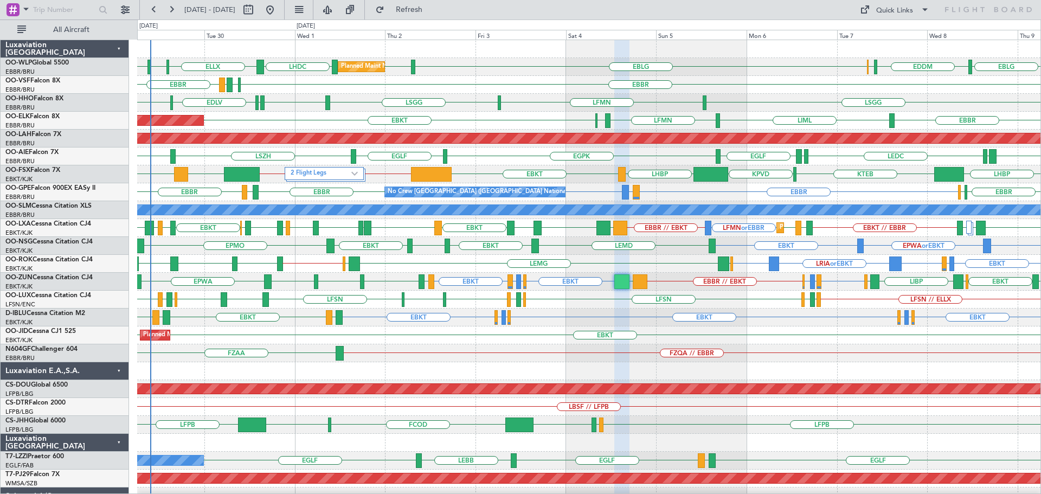
type input "0"
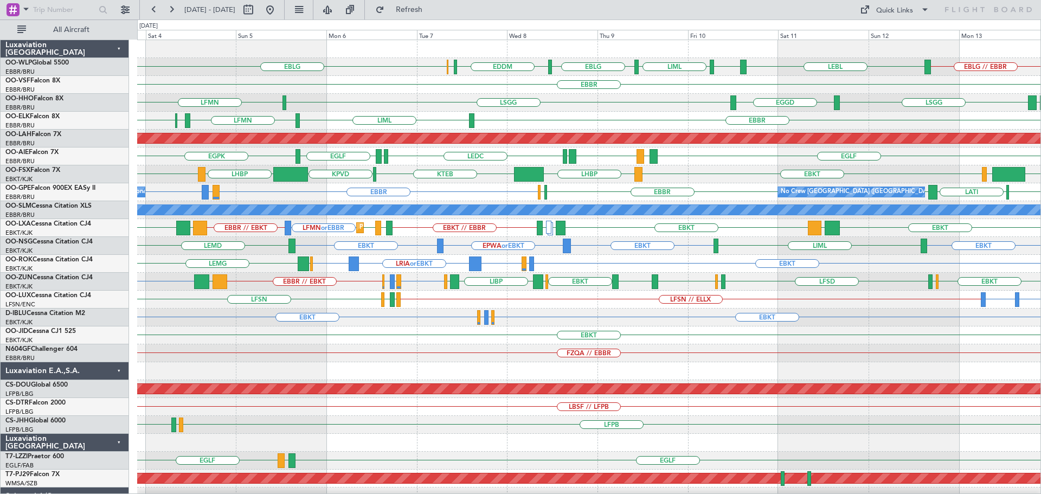
click at [436, 419] on div "LEBL EBLG LIML EBLG EDDM ELLX EBLG EBLG // EBBR Planned Maint Milan (Linate) EB…" at bounding box center [589, 335] width 904 height 591
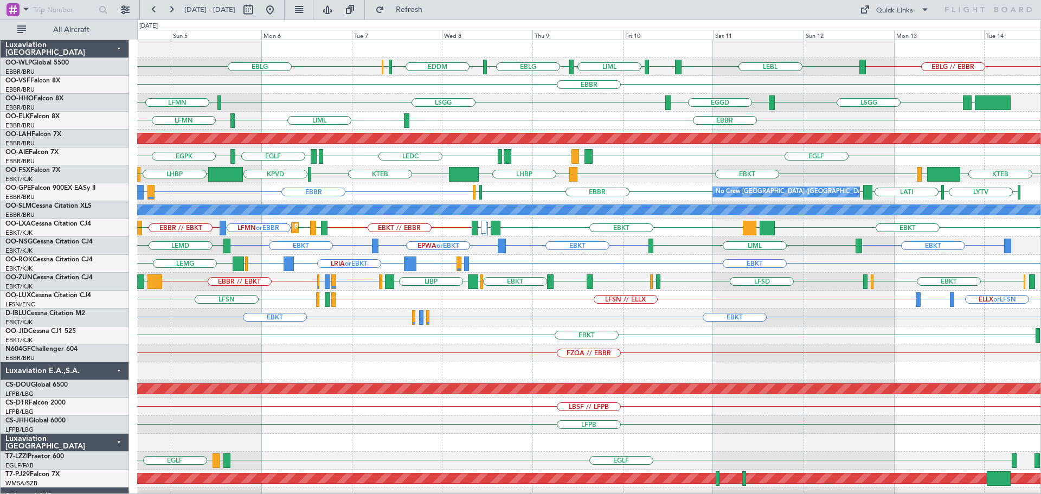
click at [501, 370] on div "LEBL EBLG LIML EBLG EDDM ELLX EBLG EBLG // EBBR EBBR EGGD LSGG LFMN LEZL LSGG E…" at bounding box center [589, 335] width 904 height 591
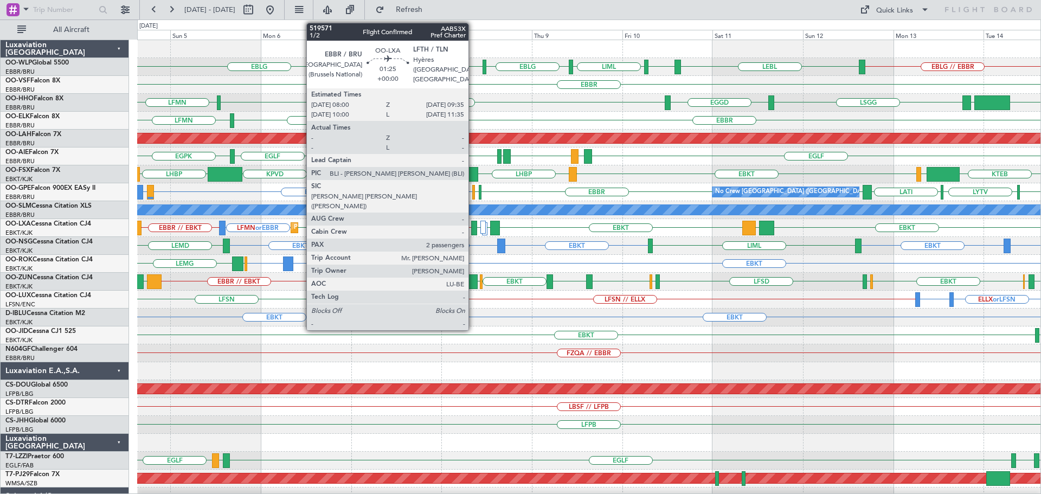
click at [473, 225] on div at bounding box center [474, 228] width 6 height 15
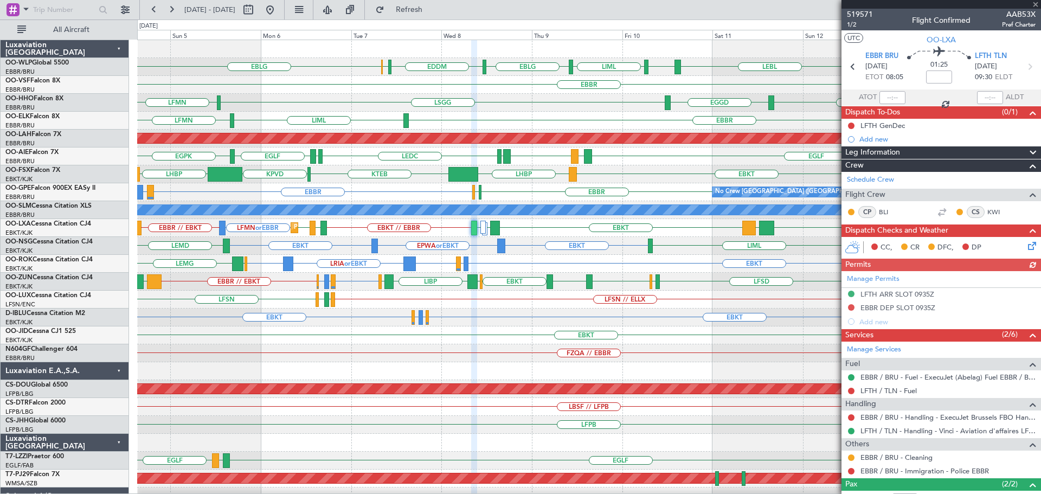
scroll to position [74, 0]
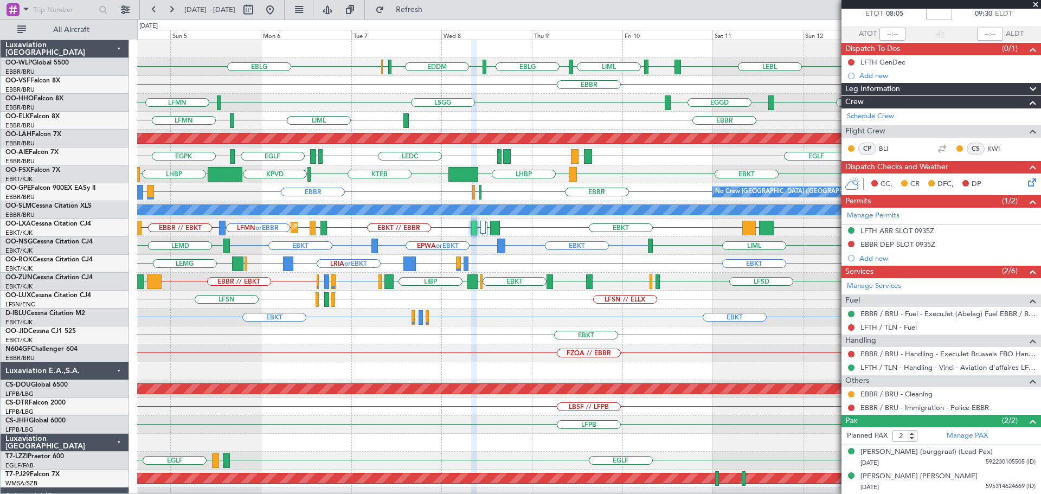
click at [1038, 4] on span at bounding box center [1035, 5] width 11 height 10
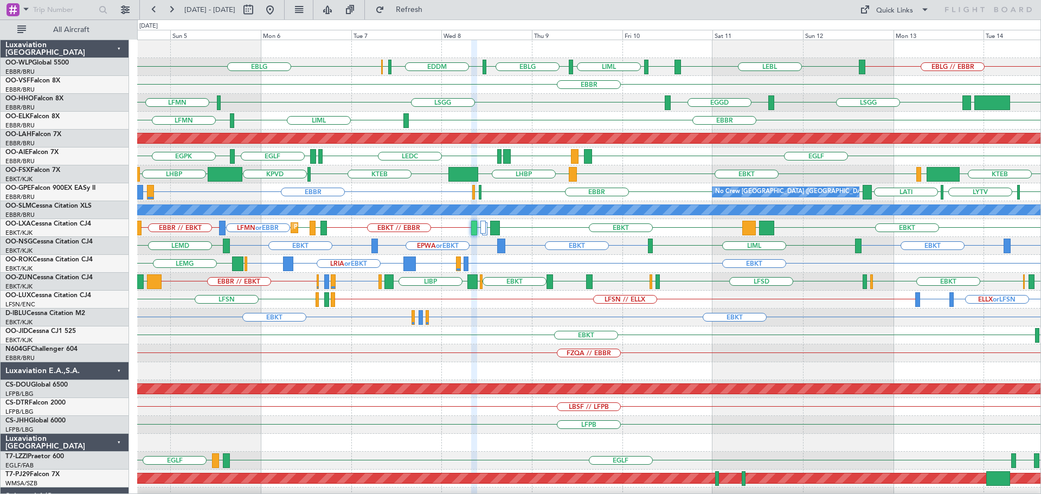
type input "0"
click at [279, 14] on button at bounding box center [269, 9] width 17 height 17
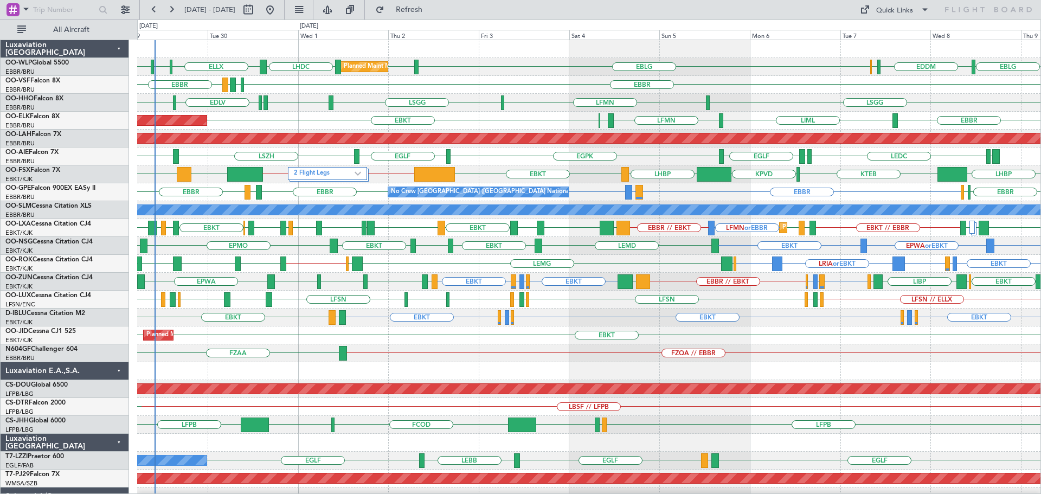
click at [493, 371] on div "Planned Maint Milan (Linate) LHDC ELLX LFPB EBLG EBLG EDDM ELLX EBLG LIML EBBR …" at bounding box center [589, 335] width 904 height 591
click at [512, 112] on div "Planned Maint Kortrijk-Wevelgem EBKT EBBR LIML LFMN EBBR" at bounding box center [589, 121] width 904 height 18
click at [535, 76] on div "EBBR ELLX LEGE [GEOGRAPHIC_DATA]" at bounding box center [589, 85] width 904 height 18
click at [372, 105] on div "EGWU ELLX EDLV ELLX [GEOGRAPHIC_DATA] LFMN [GEOGRAPHIC_DATA]" at bounding box center [589, 103] width 904 height 18
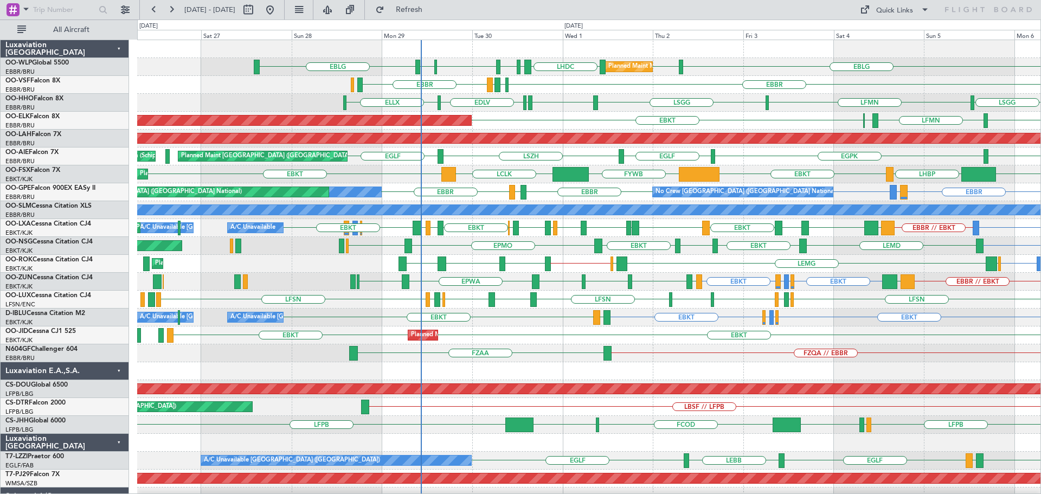
click at [663, 364] on div "LHDC ELLX EGWU ELLX LFPB EBLG EBLG LIML Planned Maint Milan (Linate) ELLX EDDM …" at bounding box center [589, 335] width 904 height 591
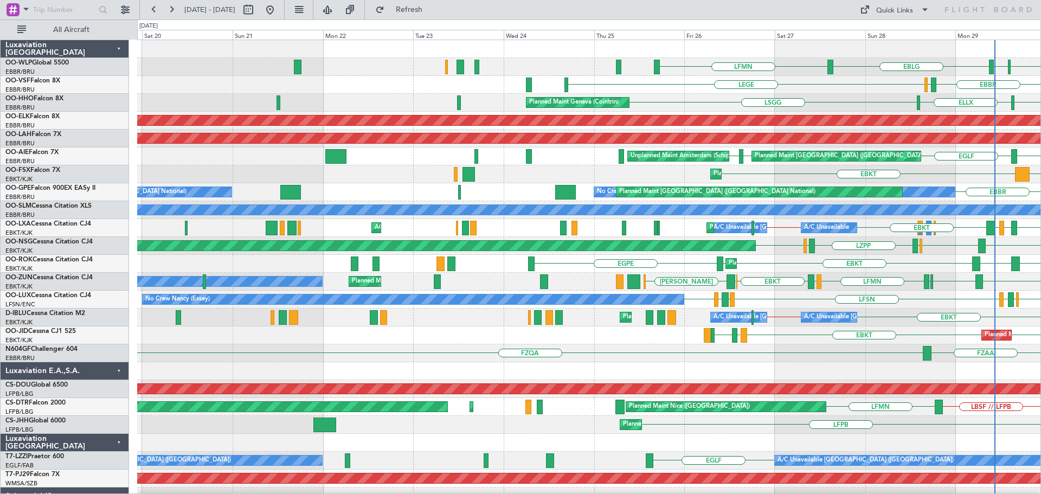
click at [463, 361] on div "FZAA FZQA FZQA // EBBR" at bounding box center [589, 353] width 904 height 18
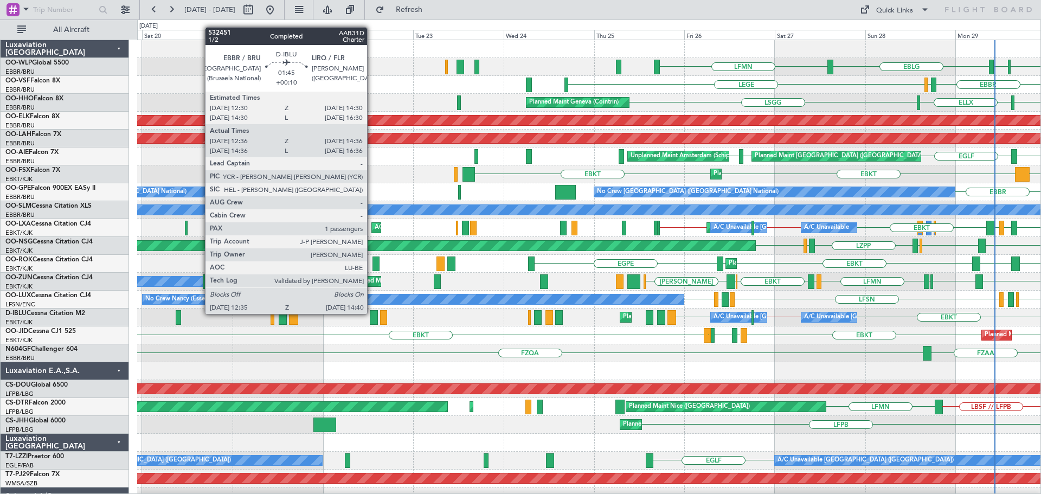
click at [372, 314] on div at bounding box center [374, 317] width 8 height 15
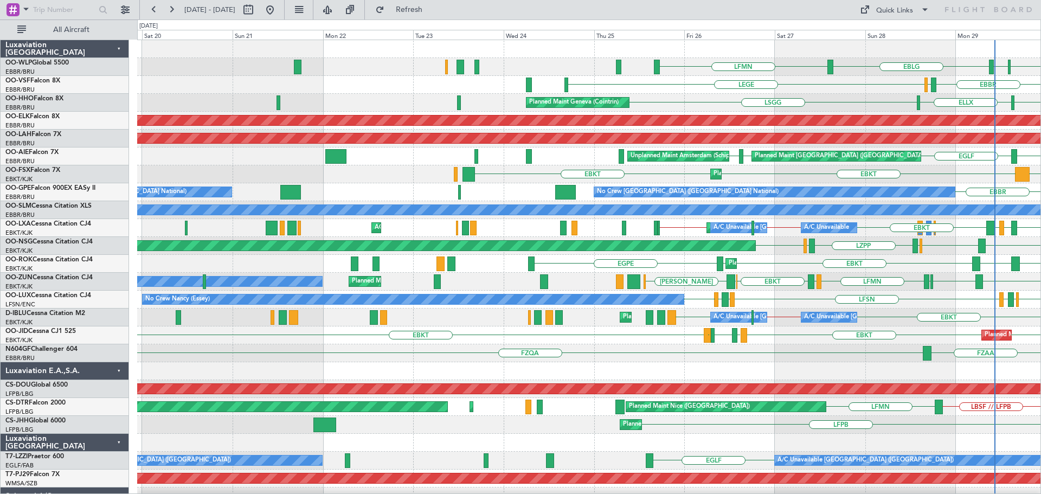
click at [425, 60] on div "ELLX LFPB EBLG LFMN Planned Maint Liege Planned Maint Milan (Linate)" at bounding box center [589, 67] width 904 height 18
click at [432, 12] on span "Refresh" at bounding box center [410, 10] width 46 height 8
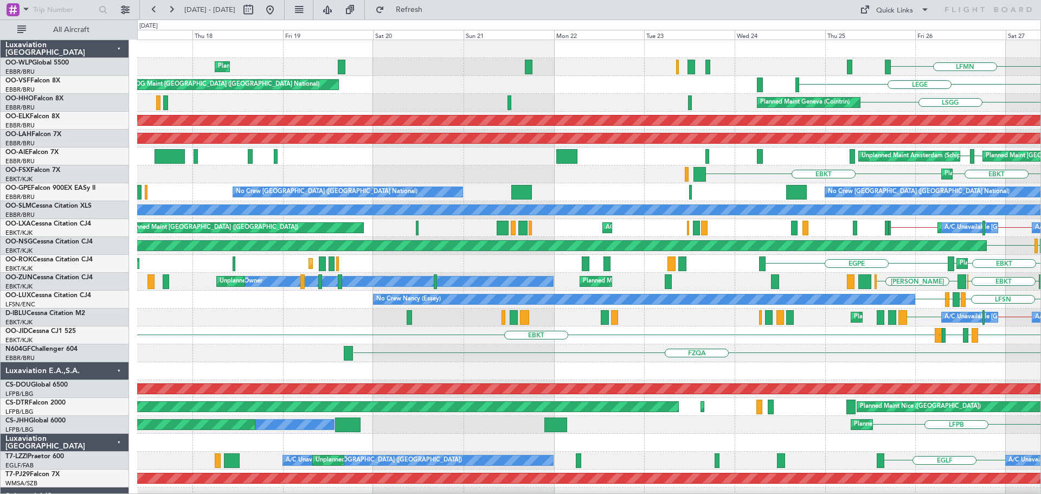
click at [642, 160] on div "EGLF EHAM Planned Maint London (Farnborough) Unplanned Maint Amsterdam (Schipho…" at bounding box center [589, 157] width 904 height 18
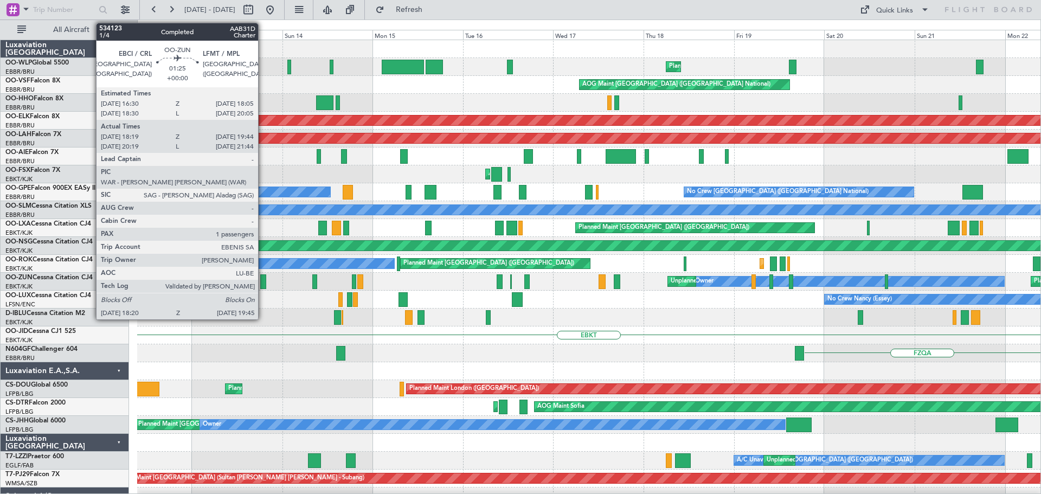
click at [263, 278] on div at bounding box center [262, 281] width 5 height 15
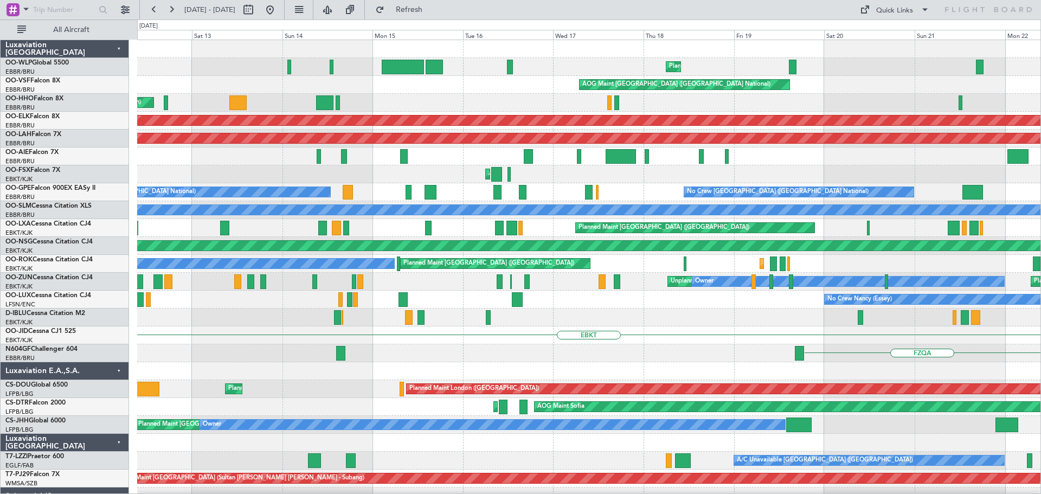
click at [455, 81] on div "AOG Maint Brussels (Brussels National)" at bounding box center [589, 85] width 904 height 18
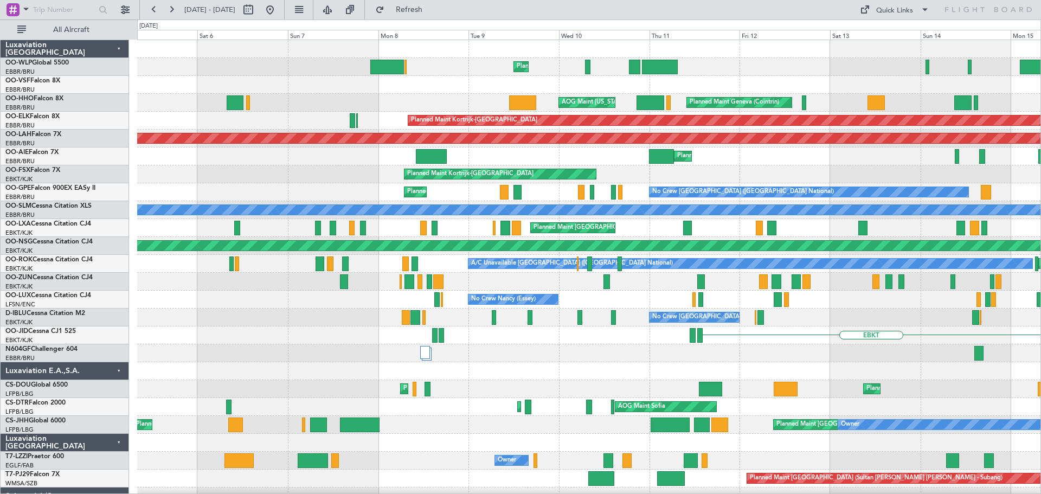
click at [913, 401] on div "Planned Maint Liege AOG Maint Brussels (Brussels National) Planned Maint Geneva…" at bounding box center [589, 362] width 904 height 644
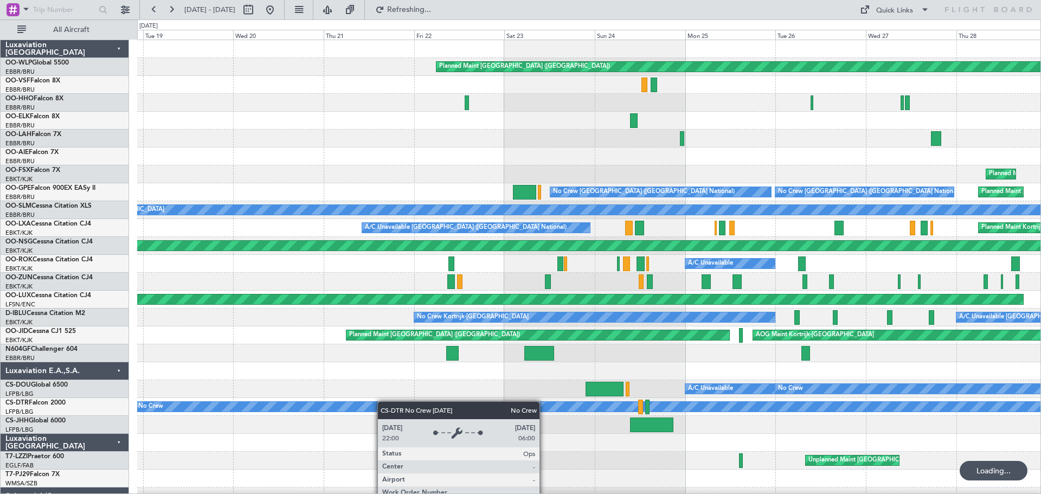
click at [782, 412] on div "Planned Maint Berlin (Brandenburg) Planned Maint Kortrijk-Wevelgem Planned Main…" at bounding box center [589, 380] width 904 height 680
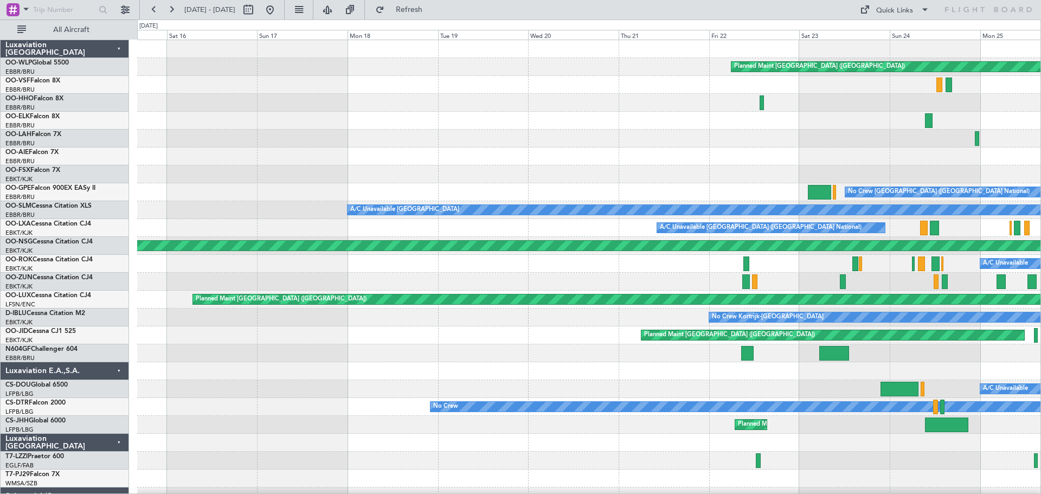
click at [702, 446] on div "Planned Maint Berlin (Brandenburg) No Crew Brussels (Brussels National) No Crew…" at bounding box center [589, 380] width 904 height 680
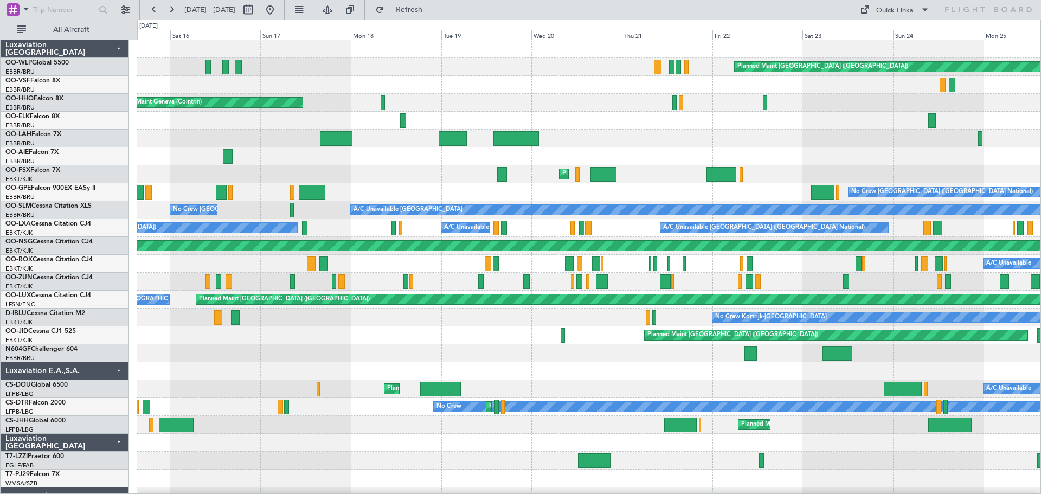
click at [437, 402] on div "Planned Maint Berlin (Brandenburg) AOG Maint Geneva (Cointrin) A/C Unavailable …" at bounding box center [589, 353] width 904 height 626
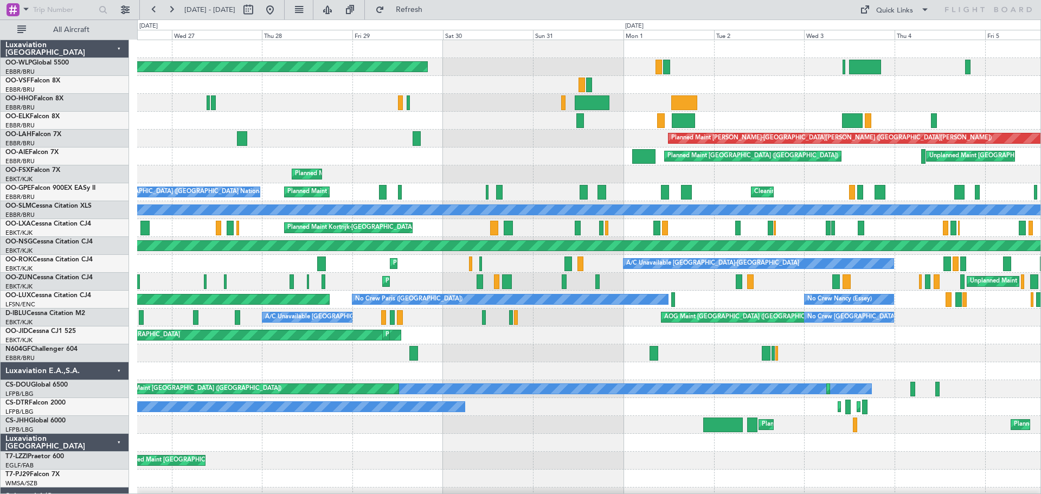
click at [376, 444] on div "Planned Maint Berlin (Brandenburg) Planned Maint Alton-st Louis (St Louis Regl)…" at bounding box center [589, 353] width 904 height 626
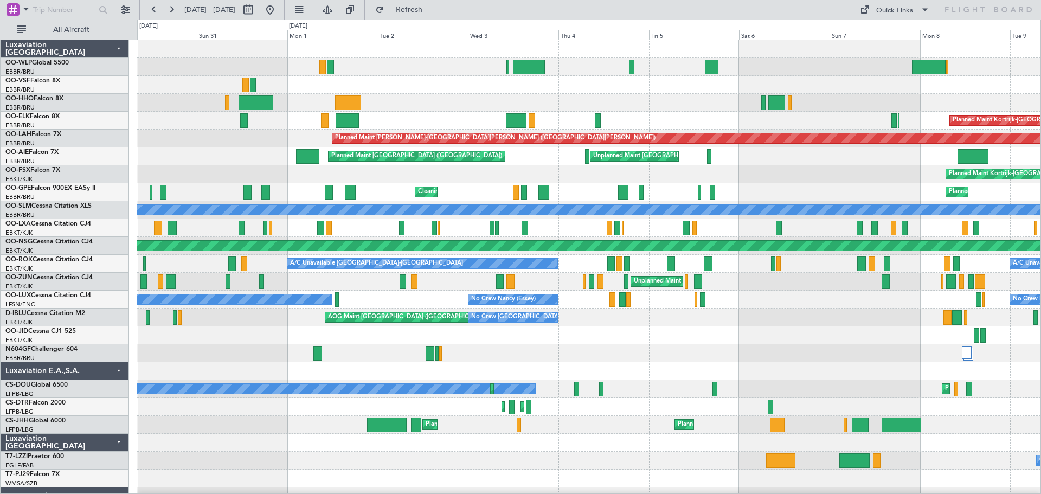
click at [281, 459] on div "Planned Maint Liege Planned Maint Berlin (Brandenburg) AOG Maint New York (Tete…" at bounding box center [589, 353] width 904 height 626
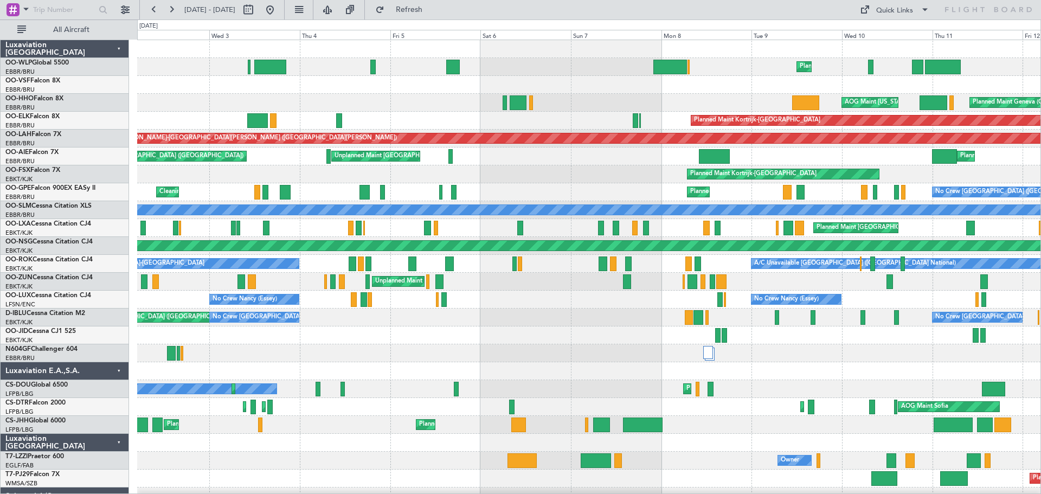
click at [331, 476] on div "Planned Maint Liege AOG Maint New York (Teterboro) Planned Maint Geneva (Cointr…" at bounding box center [589, 353] width 904 height 626
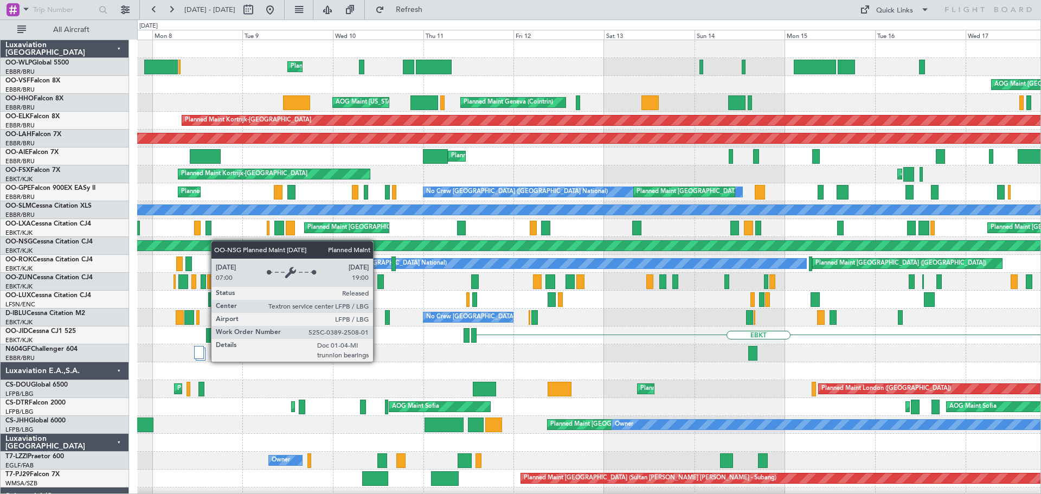
click at [201, 249] on div "Planned Maint Liege Planned Maint Liege AOG Maint Brussels (Brussels National) …" at bounding box center [589, 380] width 904 height 680
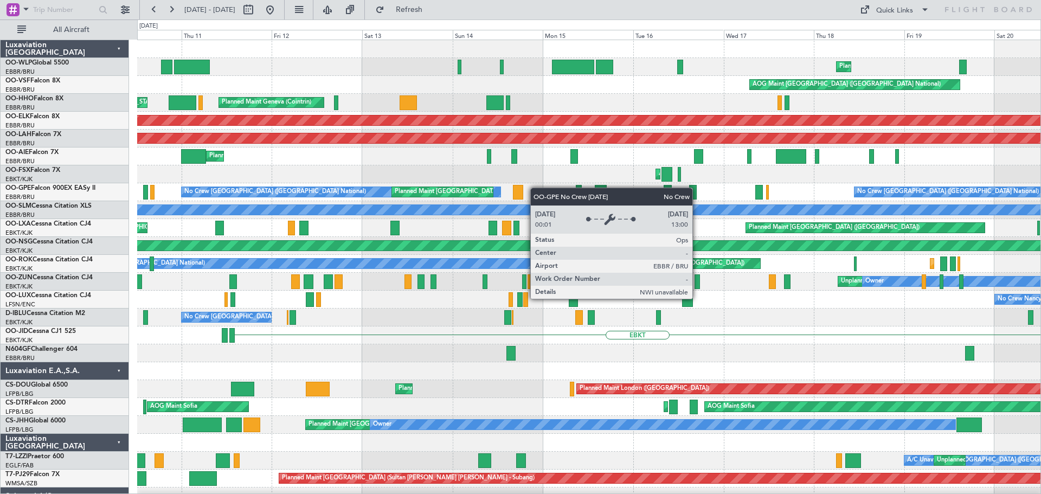
click at [303, 193] on div "No Crew Brussels (Brussels National) Planned Maint Brussels (Brussels National)…" at bounding box center [589, 192] width 904 height 18
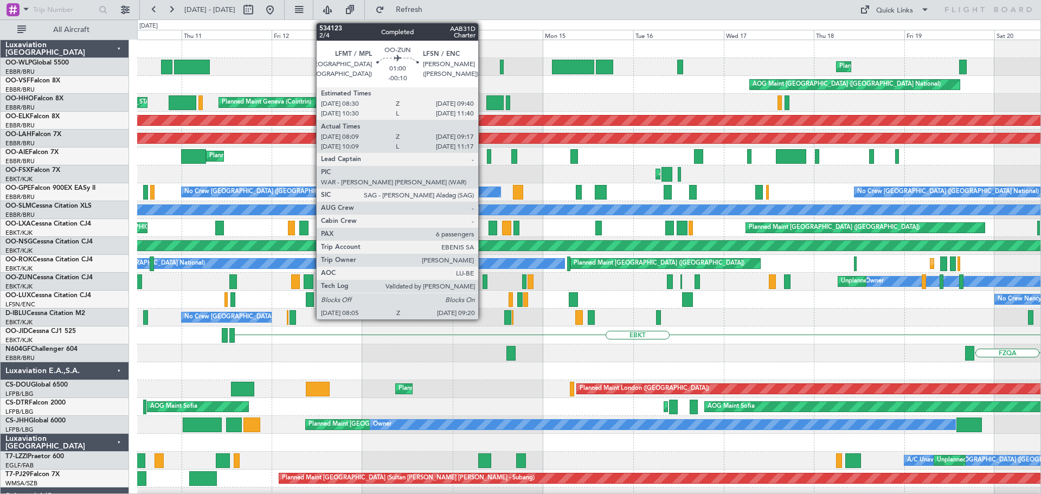
click at [483, 278] on div at bounding box center [485, 281] width 5 height 15
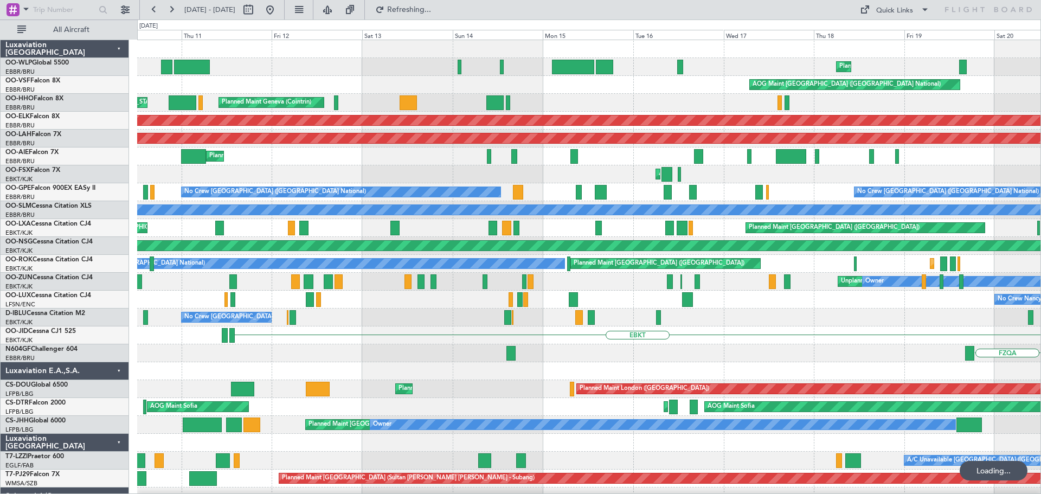
click at [420, 78] on div "AOG Maint Brussels (Brussels National)" at bounding box center [589, 85] width 904 height 18
